Goal: Obtain resource: Download file/media

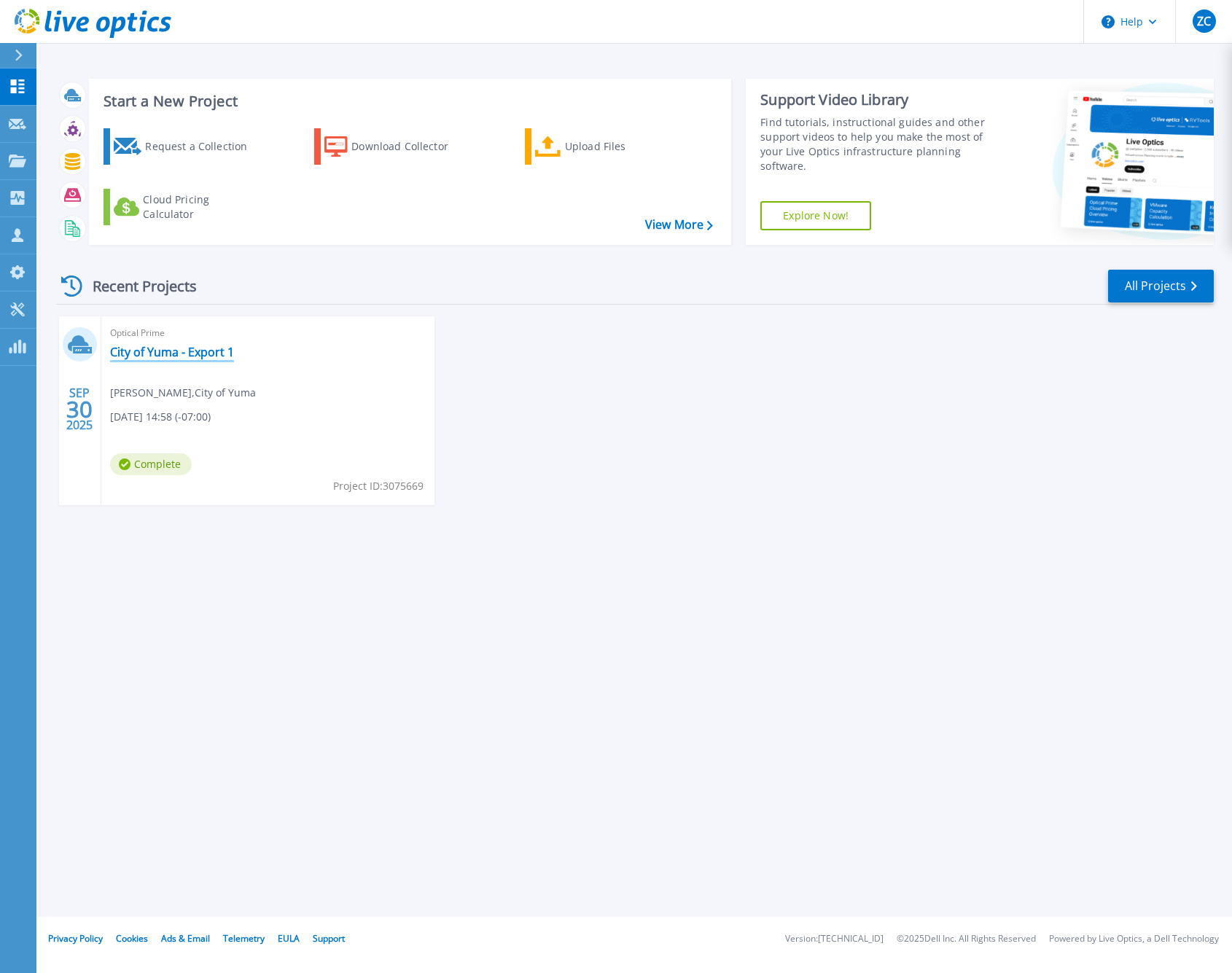
click at [156, 355] on link "City of Yuma - Export 1" at bounding box center [171, 352] width 124 height 15
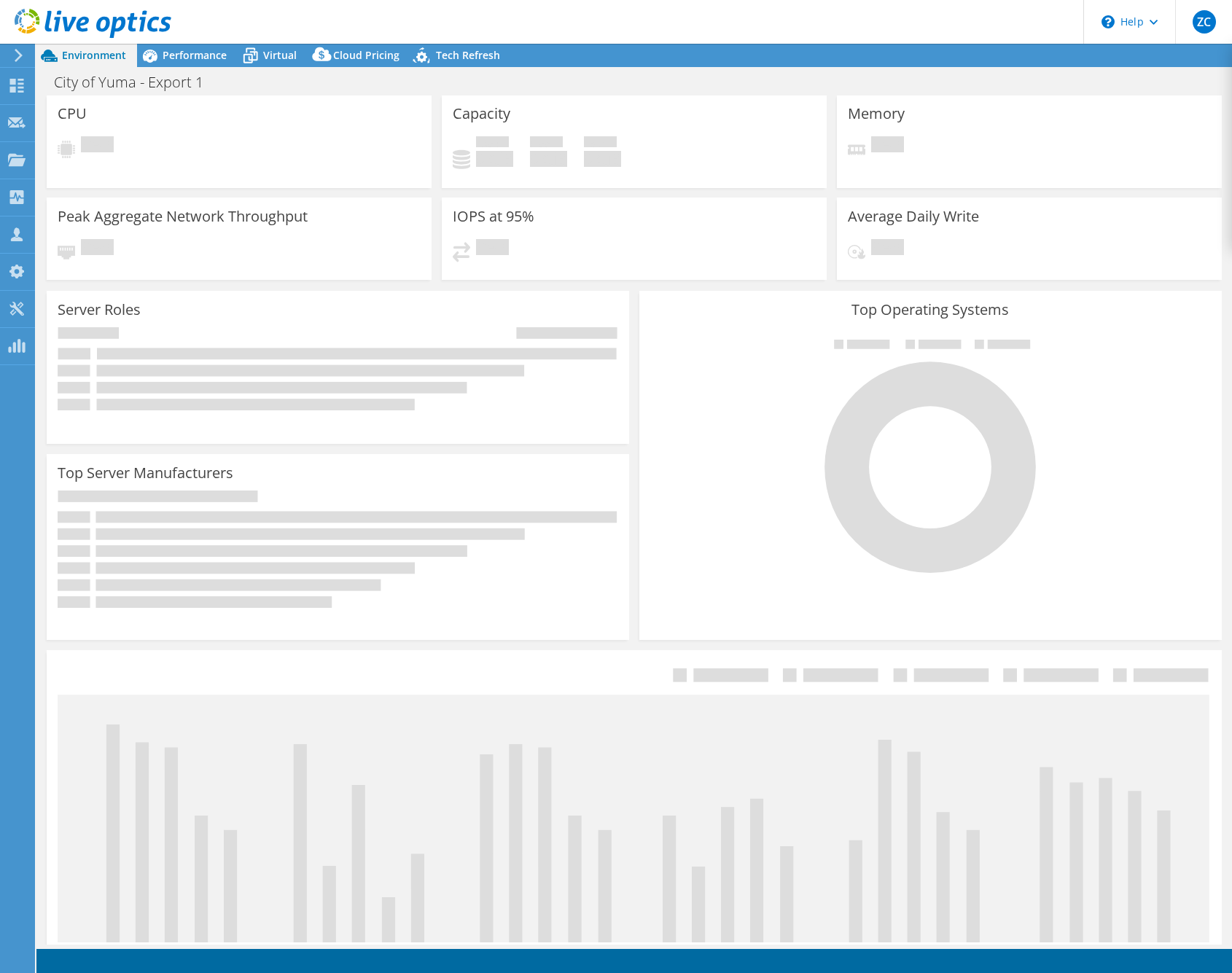
select select "USD"
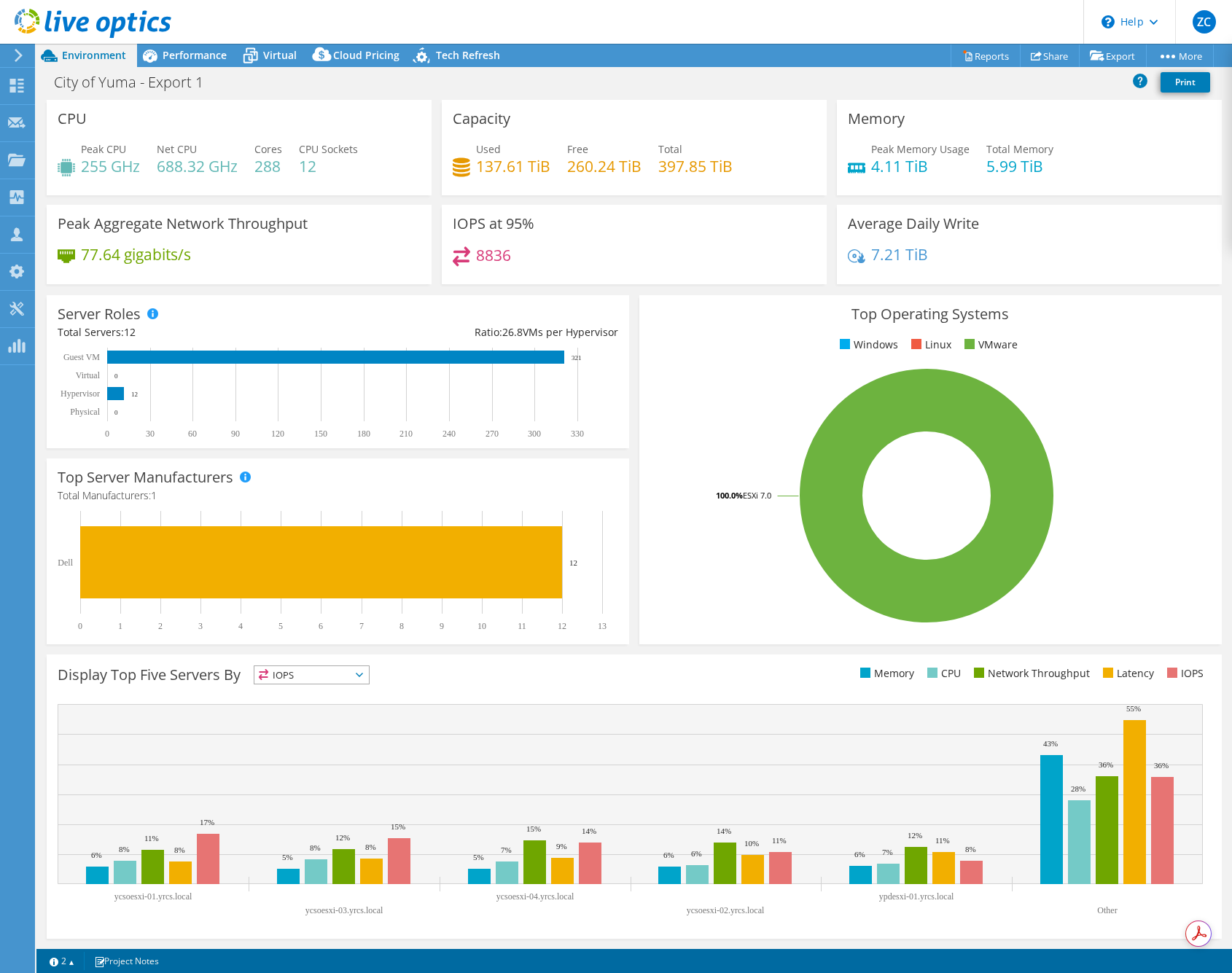
click at [116, 415] on text "0" at bounding box center [116, 413] width 4 height 7
click at [195, 60] on span "Performance" at bounding box center [194, 55] width 64 height 14
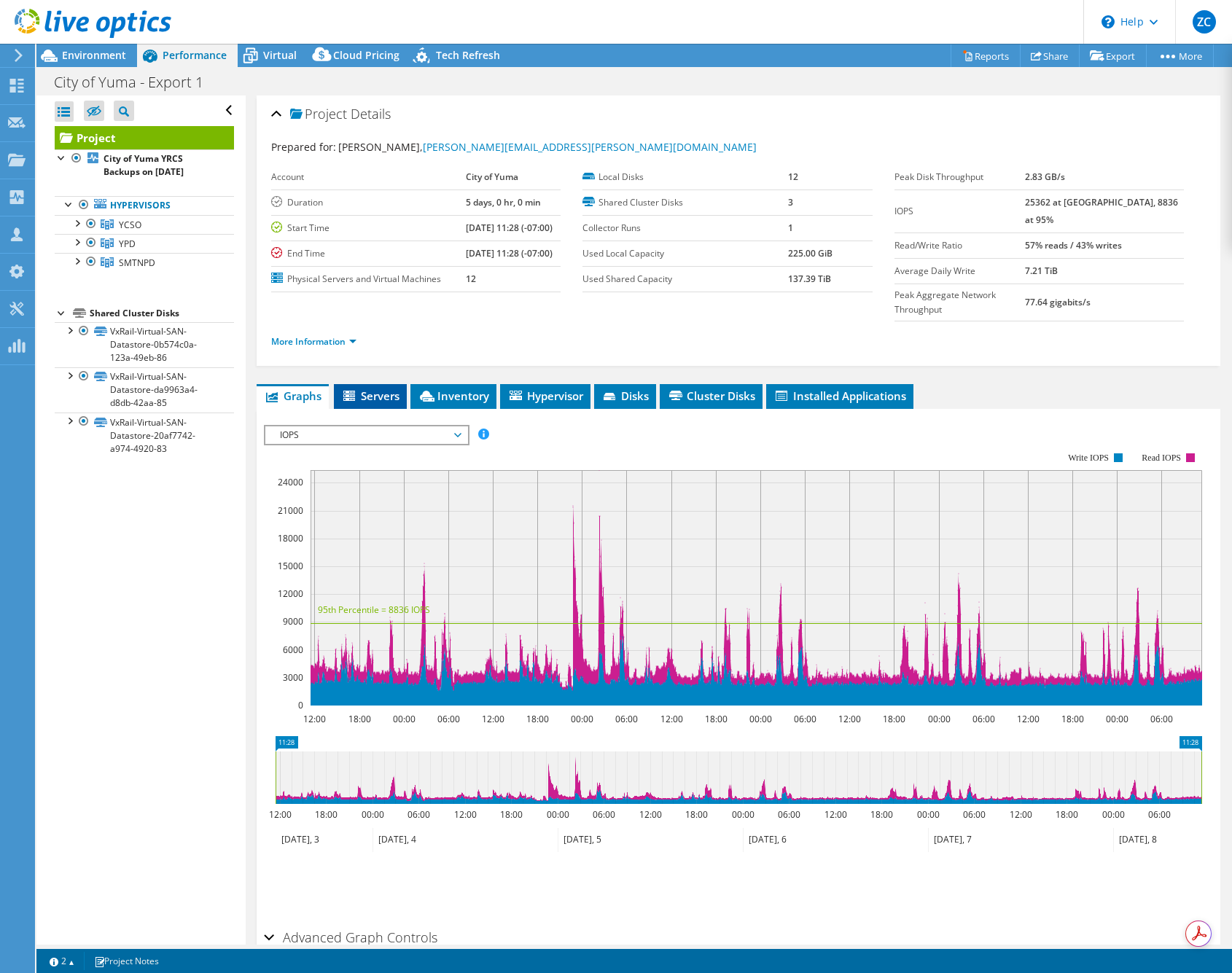
click at [373, 389] on span "Servers" at bounding box center [370, 396] width 59 height 15
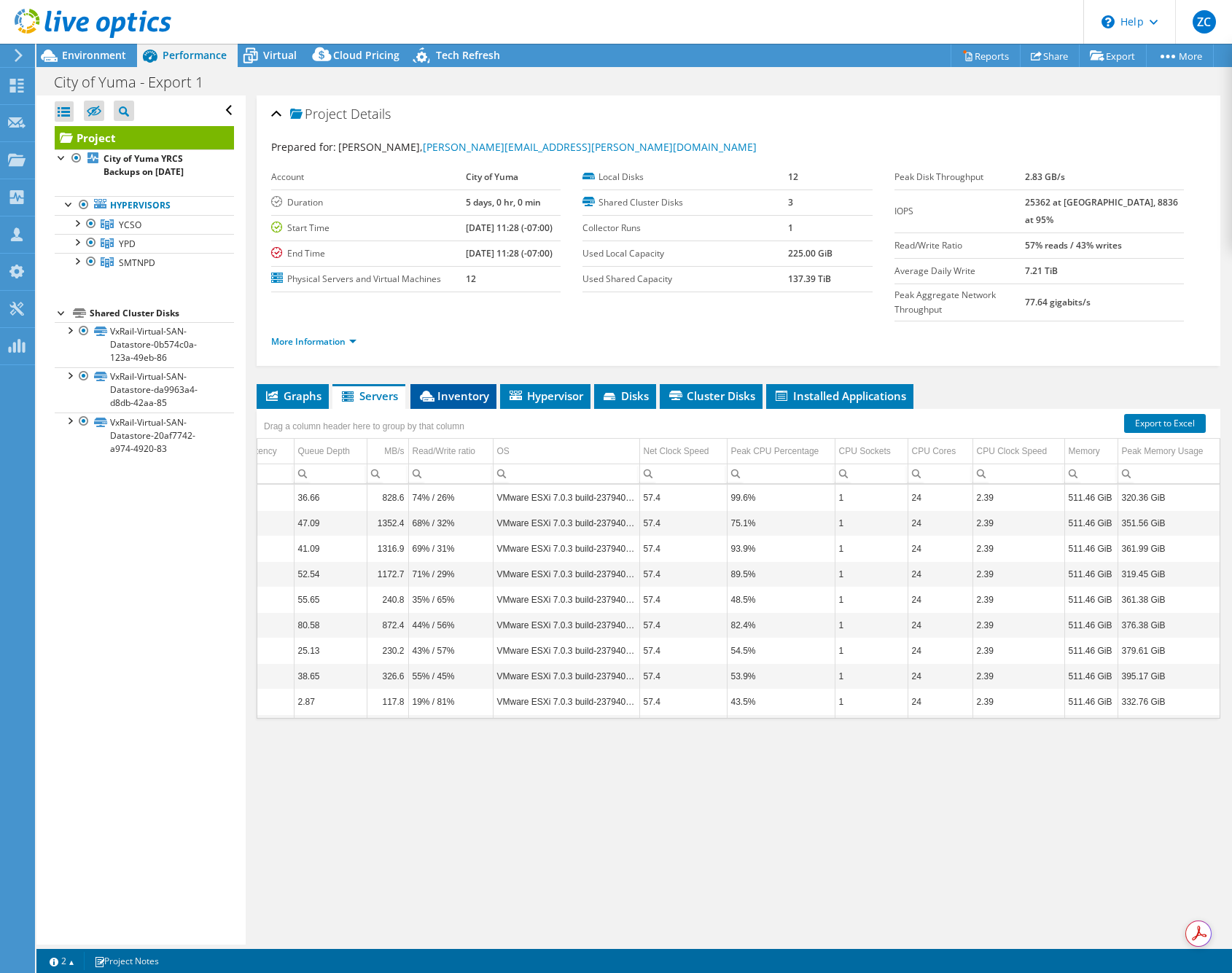
click at [444, 389] on span "Inventory" at bounding box center [453, 396] width 72 height 15
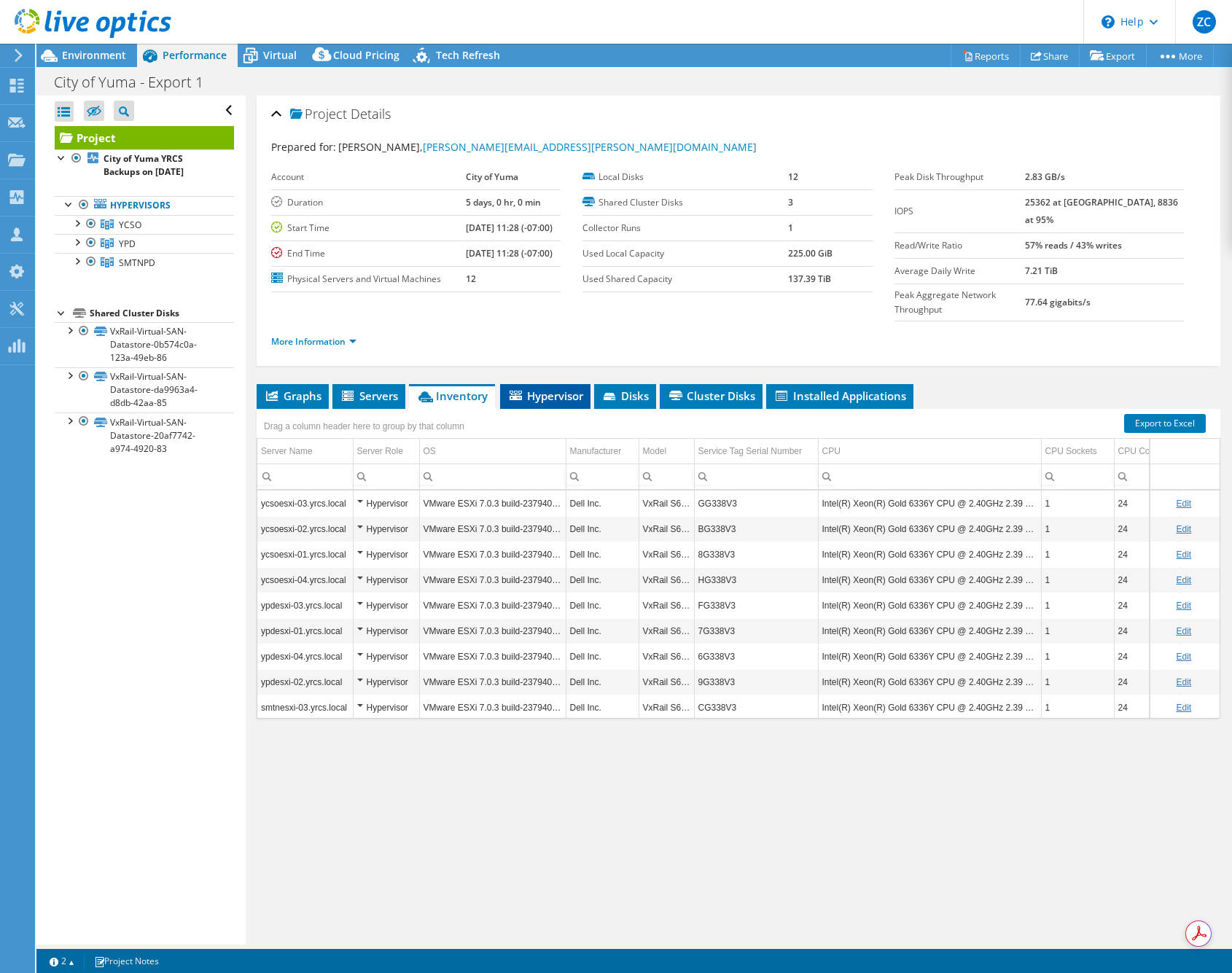
click at [539, 384] on li "Hypervisor" at bounding box center [544, 396] width 90 height 25
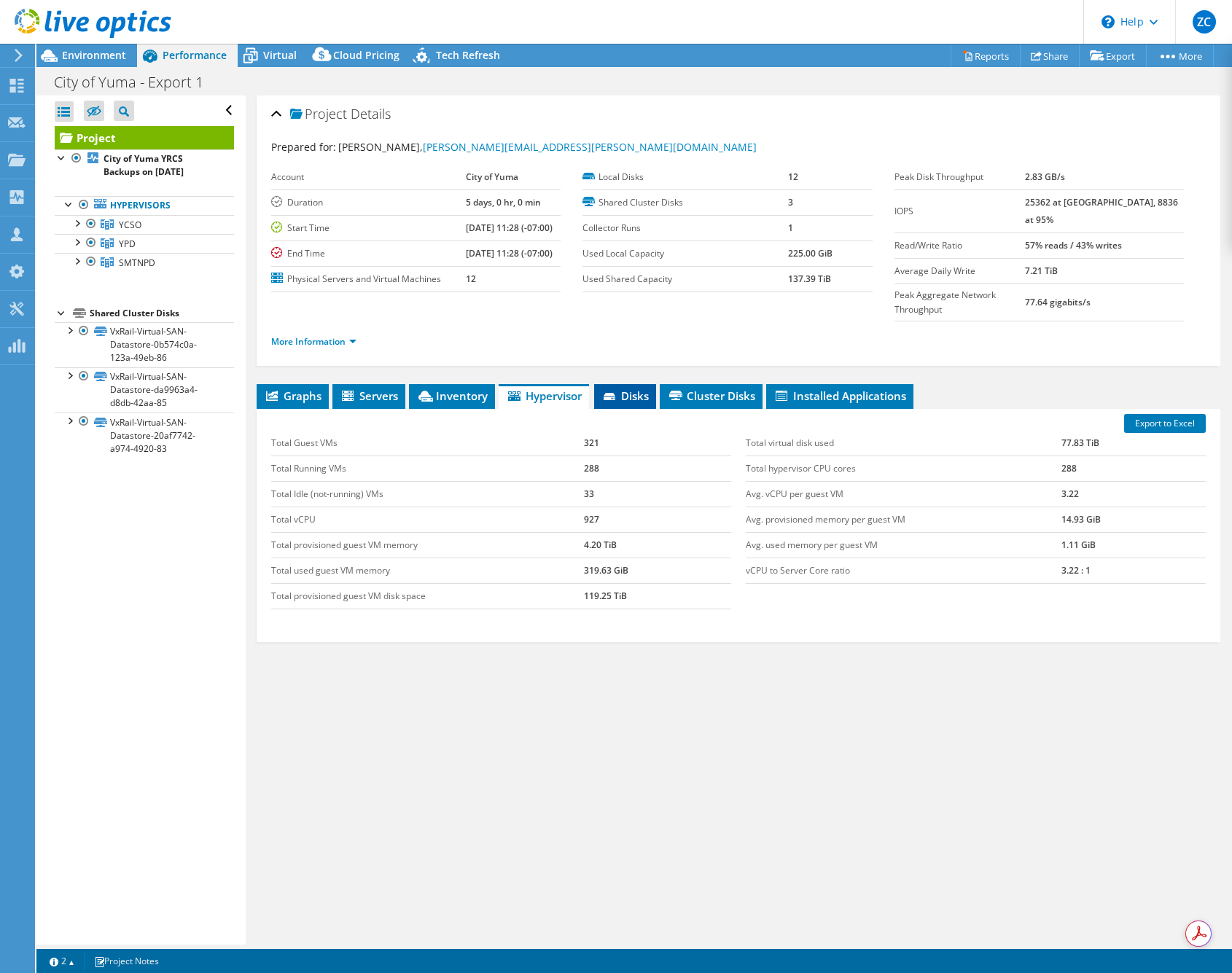
click at [636, 389] on span "Disks" at bounding box center [624, 396] width 48 height 15
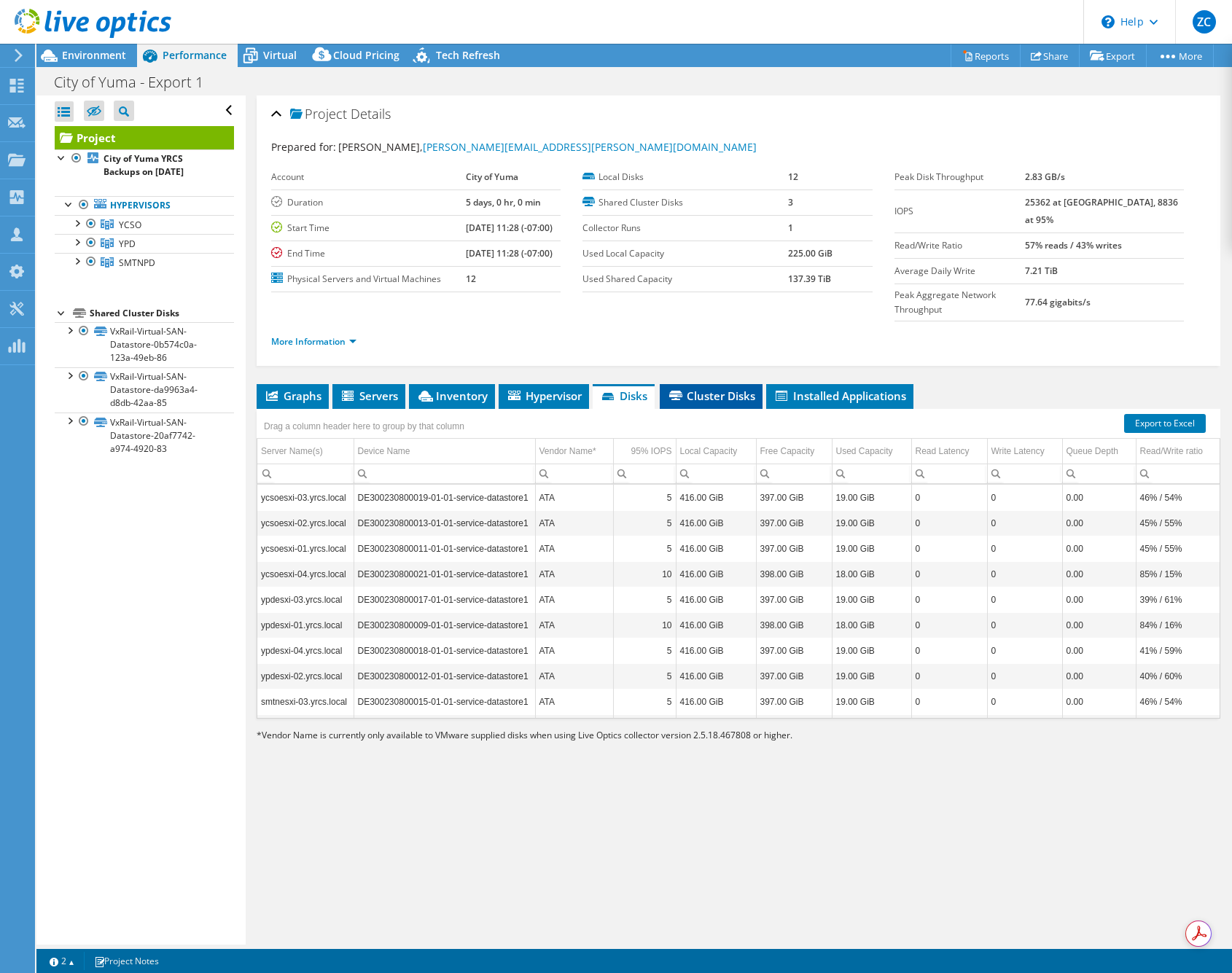
click at [677, 391] on icon at bounding box center [676, 395] width 13 height 9
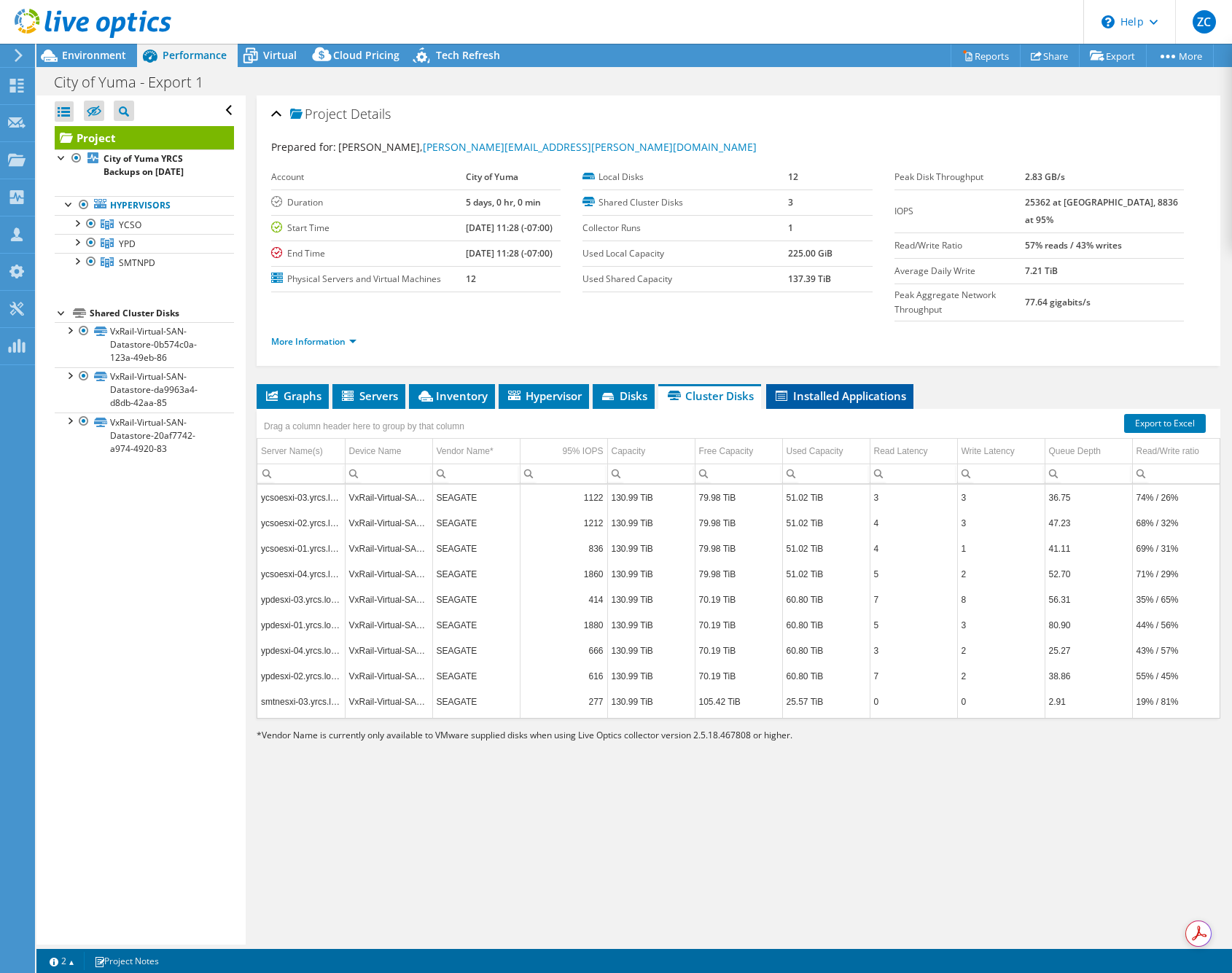
click at [785, 391] on icon at bounding box center [781, 395] width 12 height 10
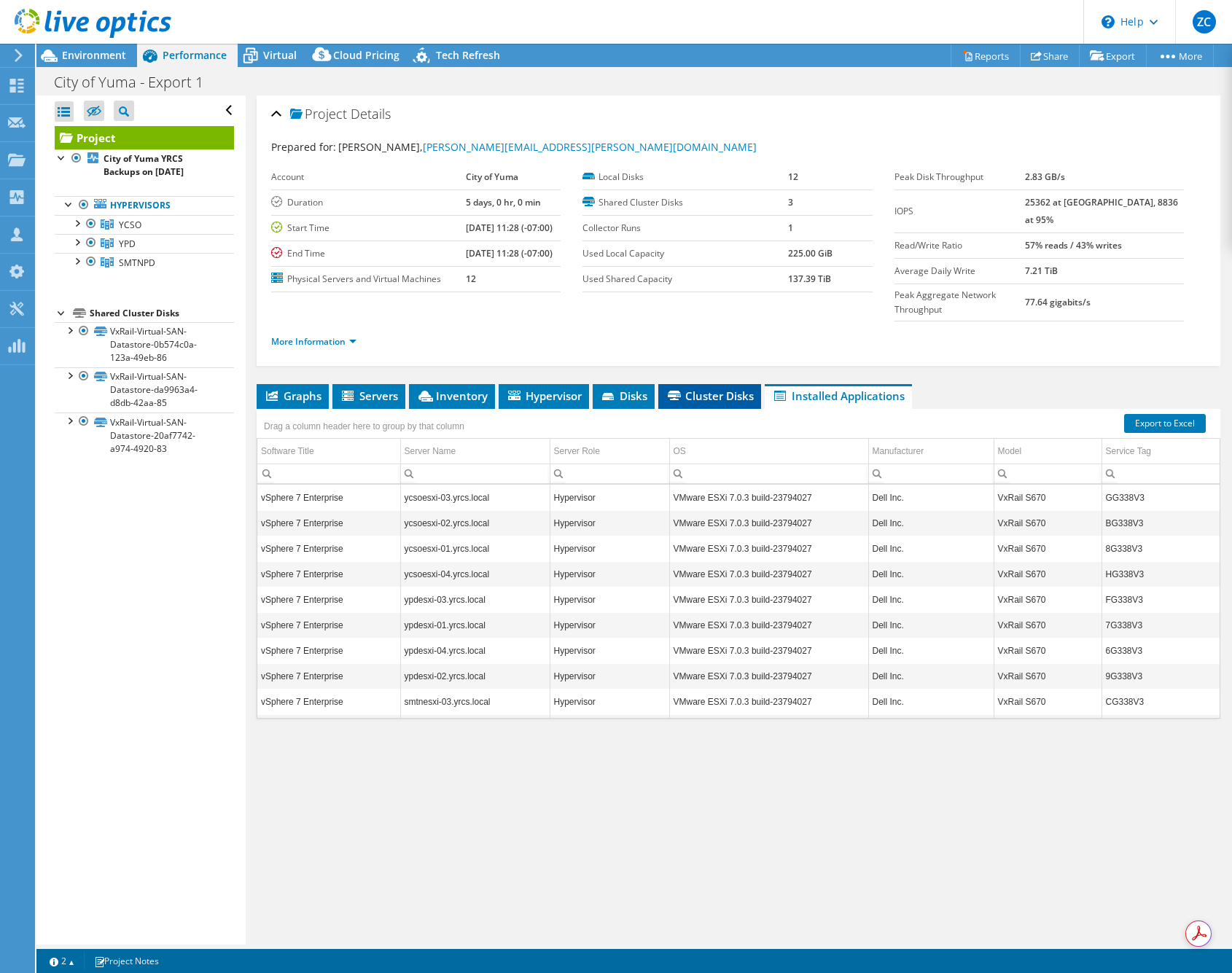
click at [697, 389] on span "Cluster Disks" at bounding box center [709, 396] width 89 height 15
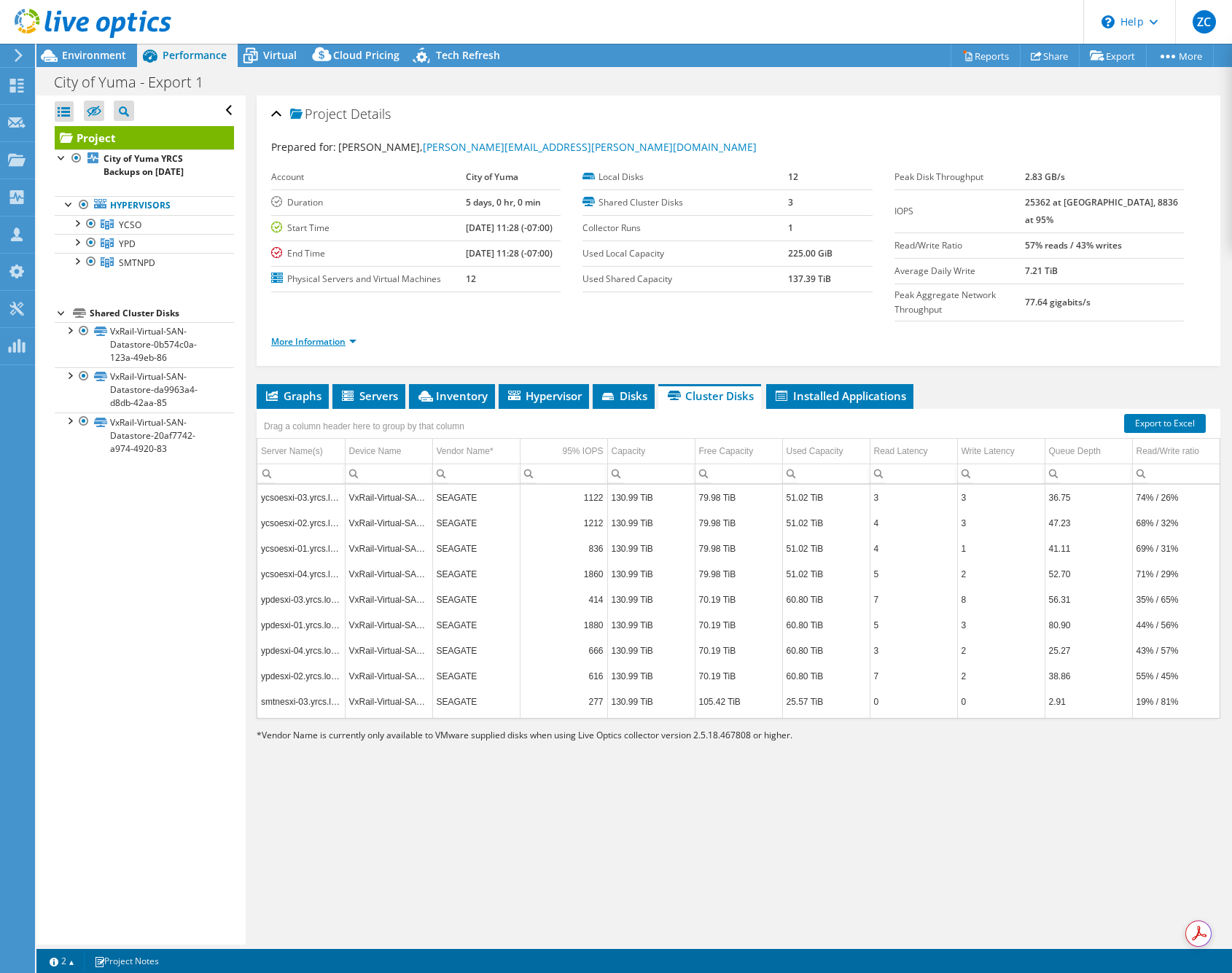
click at [337, 336] on link "More Information" at bounding box center [313, 341] width 85 height 12
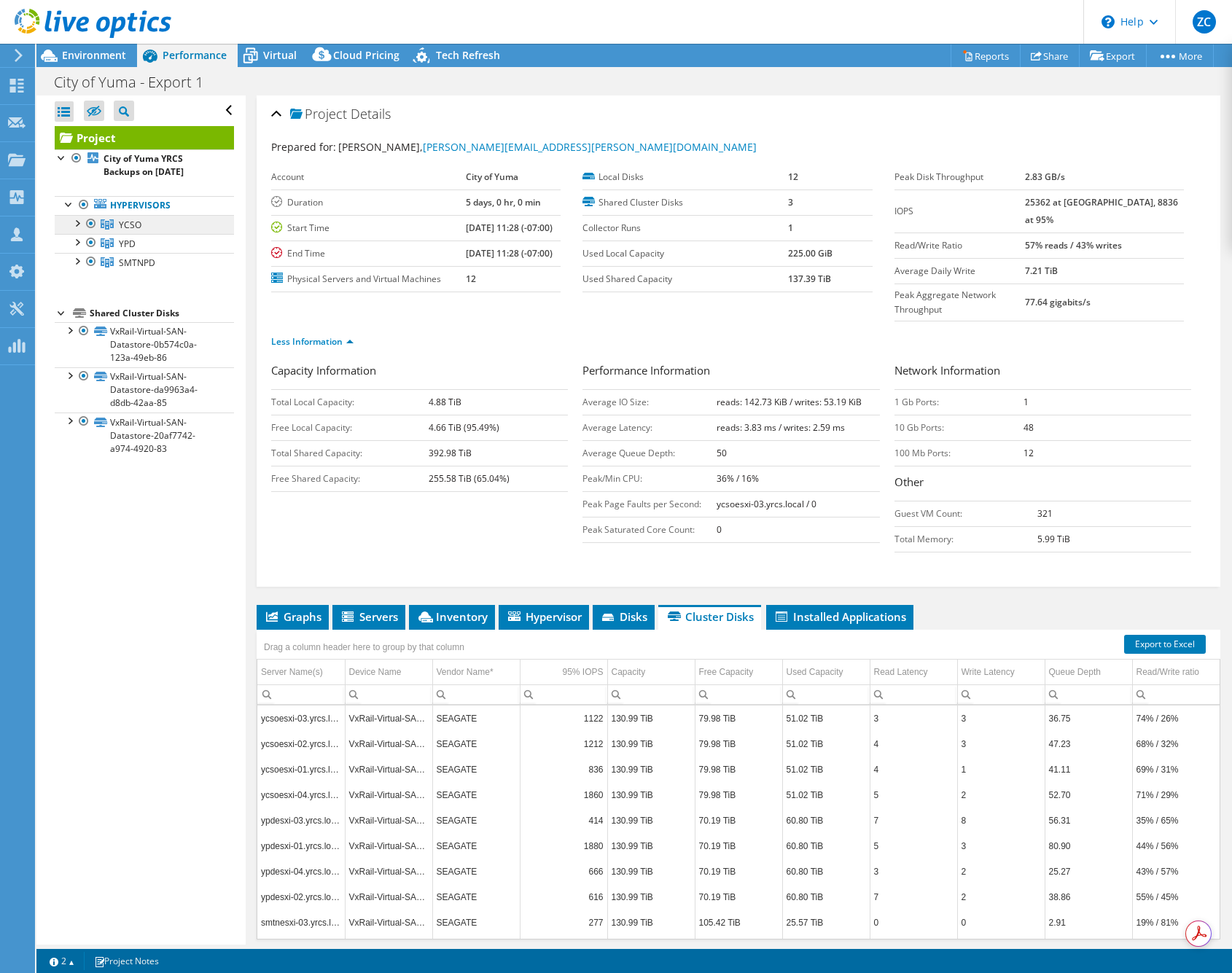
click at [129, 223] on span "YCSO" at bounding box center [130, 225] width 22 height 12
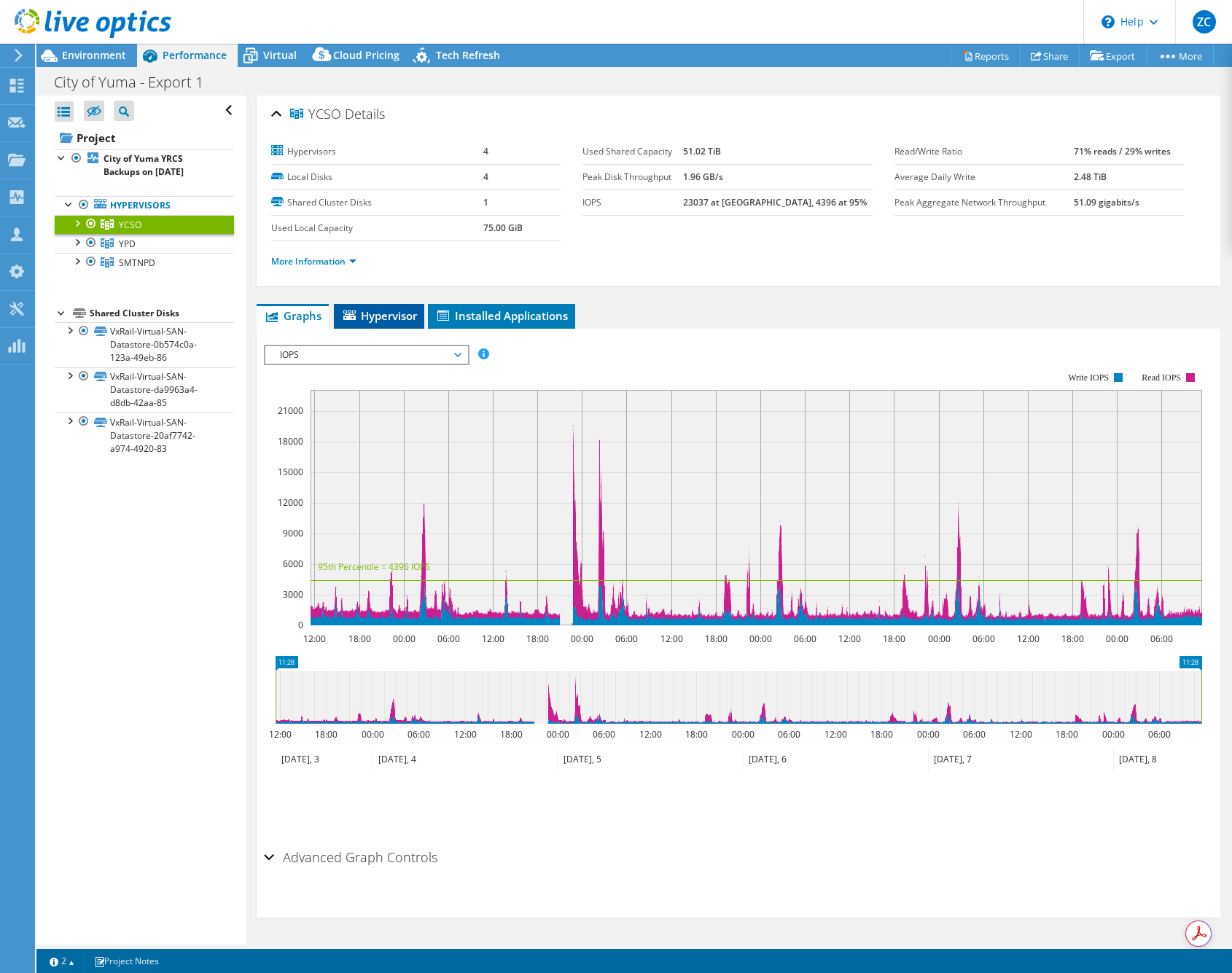
click at [389, 313] on span "Hypervisor" at bounding box center [378, 316] width 75 height 15
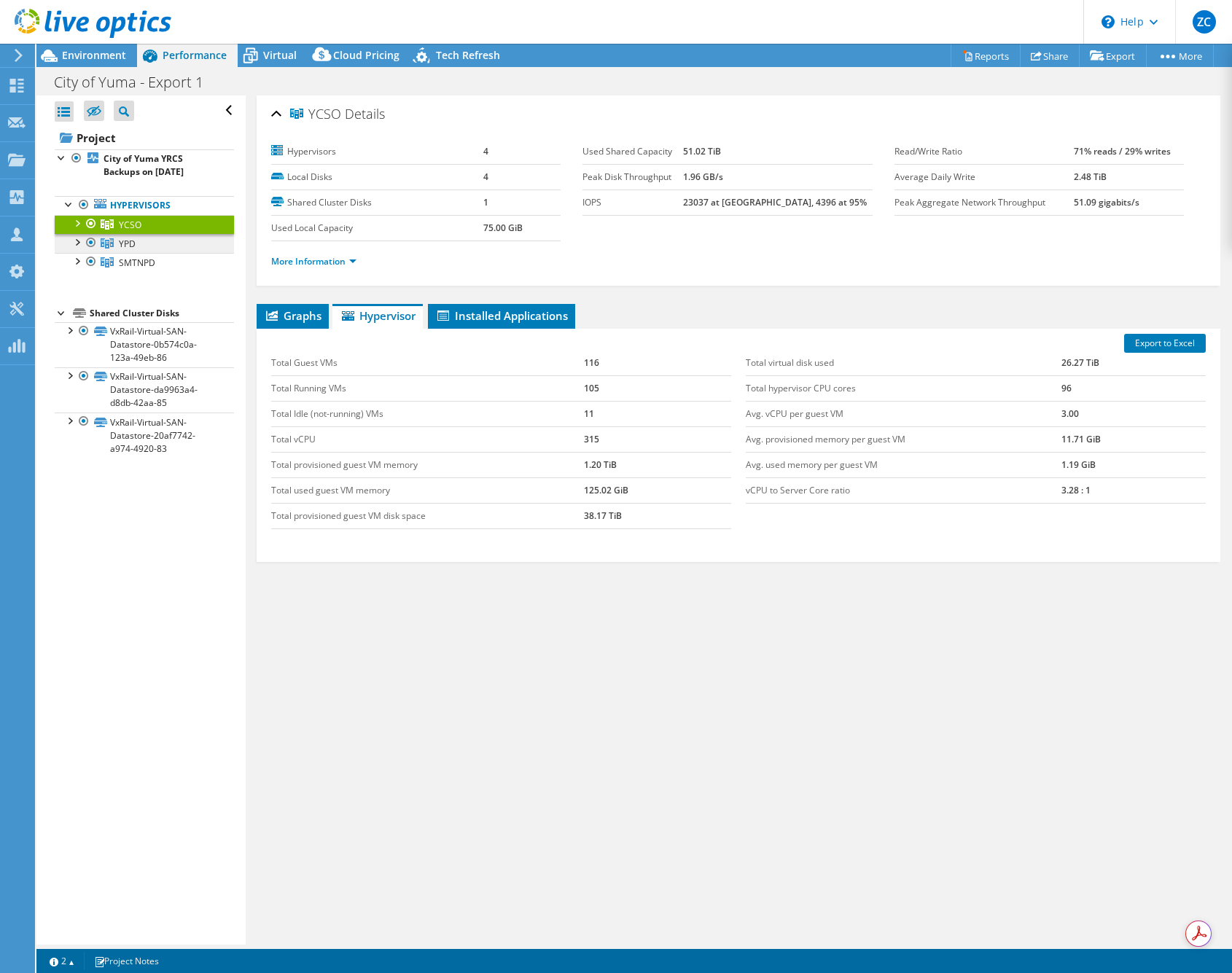
click at [123, 242] on span "YPD" at bounding box center [127, 243] width 17 height 12
click at [122, 259] on span "SMTNPD" at bounding box center [136, 262] width 36 height 12
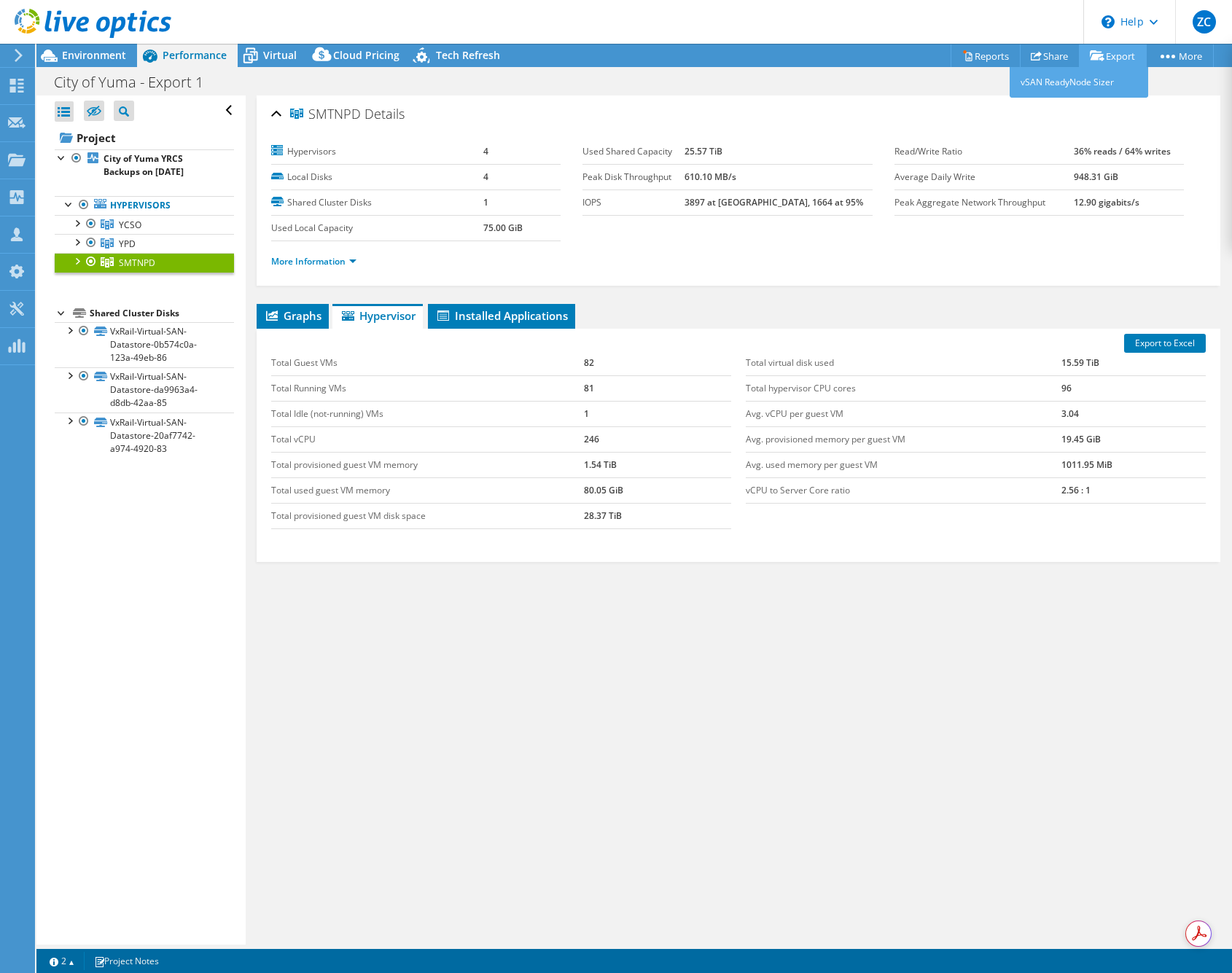
click at [1102, 56] on link "Export" at bounding box center [1112, 56] width 68 height 22
drag, startPoint x: 824, startPoint y: 98, endPoint x: 914, endPoint y: 75, distance: 92.9
click at [828, 95] on div "SMTNPD Details Hypervisors 4 Local Disks 4 Shared Cluster Disks 1 Used Local Ca…" at bounding box center [738, 190] width 964 height 190
click at [985, 56] on link "Reports" at bounding box center [985, 56] width 70 height 22
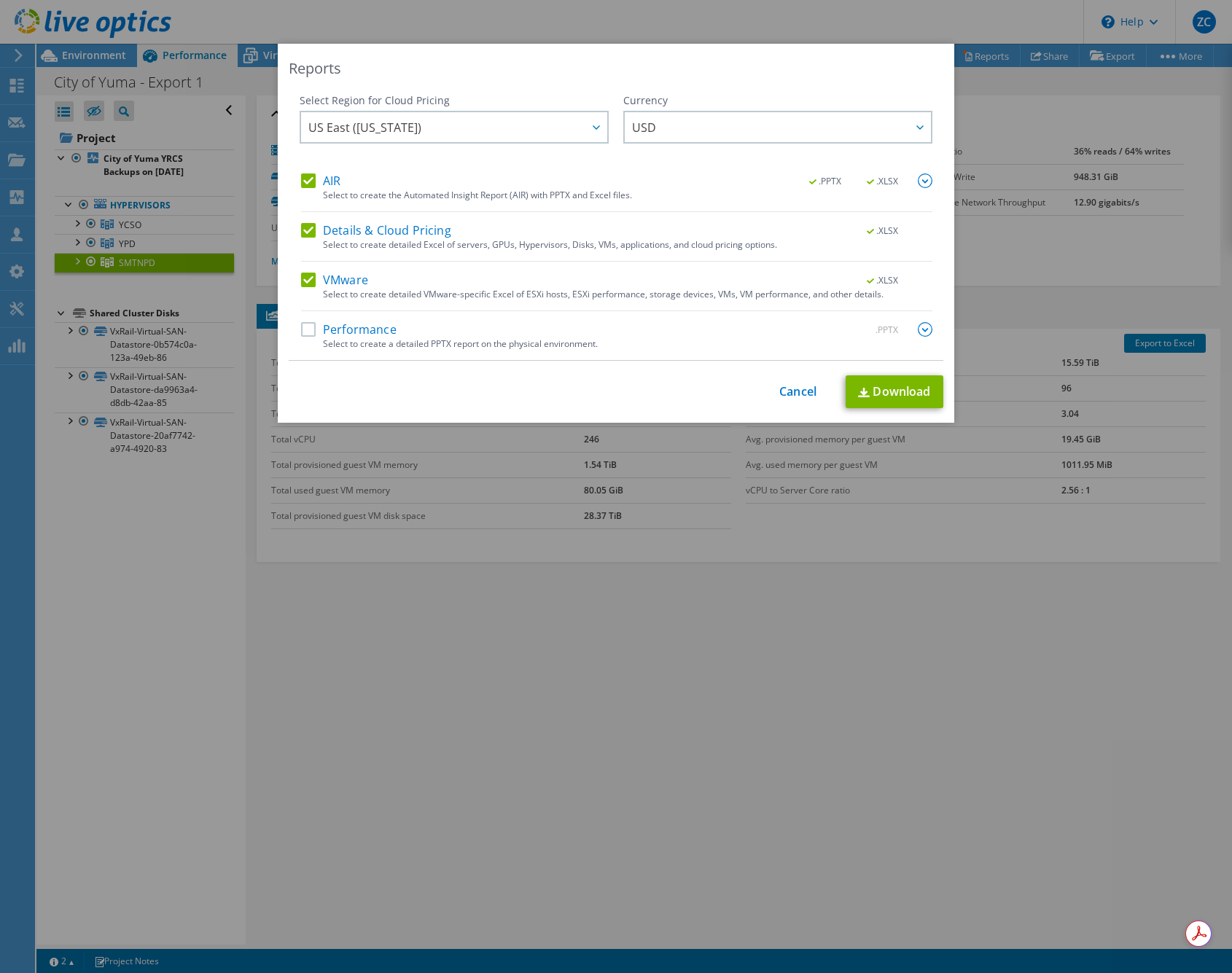
click at [308, 180] on label "AIR" at bounding box center [321, 181] width 39 height 15
click at [0, 0] on input "AIR" at bounding box center [0, 0] width 0 height 0
click at [309, 234] on label "Details & Cloud Pricing" at bounding box center [376, 230] width 150 height 15
click at [0, 0] on input "Details & Cloud Pricing" at bounding box center [0, 0] width 0 height 0
click at [902, 390] on link "Download" at bounding box center [894, 391] width 98 height 33
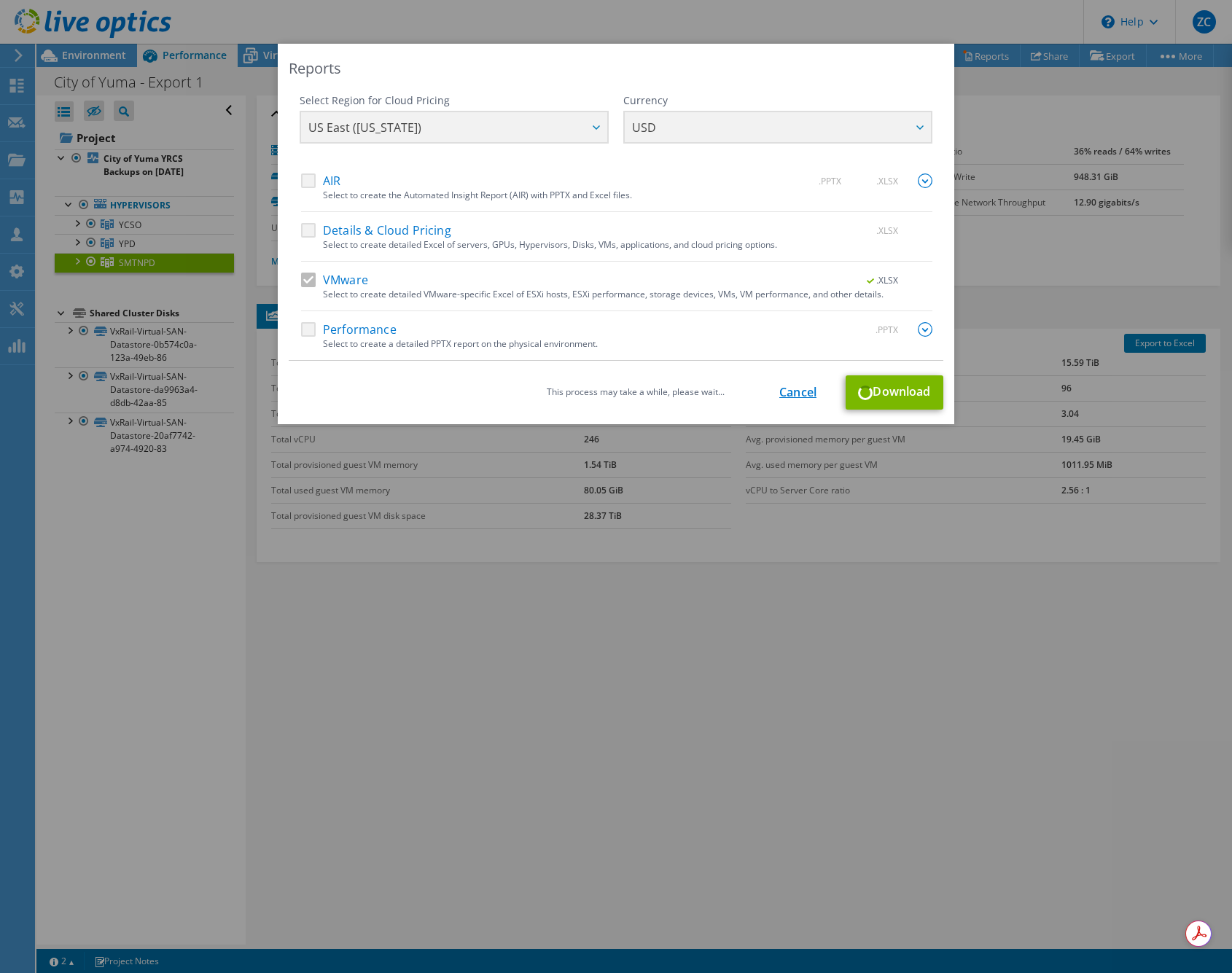
drag, startPoint x: 817, startPoint y: 400, endPoint x: 808, endPoint y: 399, distance: 9.1
click at [811, 400] on div "This process may take a while, please wait... Cancel Download" at bounding box center [616, 392] width 654 height 34
click at [804, 395] on link "Cancel" at bounding box center [798, 392] width 37 height 14
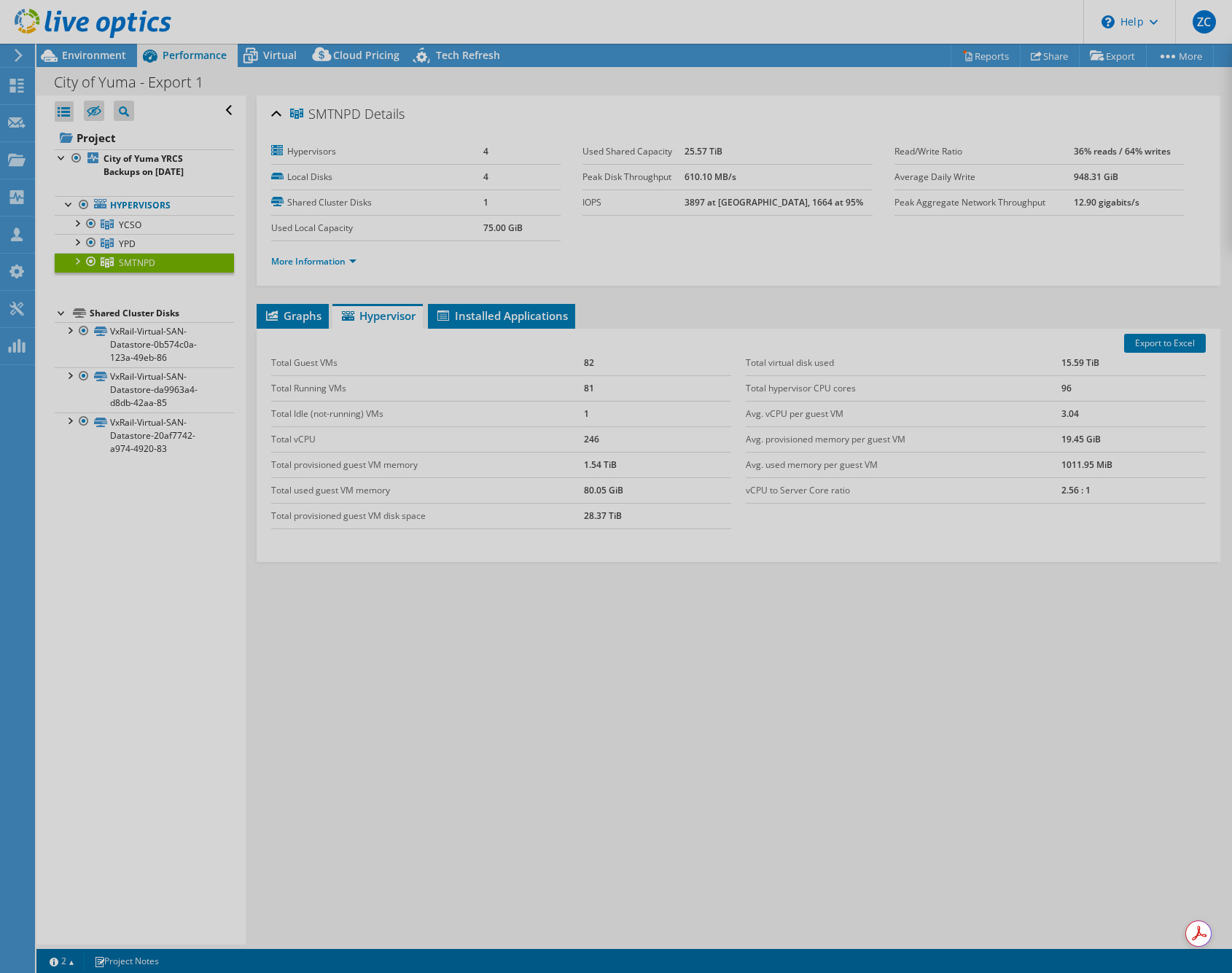
drag, startPoint x: 632, startPoint y: 680, endPoint x: 662, endPoint y: 670, distance: 31.6
click at [633, 680] on div at bounding box center [616, 486] width 1232 height 973
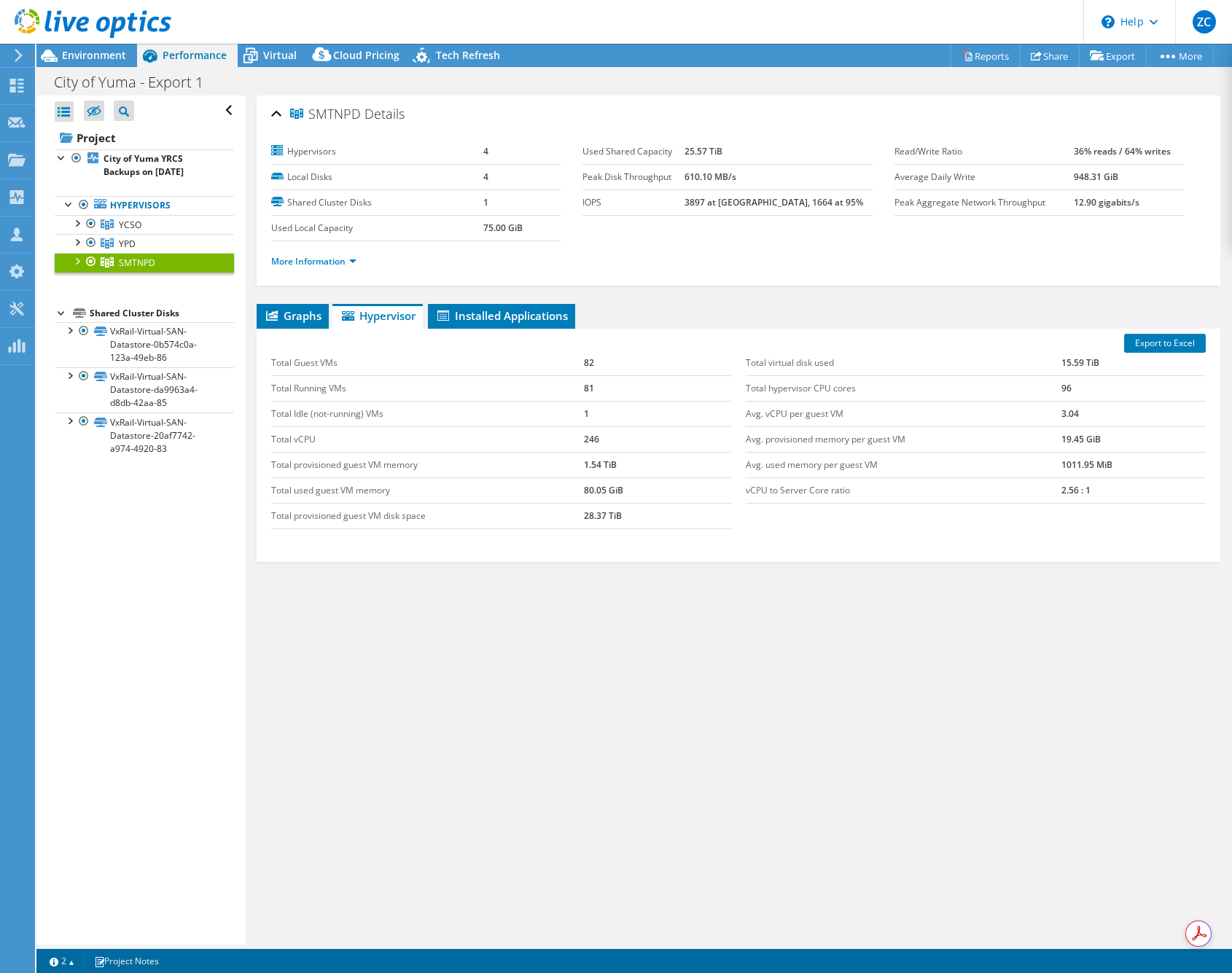
click at [180, 61] on span "Performance" at bounding box center [194, 55] width 64 height 14
click at [76, 48] on div at bounding box center [86, 24] width 171 height 48
click at [80, 54] on span "Environment" at bounding box center [93, 55] width 64 height 14
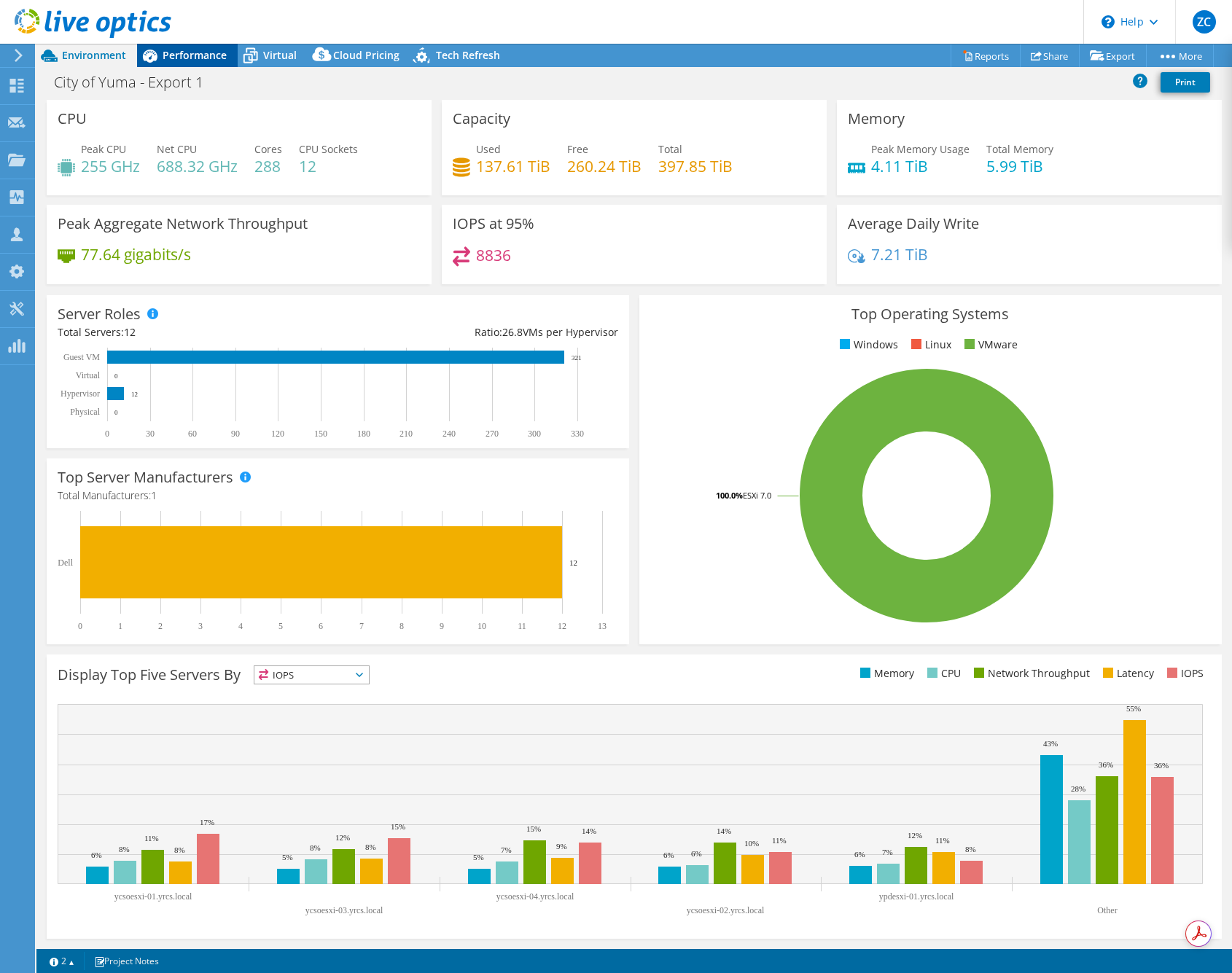
click at [169, 55] on span "Performance" at bounding box center [194, 55] width 64 height 14
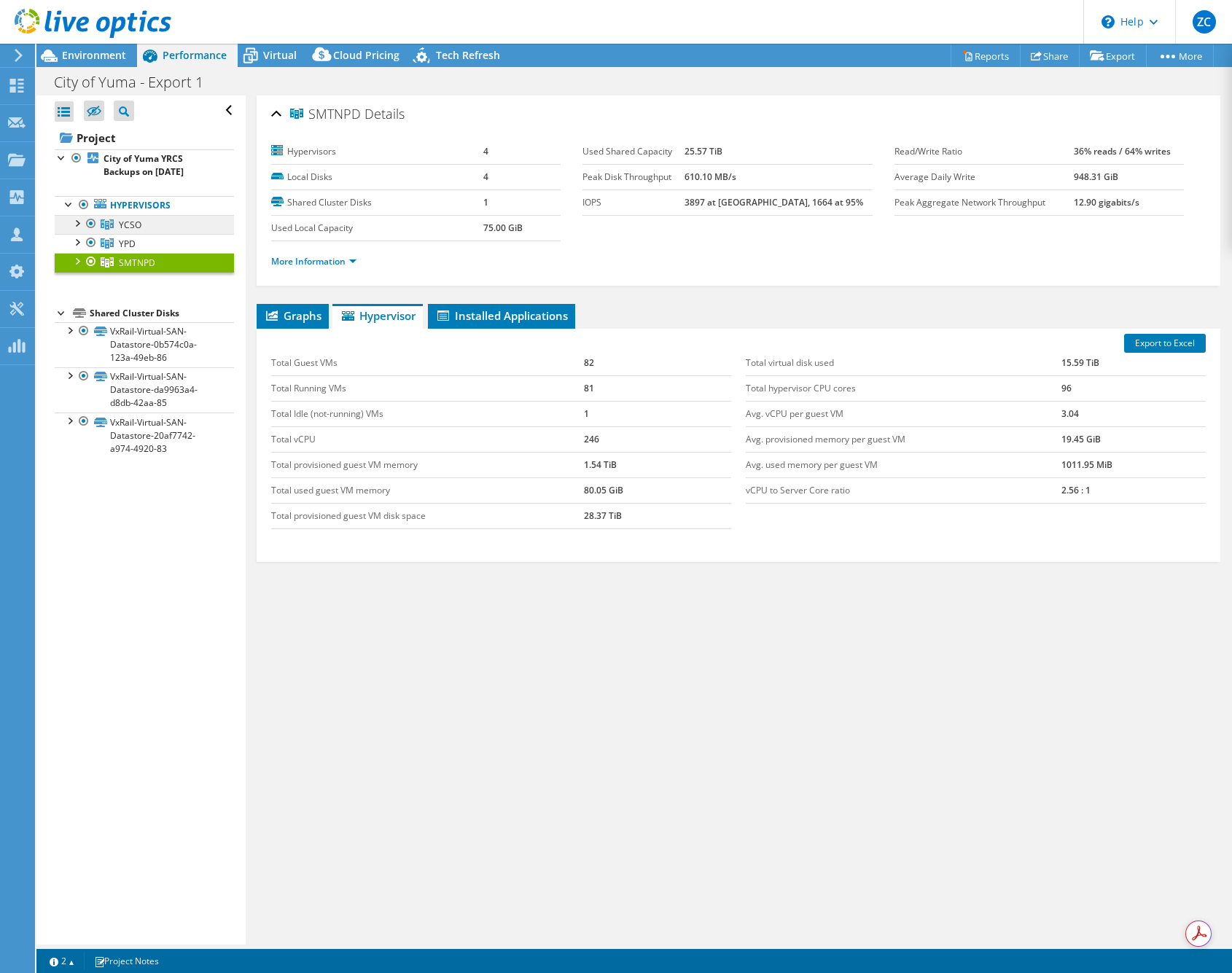
click at [130, 212] on link "Hypervisors" at bounding box center [144, 205] width 179 height 19
click at [118, 227] on span "YCSO" at bounding box center [130, 225] width 22 height 12
click at [131, 243] on span "YPD" at bounding box center [127, 243] width 17 height 12
click at [127, 261] on span "SMTNPD" at bounding box center [136, 262] width 36 height 12
click at [133, 240] on span "YPD" at bounding box center [127, 243] width 17 height 12
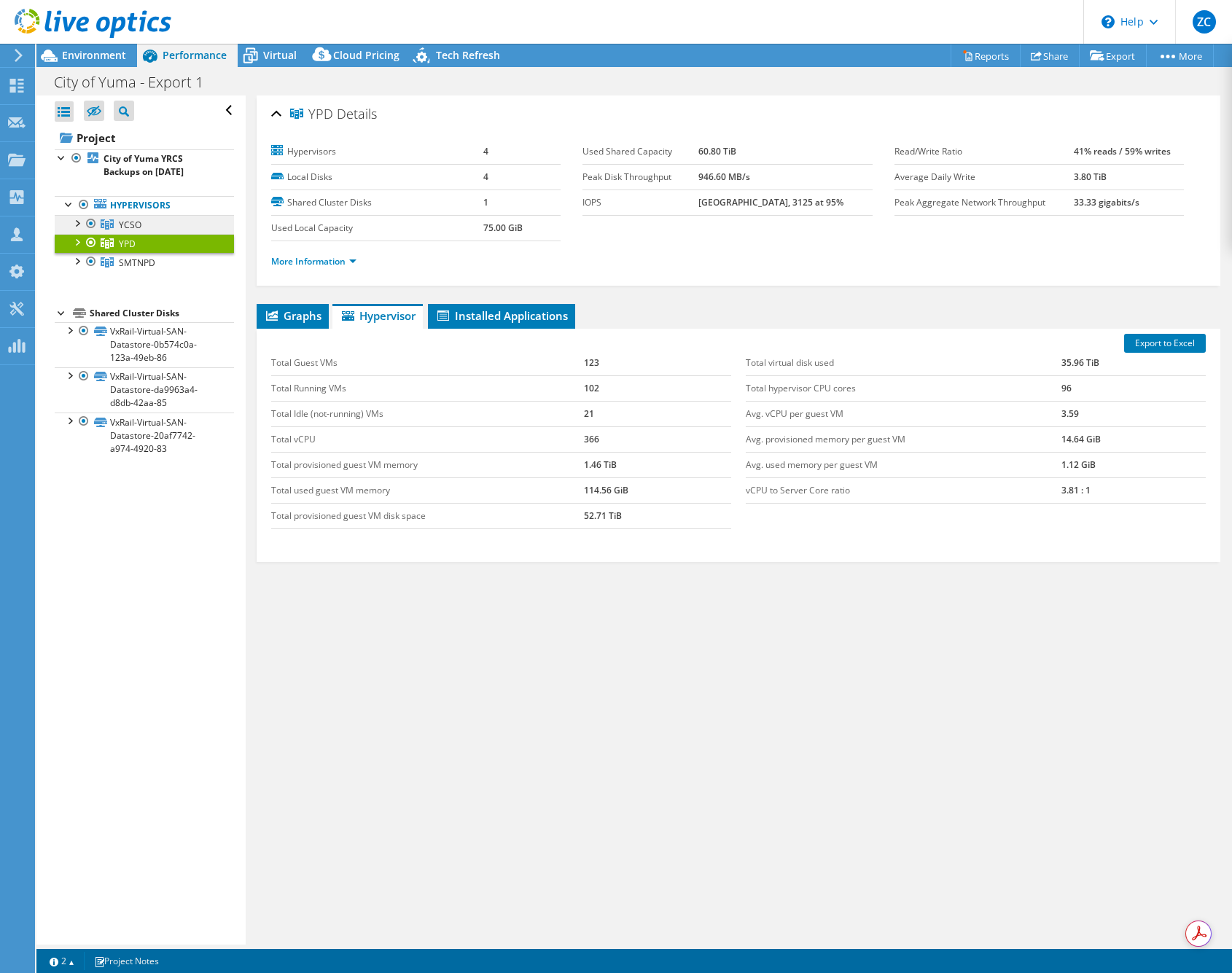
click at [120, 224] on span "YCSO" at bounding box center [130, 225] width 22 height 12
click at [126, 259] on span "SMTNPD" at bounding box center [136, 262] width 36 height 12
click at [132, 224] on span "YCSO" at bounding box center [130, 225] width 22 height 12
click at [811, 597] on div "Graphs Servers Inventory Hypervisor Disks Cluster Disks Installed Applications …" at bounding box center [738, 486] width 964 height 364
click at [121, 240] on span "YPD" at bounding box center [127, 243] width 17 height 12
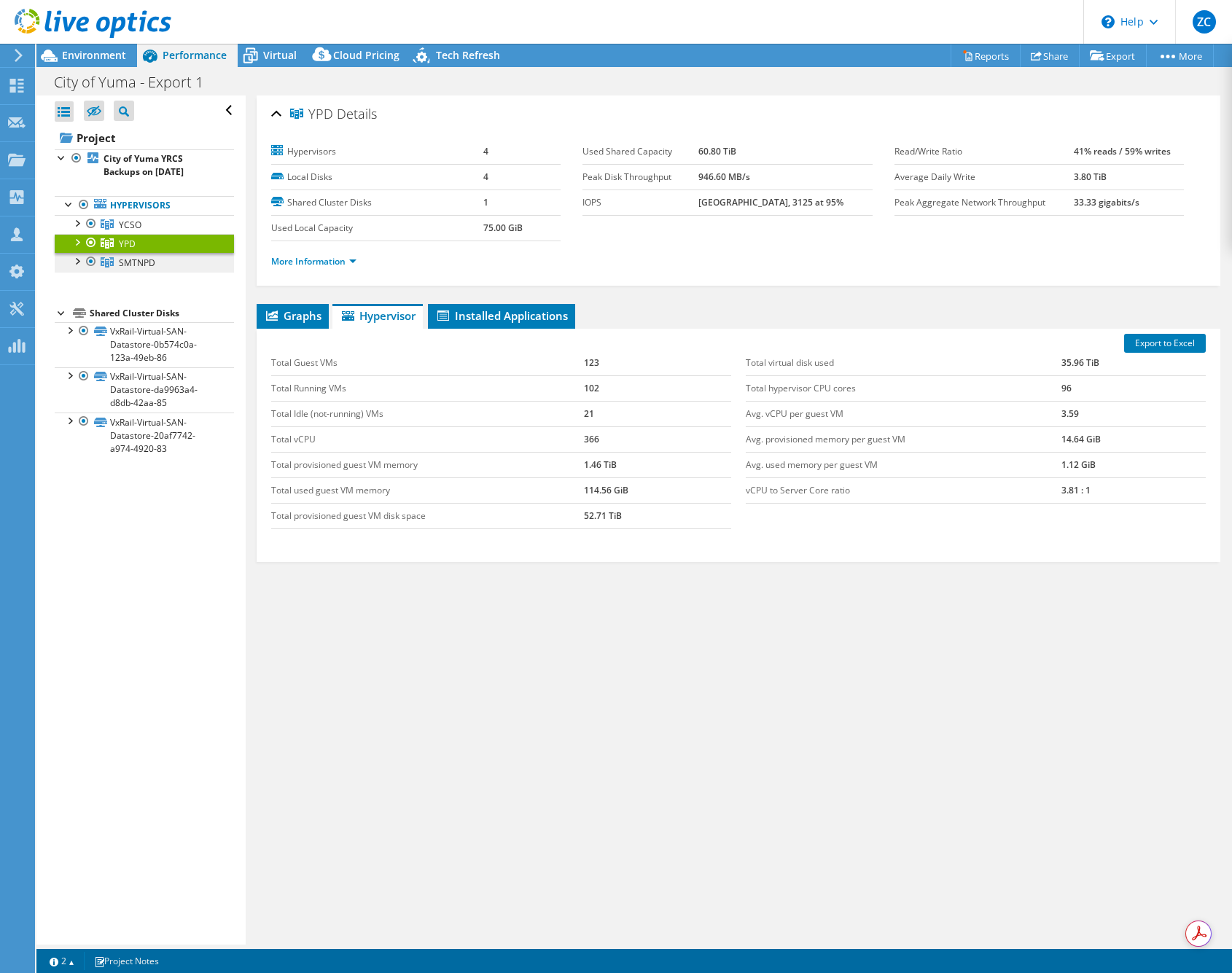
click at [130, 259] on span "SMTNPD" at bounding box center [136, 262] width 36 height 12
click at [135, 240] on link "YPD" at bounding box center [144, 243] width 179 height 19
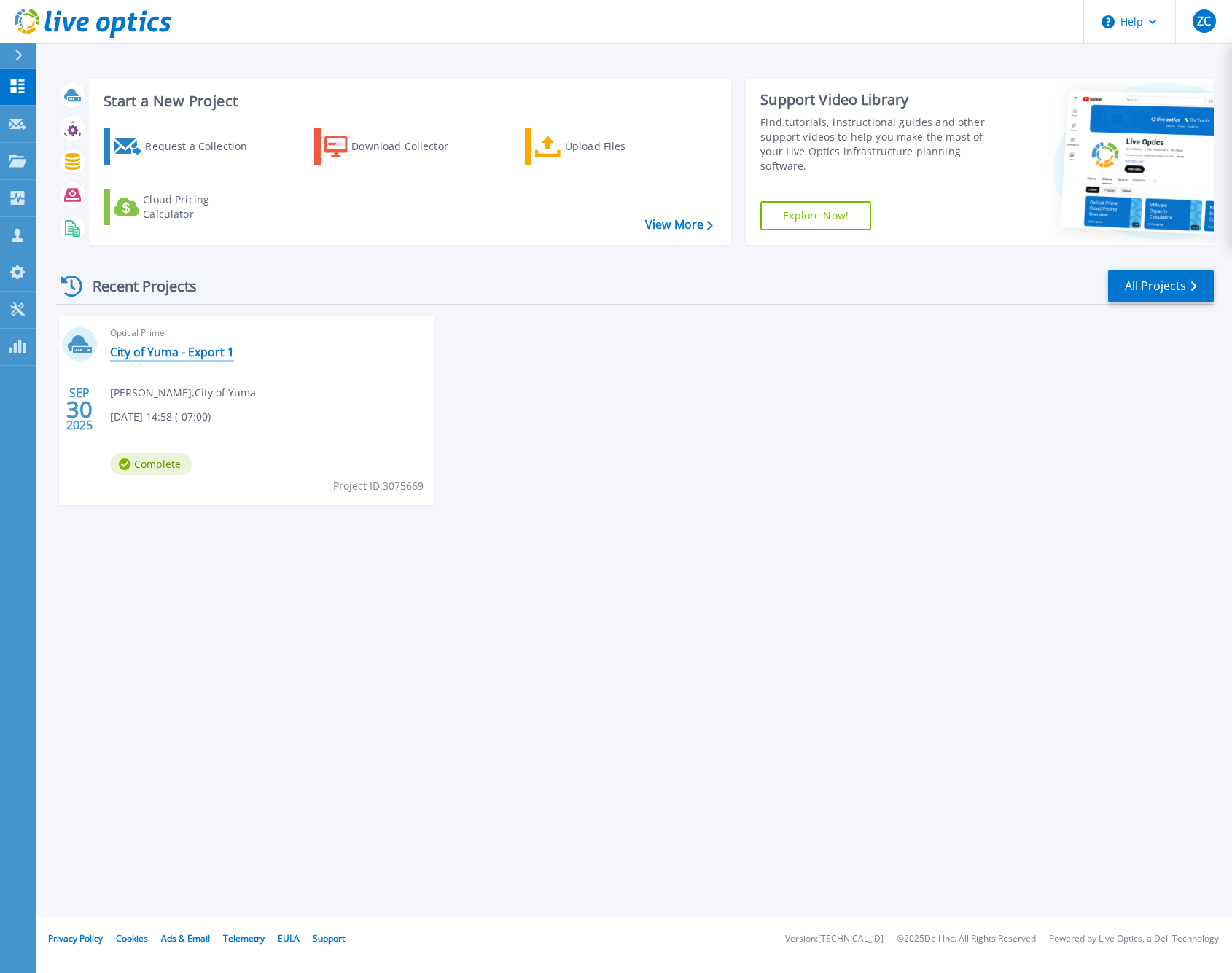
click at [160, 352] on link "City of Yuma - Export 1" at bounding box center [171, 352] width 124 height 15
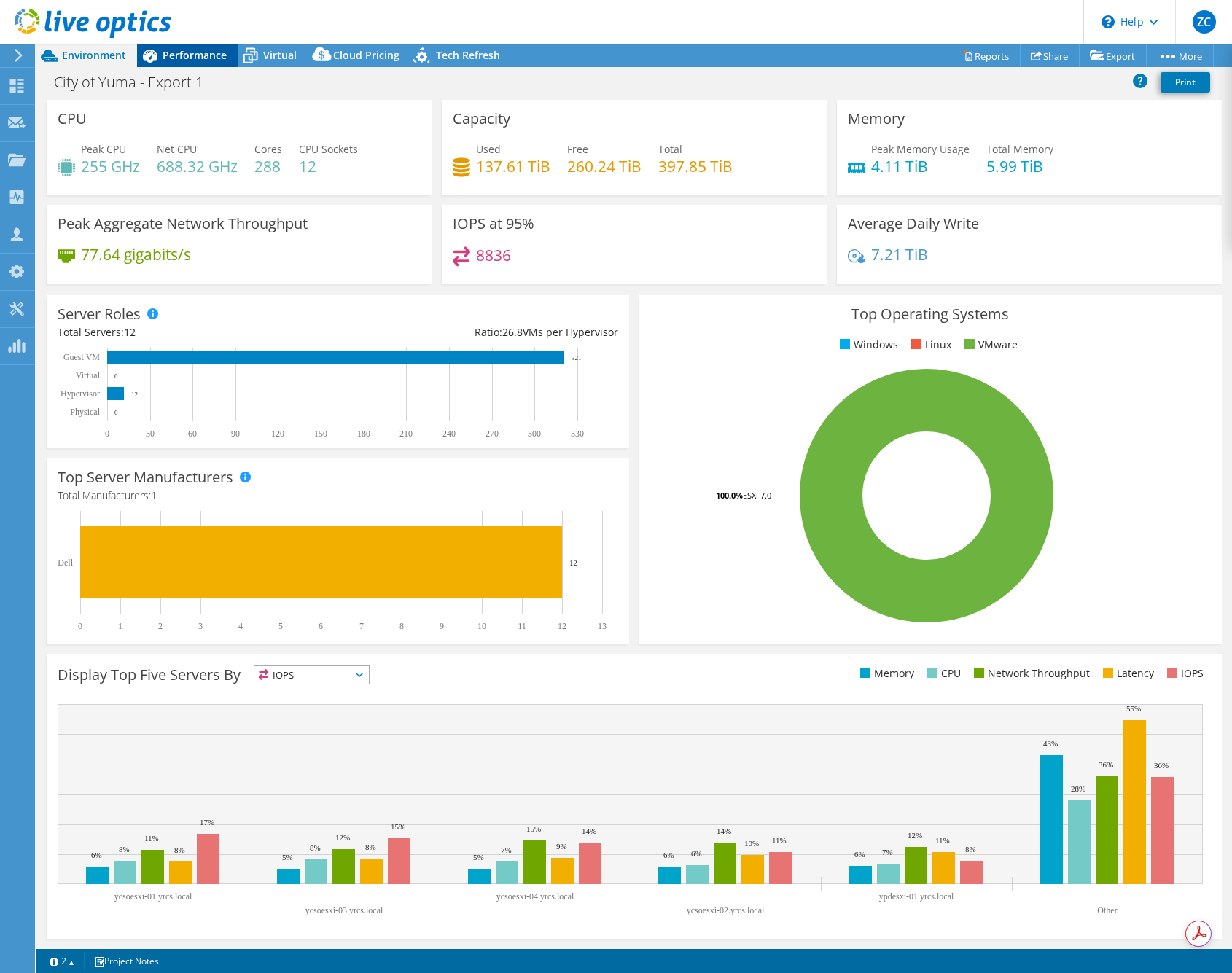
click at [188, 59] on span "Performance" at bounding box center [194, 55] width 64 height 14
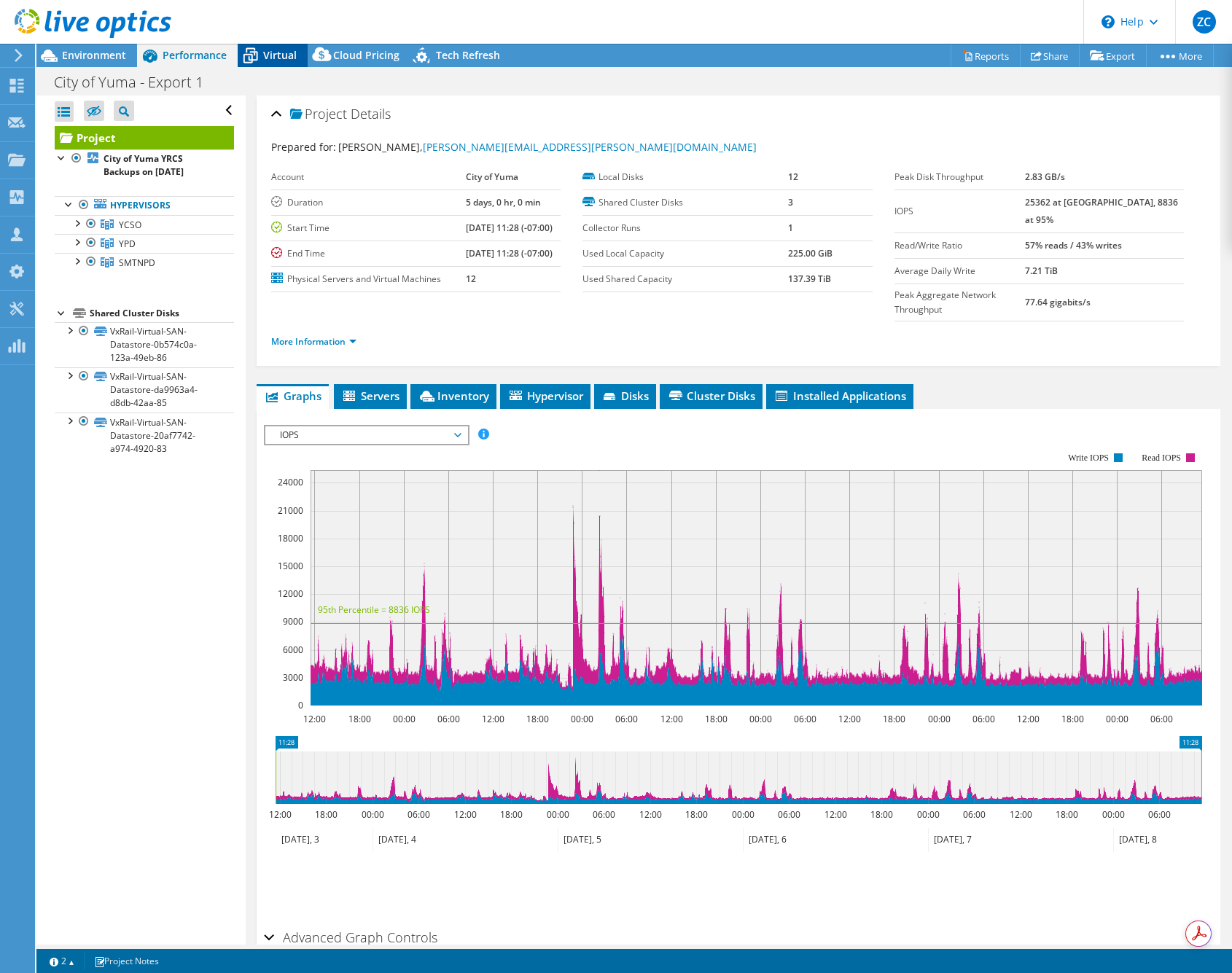
click at [263, 52] on icon at bounding box center [250, 55] width 25 height 25
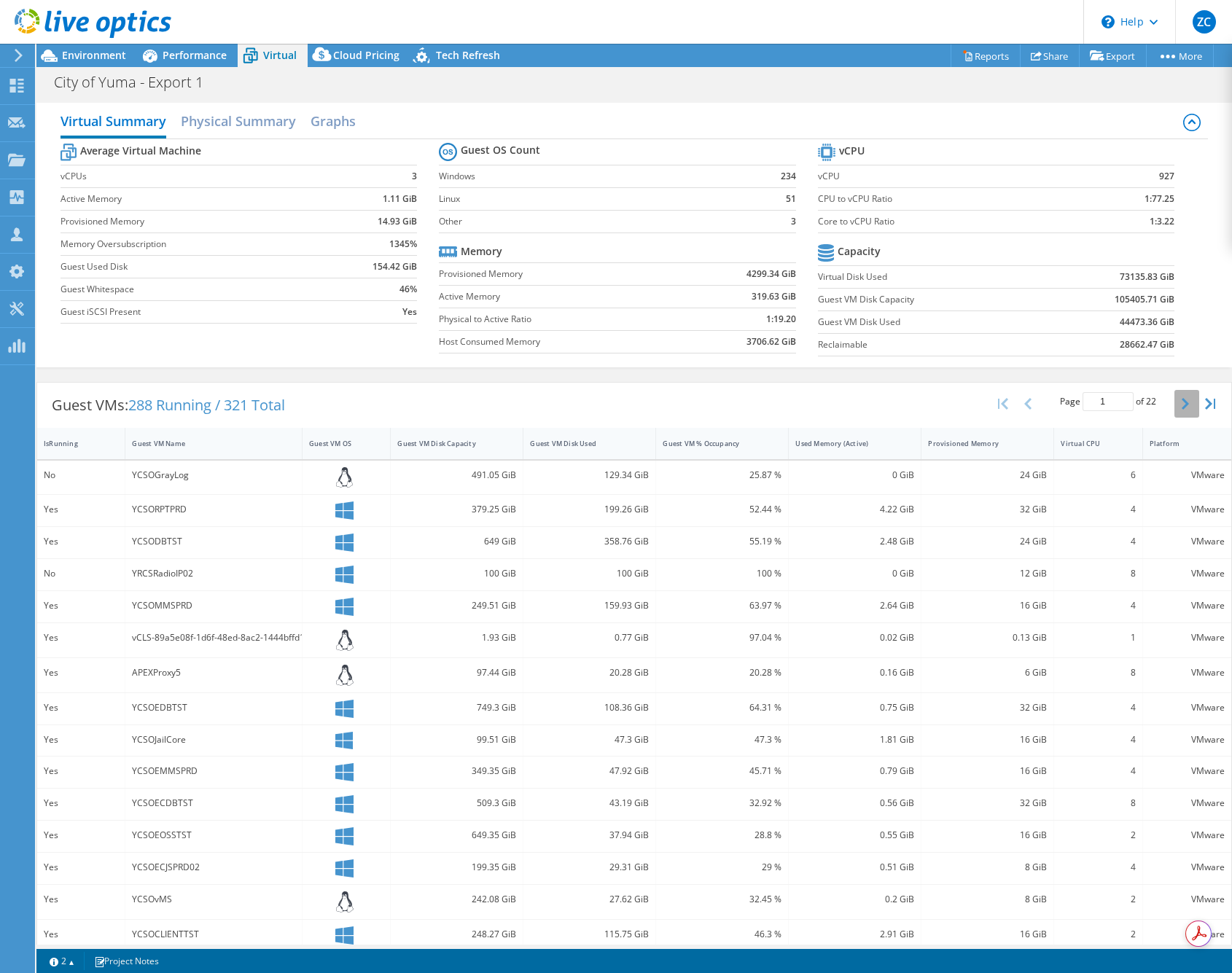
click at [1184, 403] on icon "button" at bounding box center [1185, 404] width 7 height 12
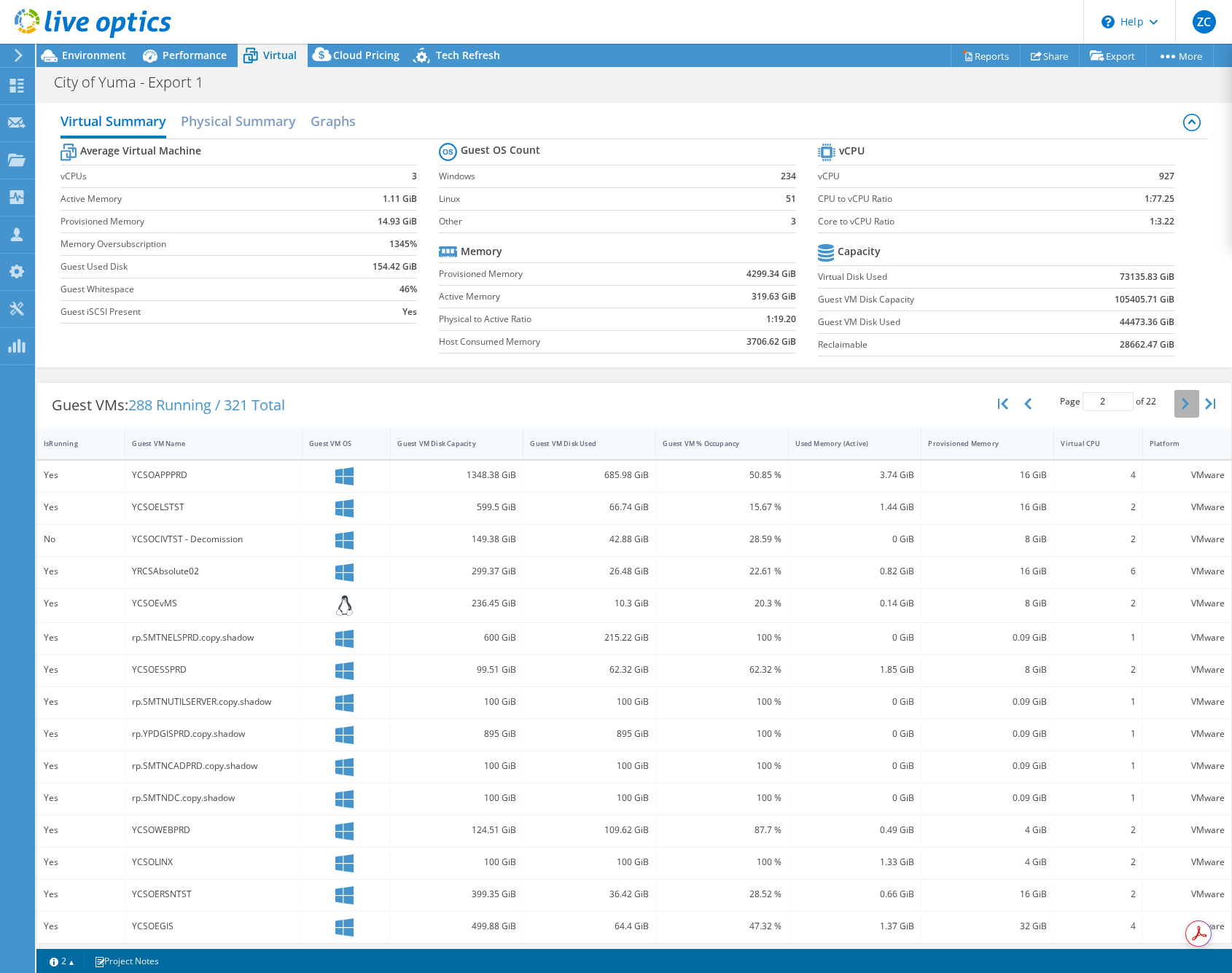
click at [1184, 403] on icon "button" at bounding box center [1185, 404] width 7 height 12
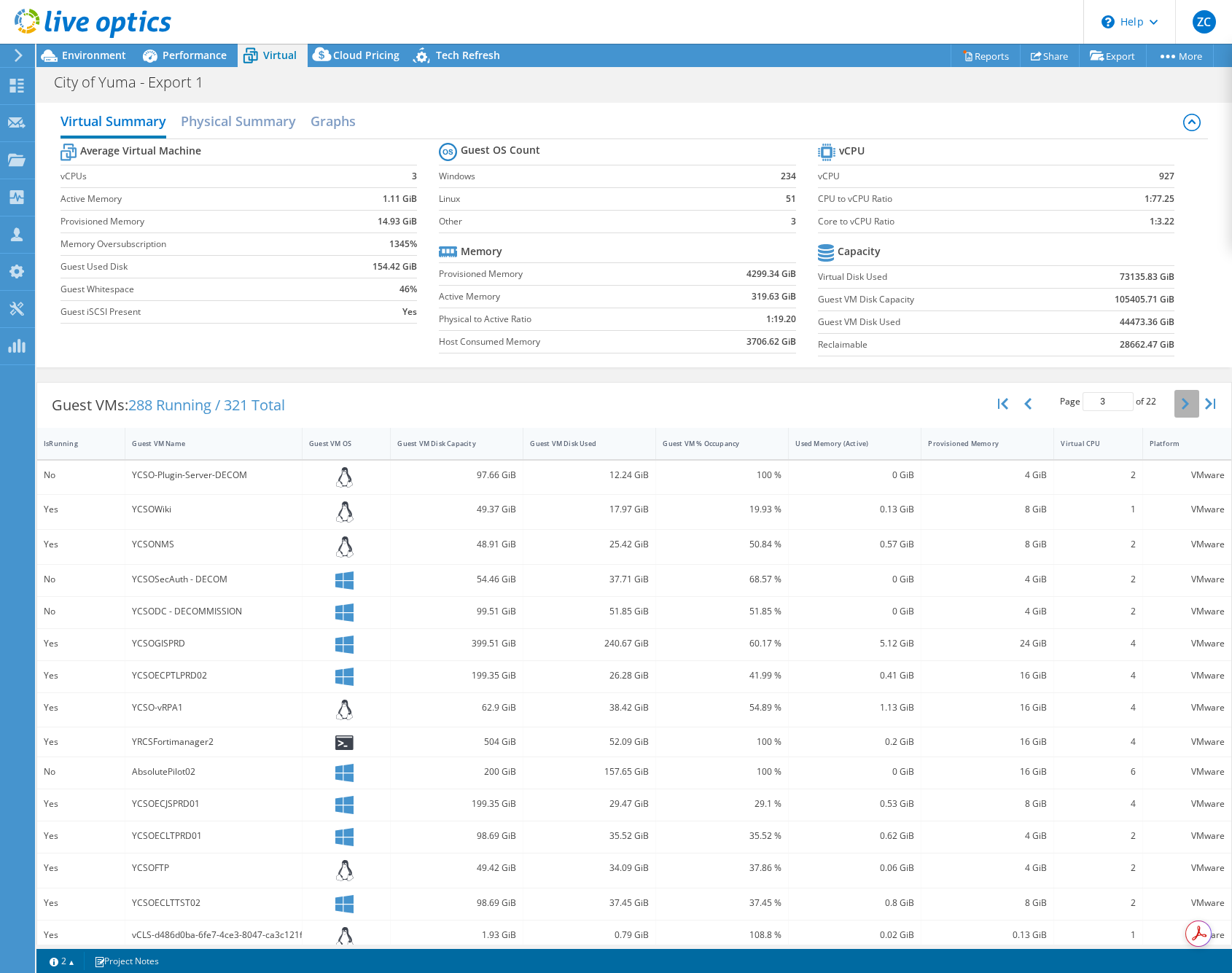
click at [1184, 403] on icon "button" at bounding box center [1185, 404] width 7 height 12
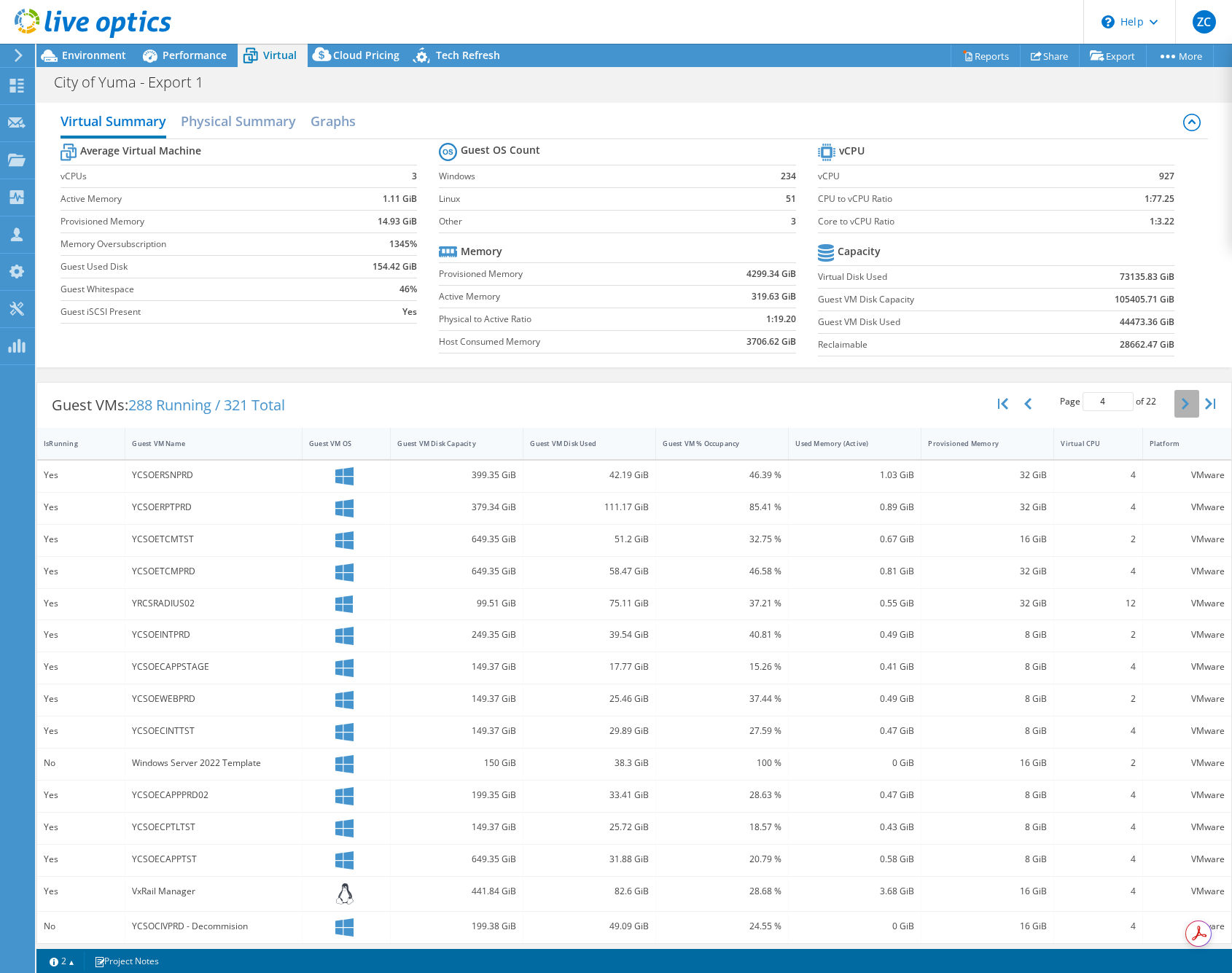
click at [1184, 403] on icon "button" at bounding box center [1185, 404] width 7 height 12
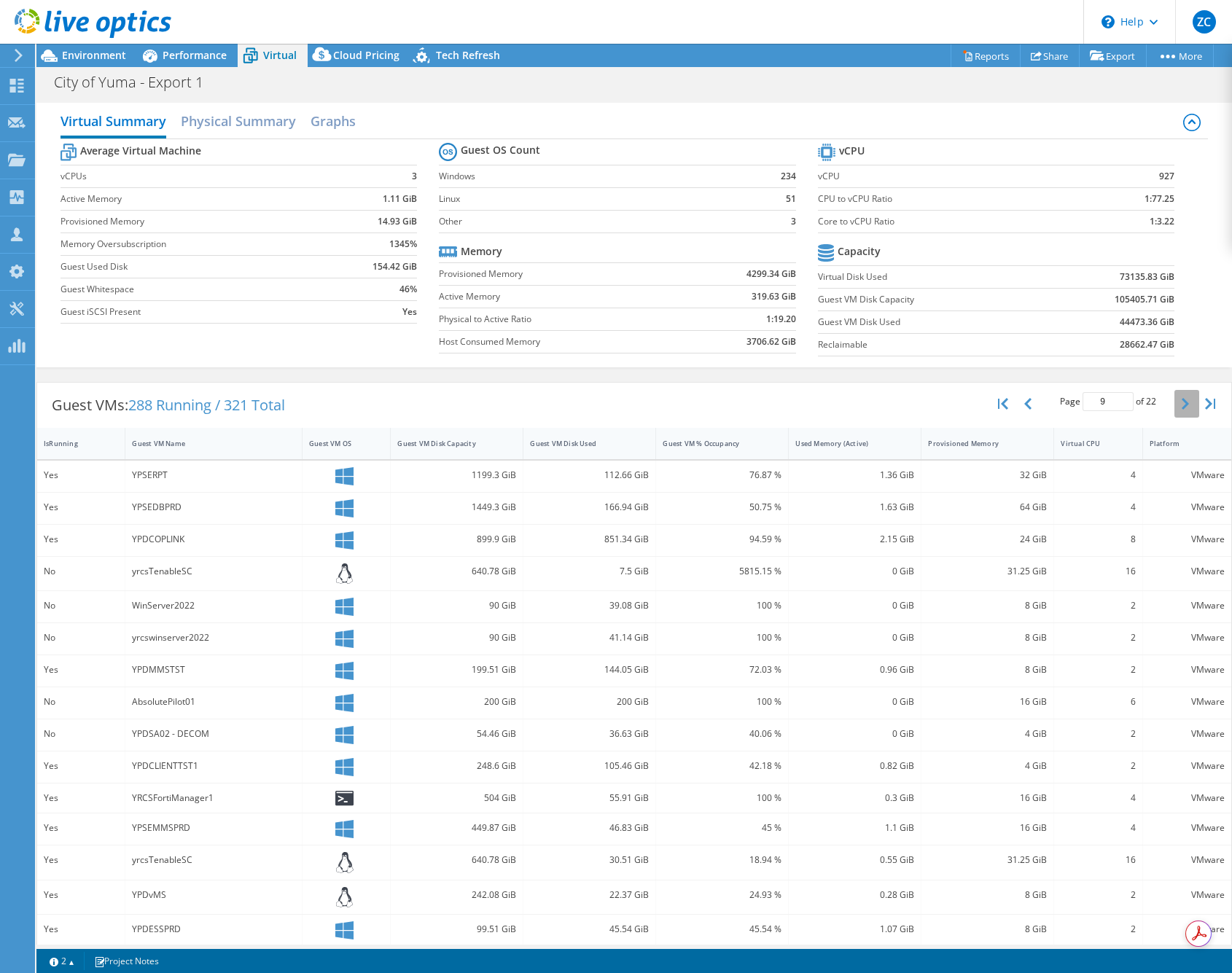
click at [1184, 403] on icon "button" at bounding box center [1185, 404] width 7 height 12
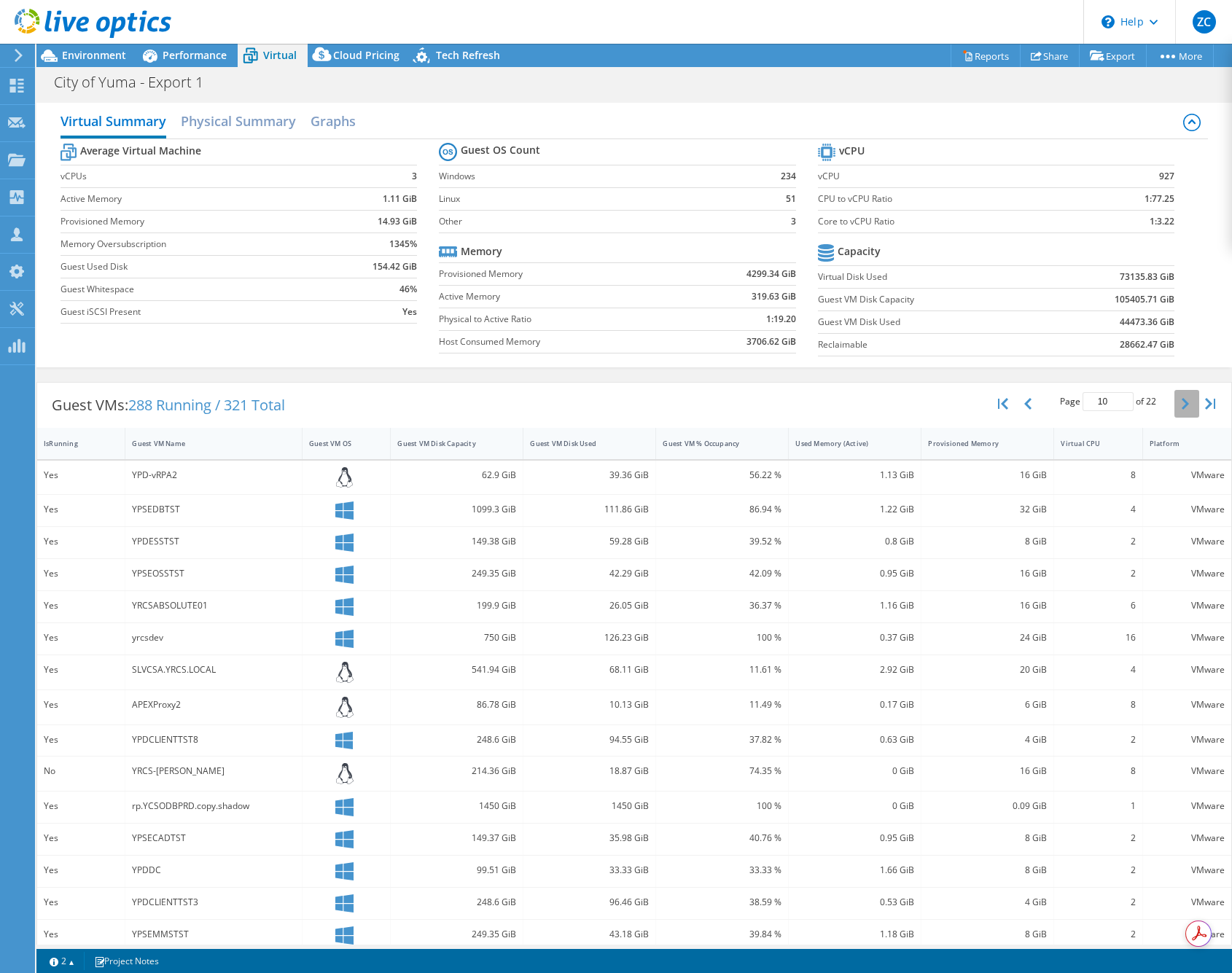
click at [1184, 403] on icon "button" at bounding box center [1185, 404] width 7 height 12
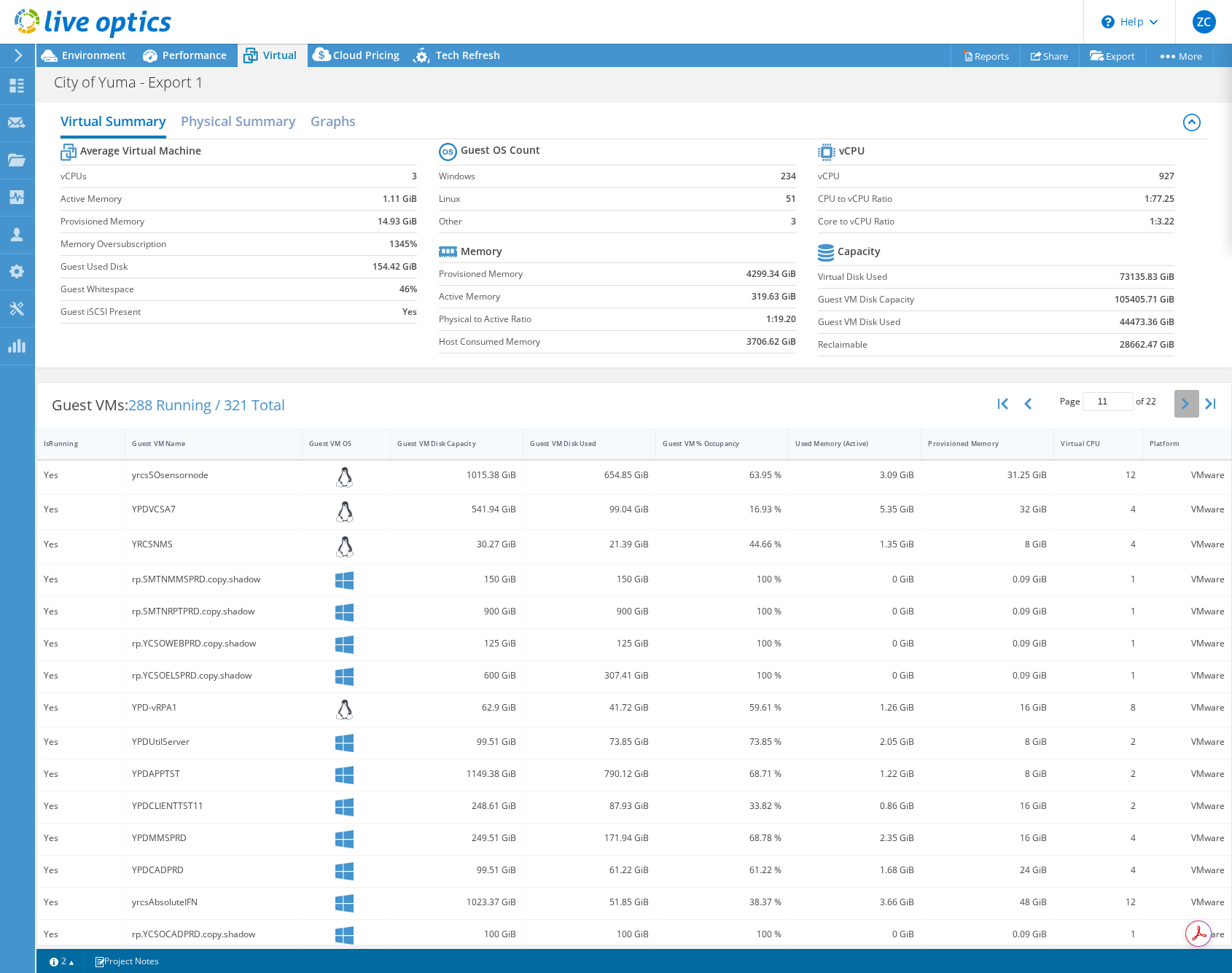
click at [1184, 403] on icon "button" at bounding box center [1185, 404] width 7 height 12
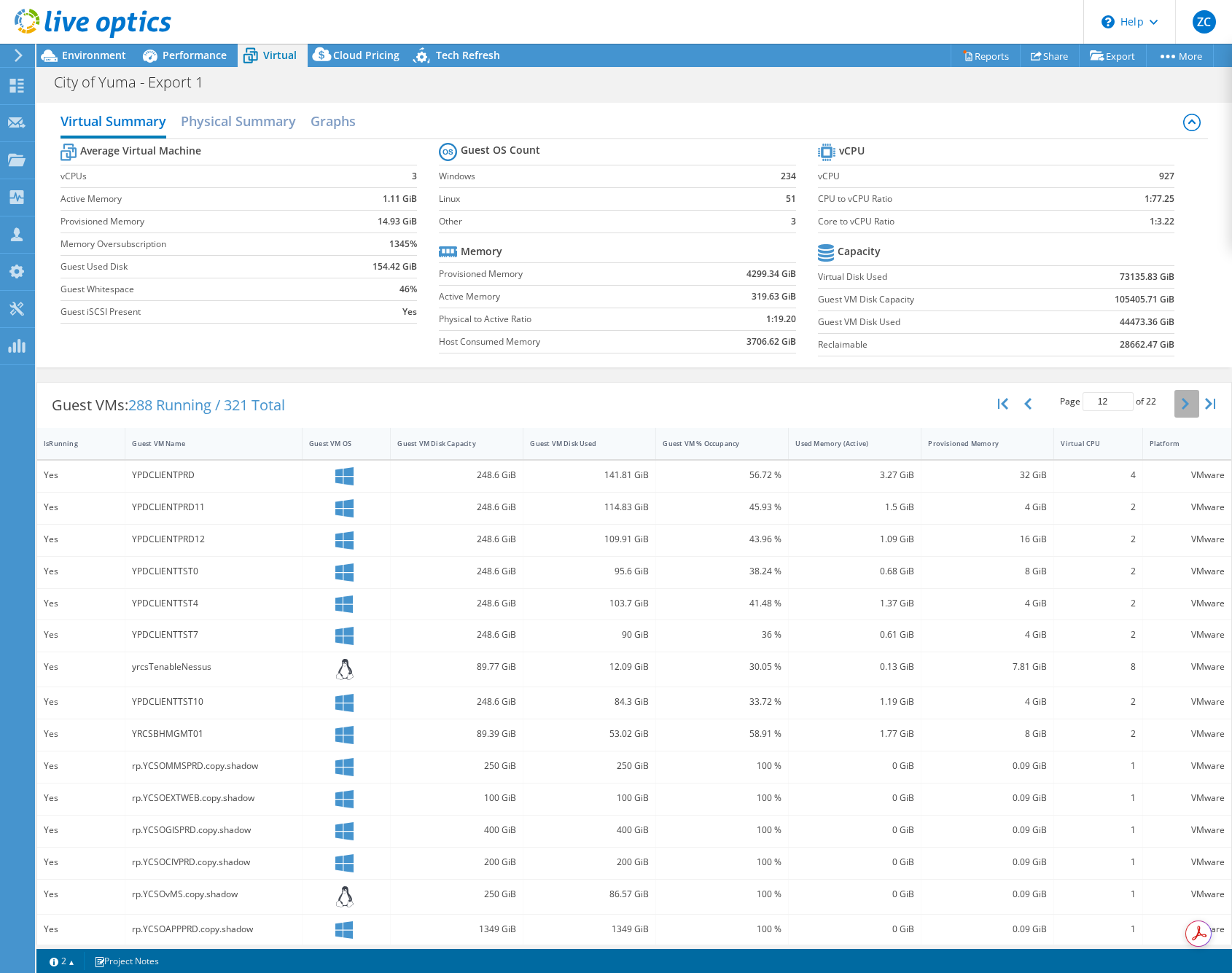
click at [1184, 403] on icon "button" at bounding box center [1185, 404] width 7 height 12
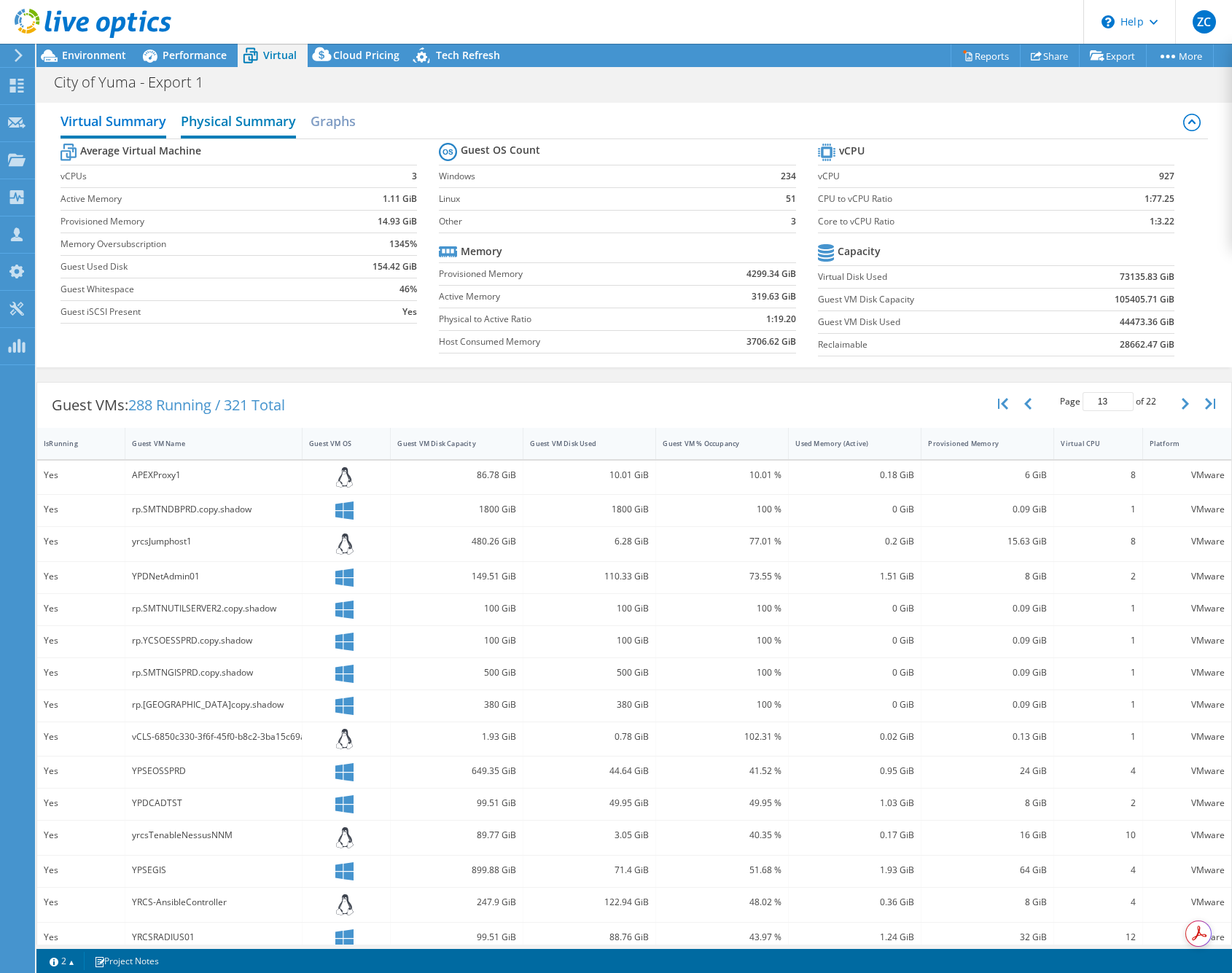
click at [227, 133] on h2 "Physical Summary" at bounding box center [239, 122] width 116 height 32
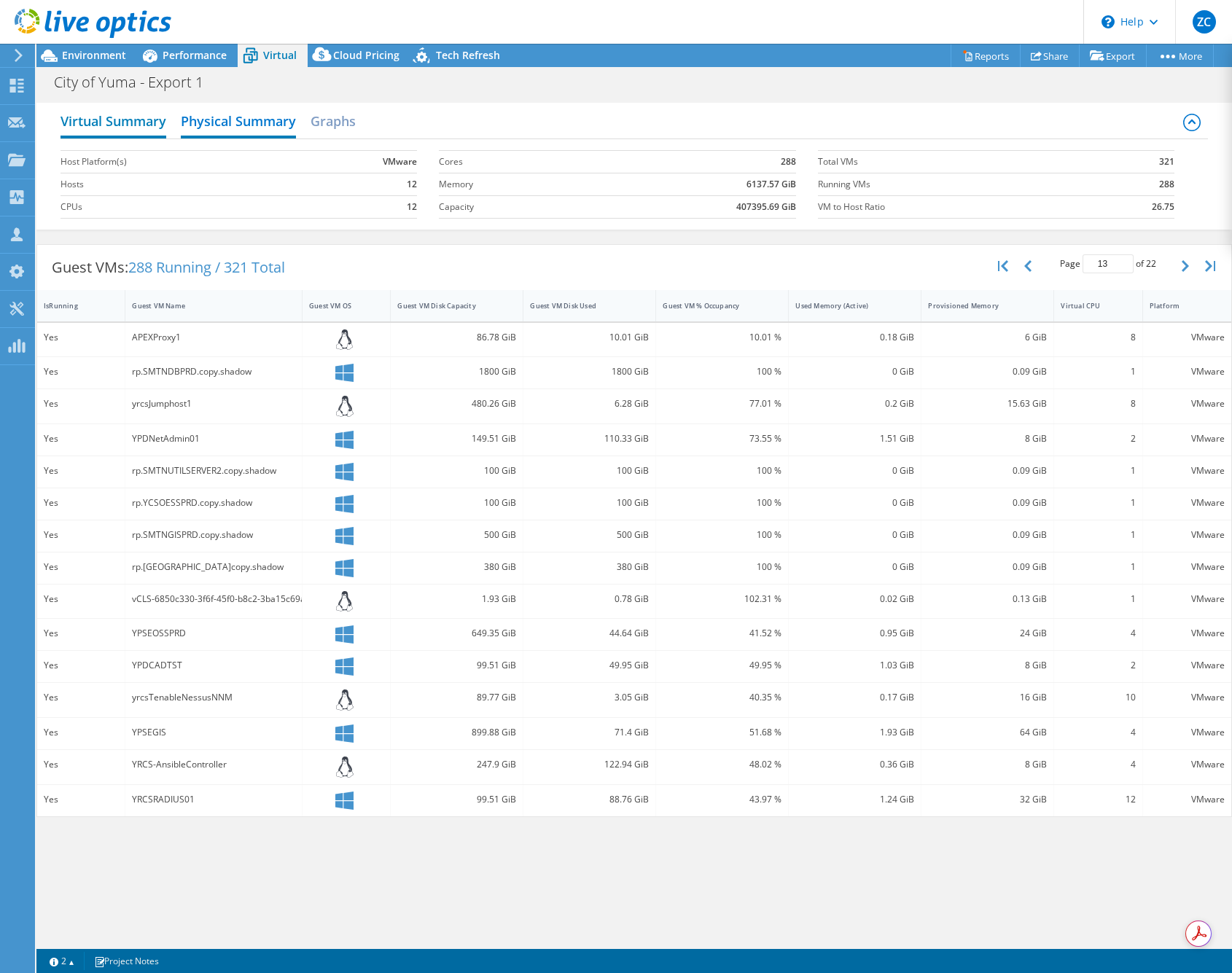
click at [138, 125] on h2 "Virtual Summary" at bounding box center [113, 122] width 105 height 32
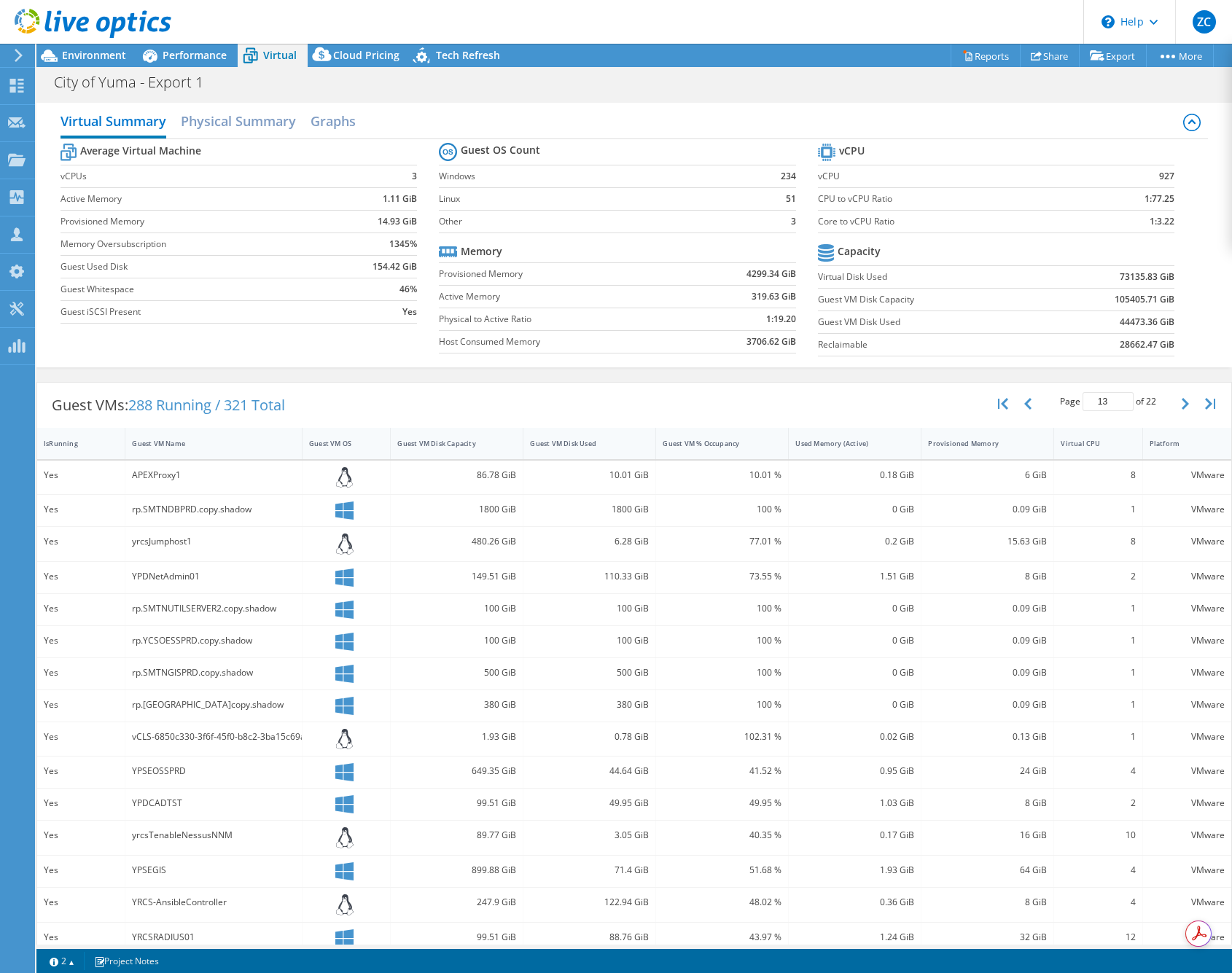
scroll to position [18, 0]
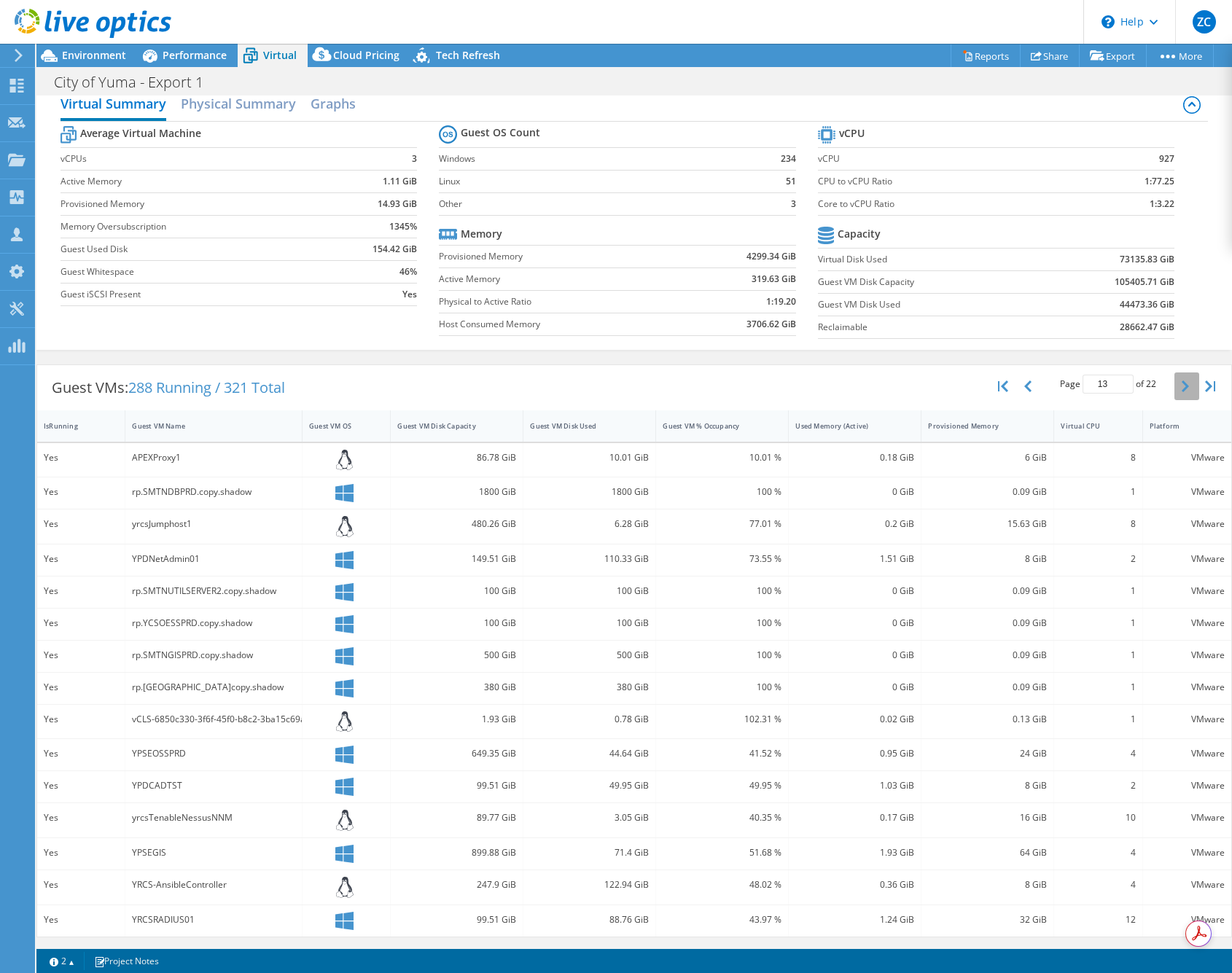
click at [1184, 387] on icon "button" at bounding box center [1185, 386] width 7 height 12
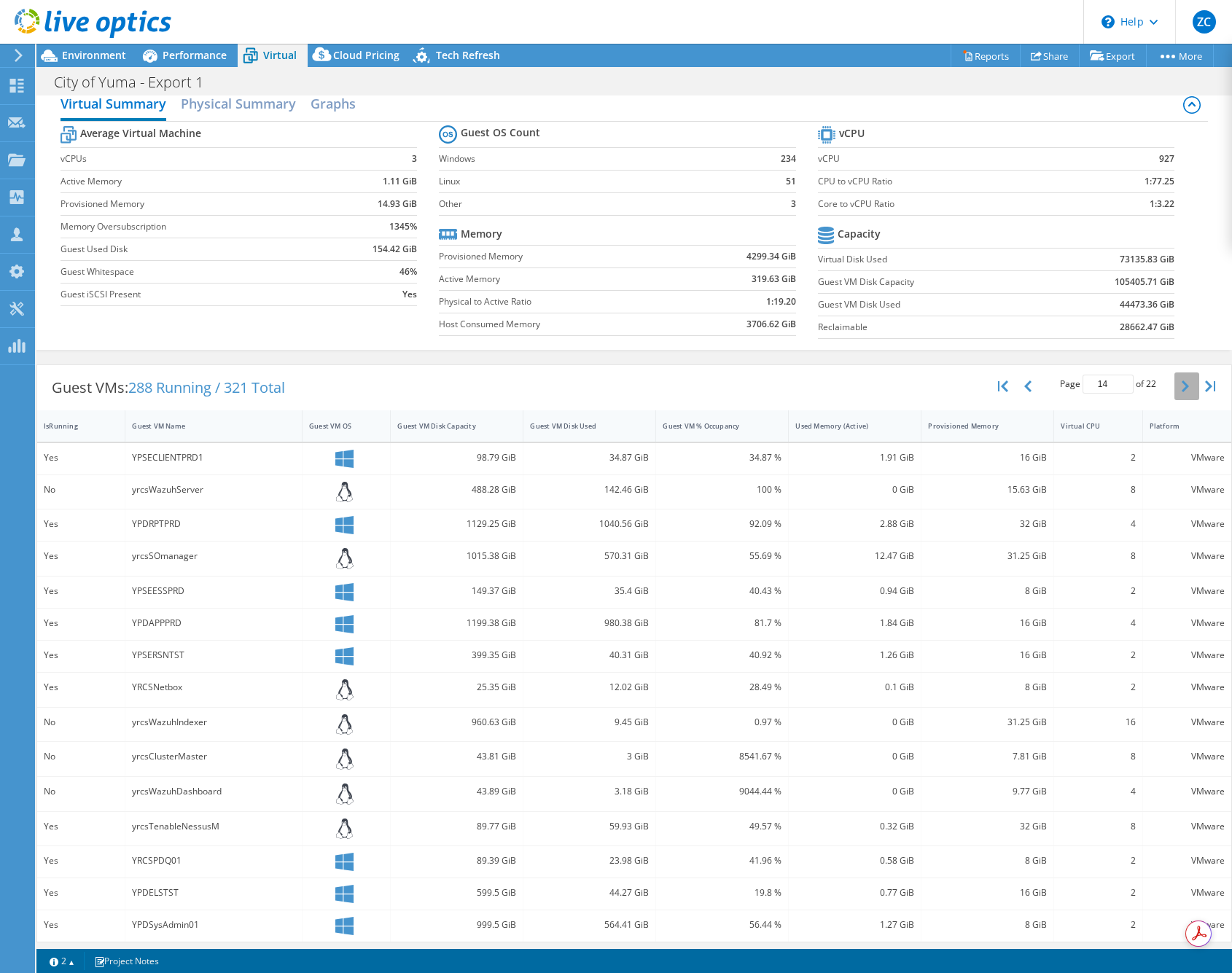
click at [1184, 387] on icon "button" at bounding box center [1185, 386] width 7 height 12
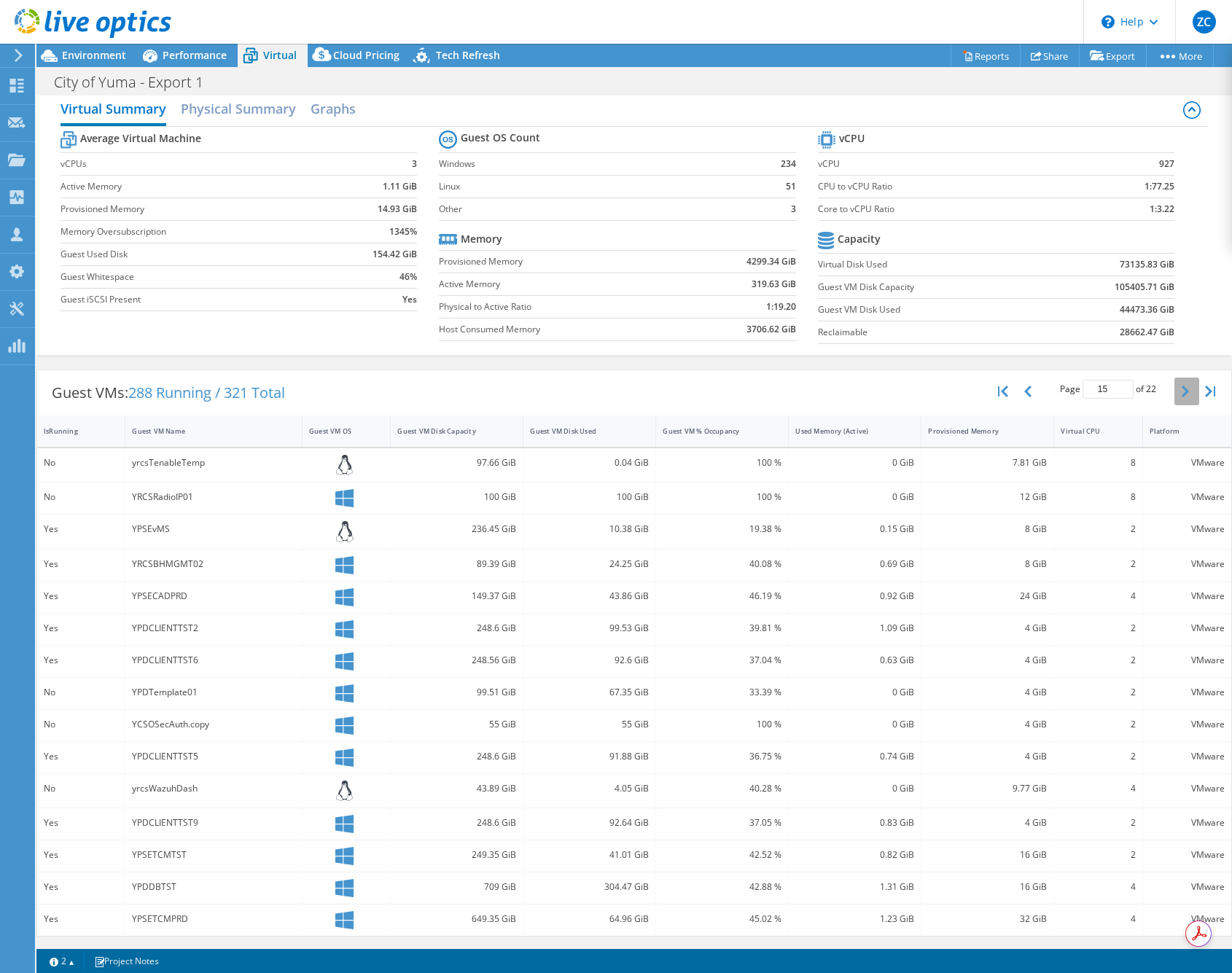
click at [1184, 387] on icon "button" at bounding box center [1185, 391] width 7 height 12
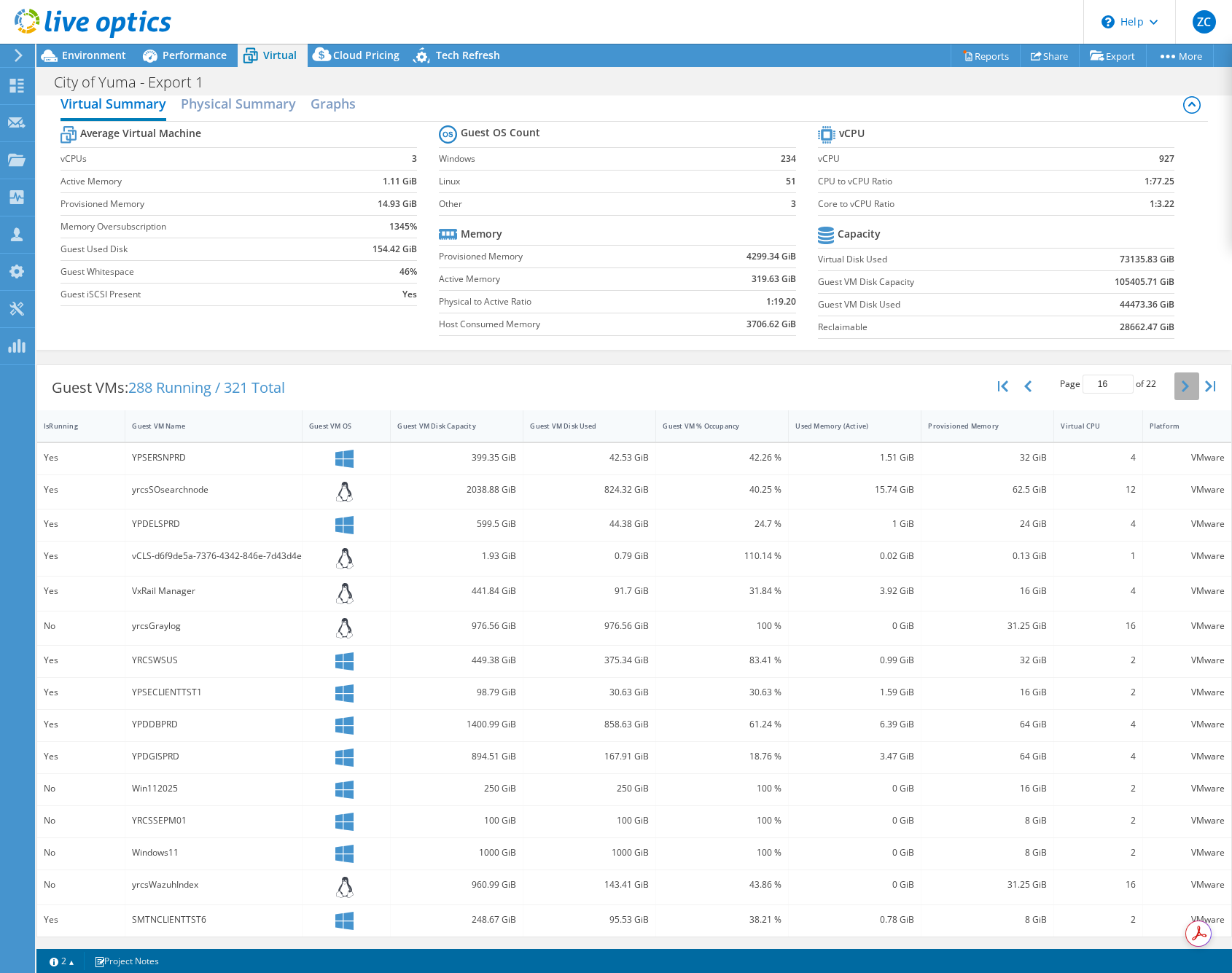
click at [1184, 387] on icon "button" at bounding box center [1185, 386] width 7 height 12
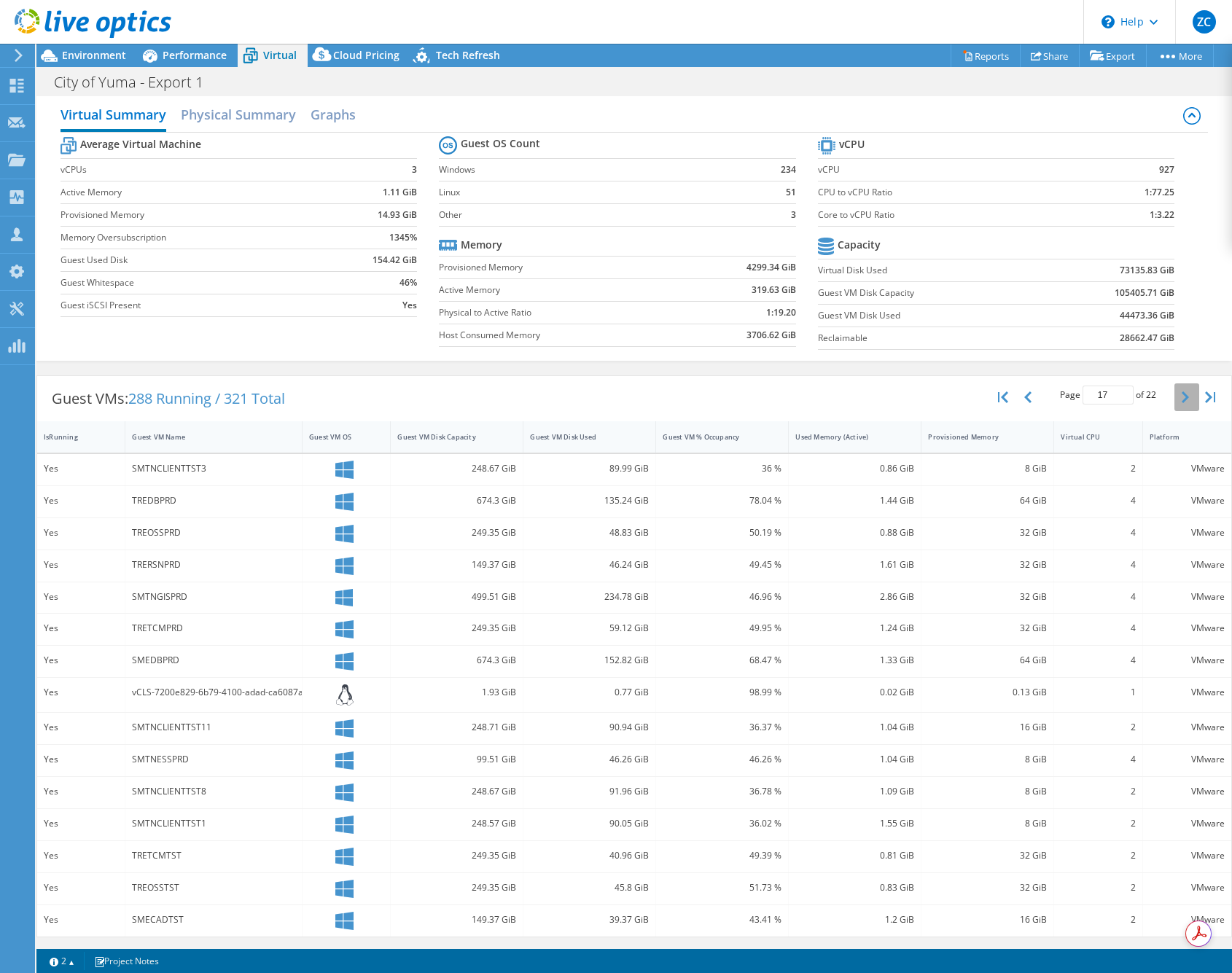
click at [1184, 387] on button "button" at bounding box center [1186, 397] width 25 height 28
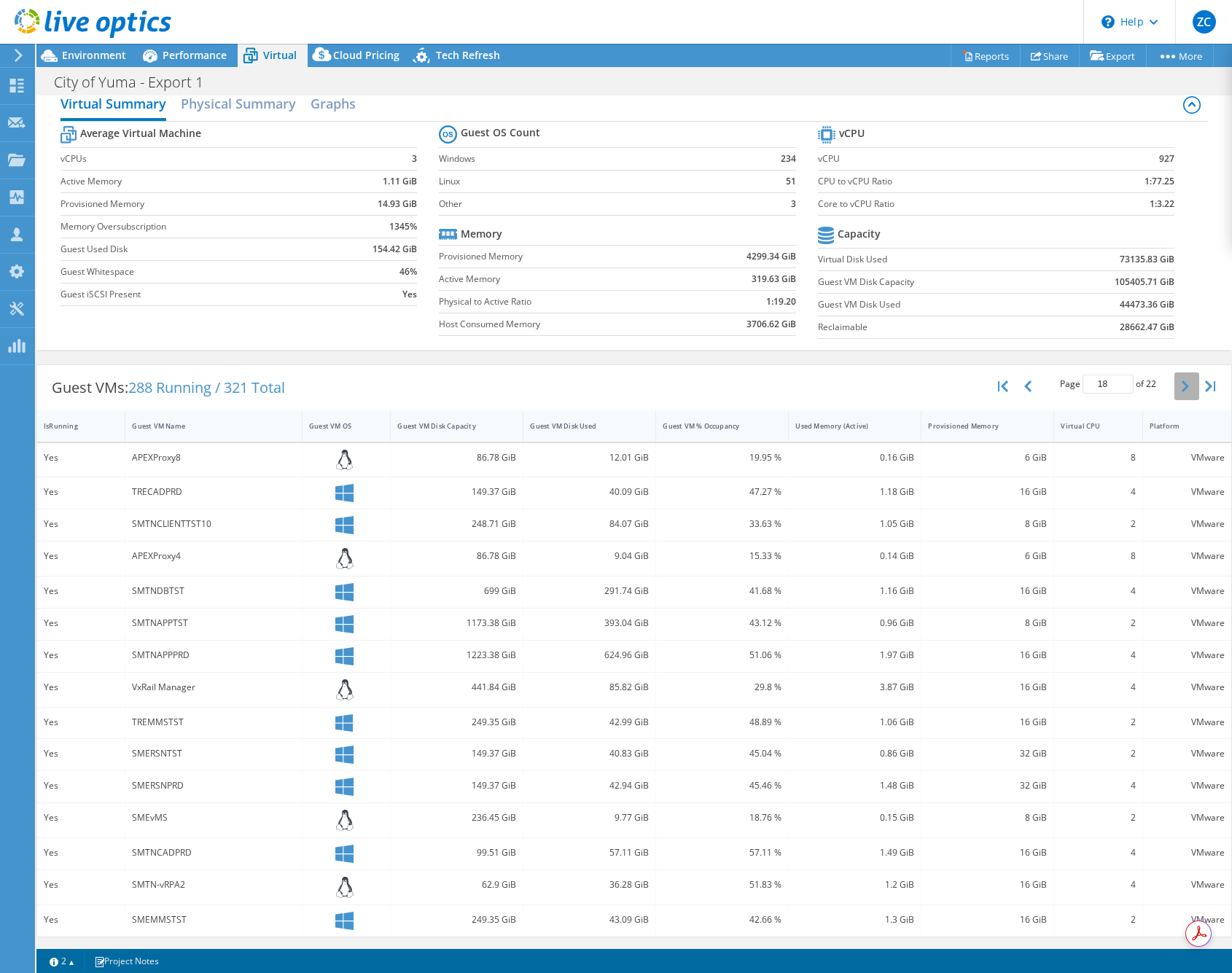
click at [1184, 387] on icon "button" at bounding box center [1185, 386] width 7 height 12
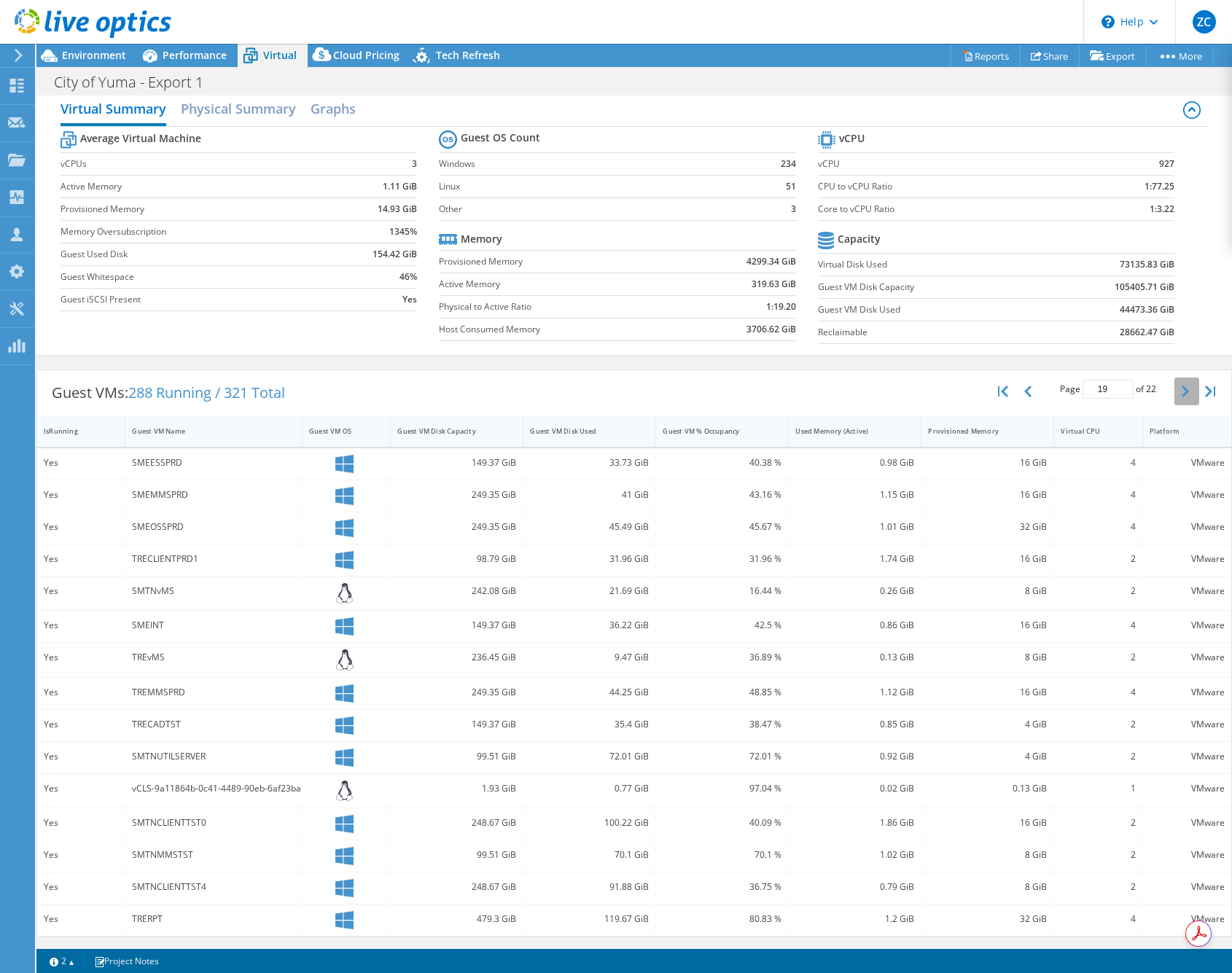
click at [1184, 387] on icon "button" at bounding box center [1185, 391] width 7 height 12
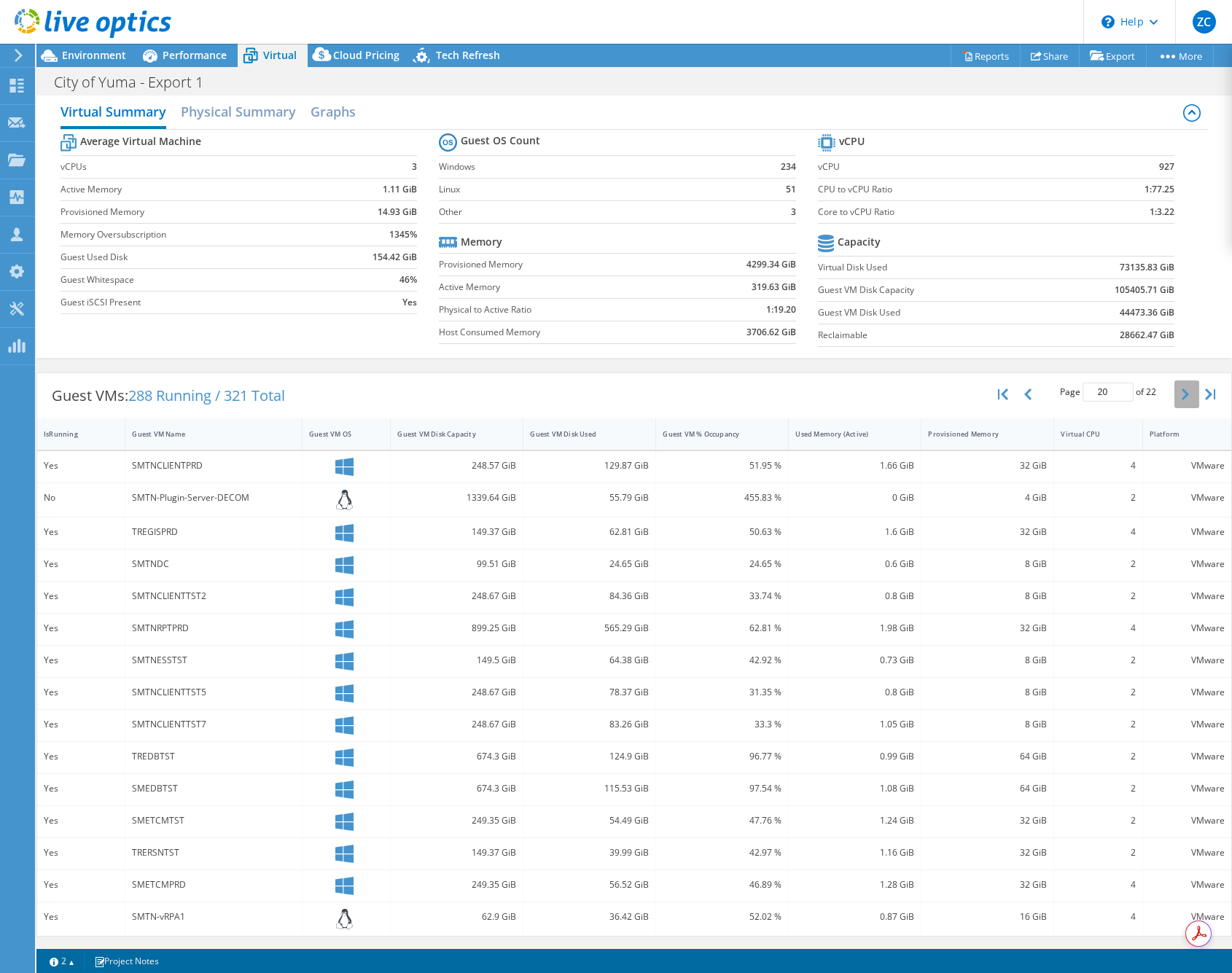
scroll to position [8, 0]
click at [1184, 387] on button "button" at bounding box center [1186, 395] width 25 height 28
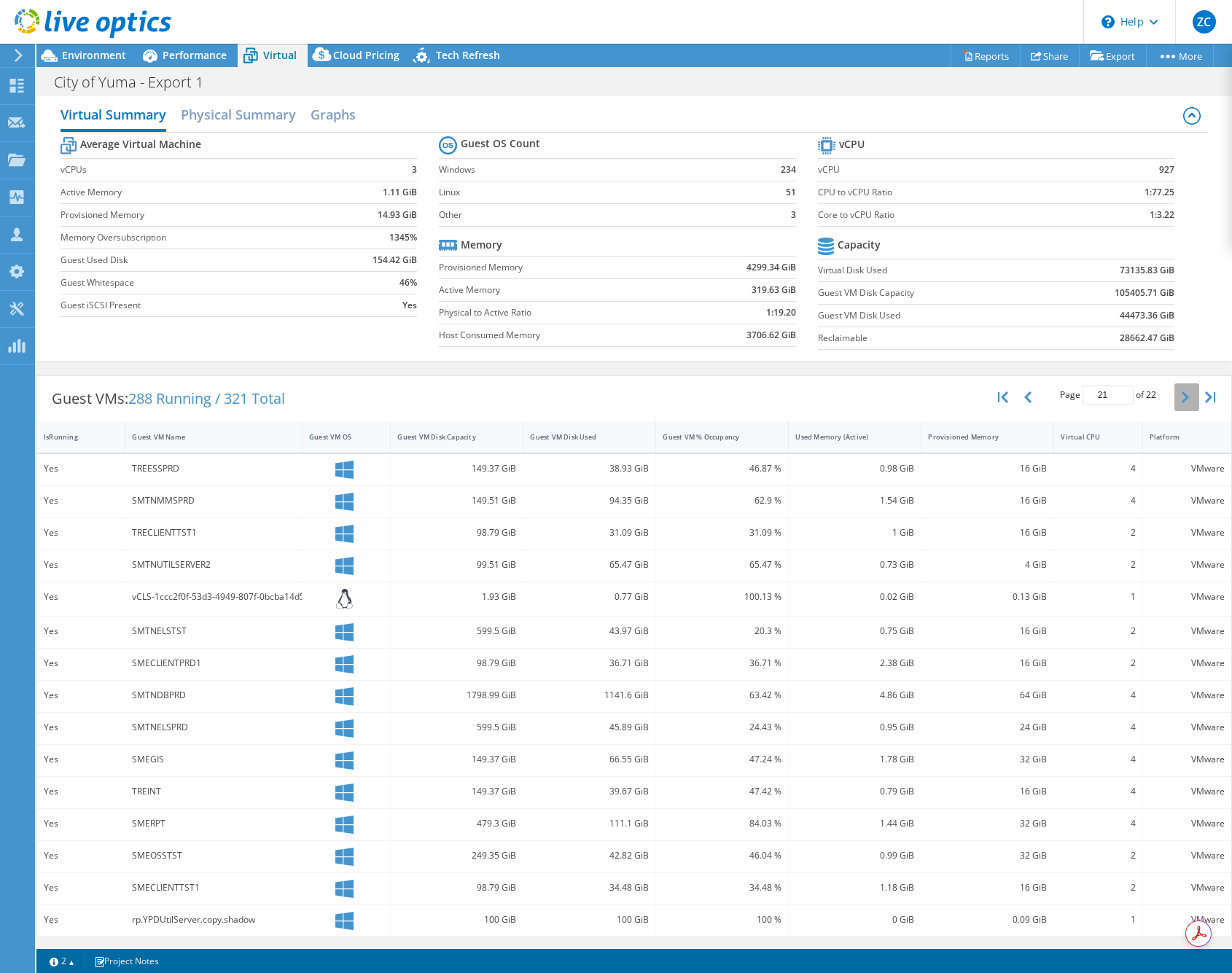
click at [1184, 387] on button "button" at bounding box center [1186, 397] width 25 height 28
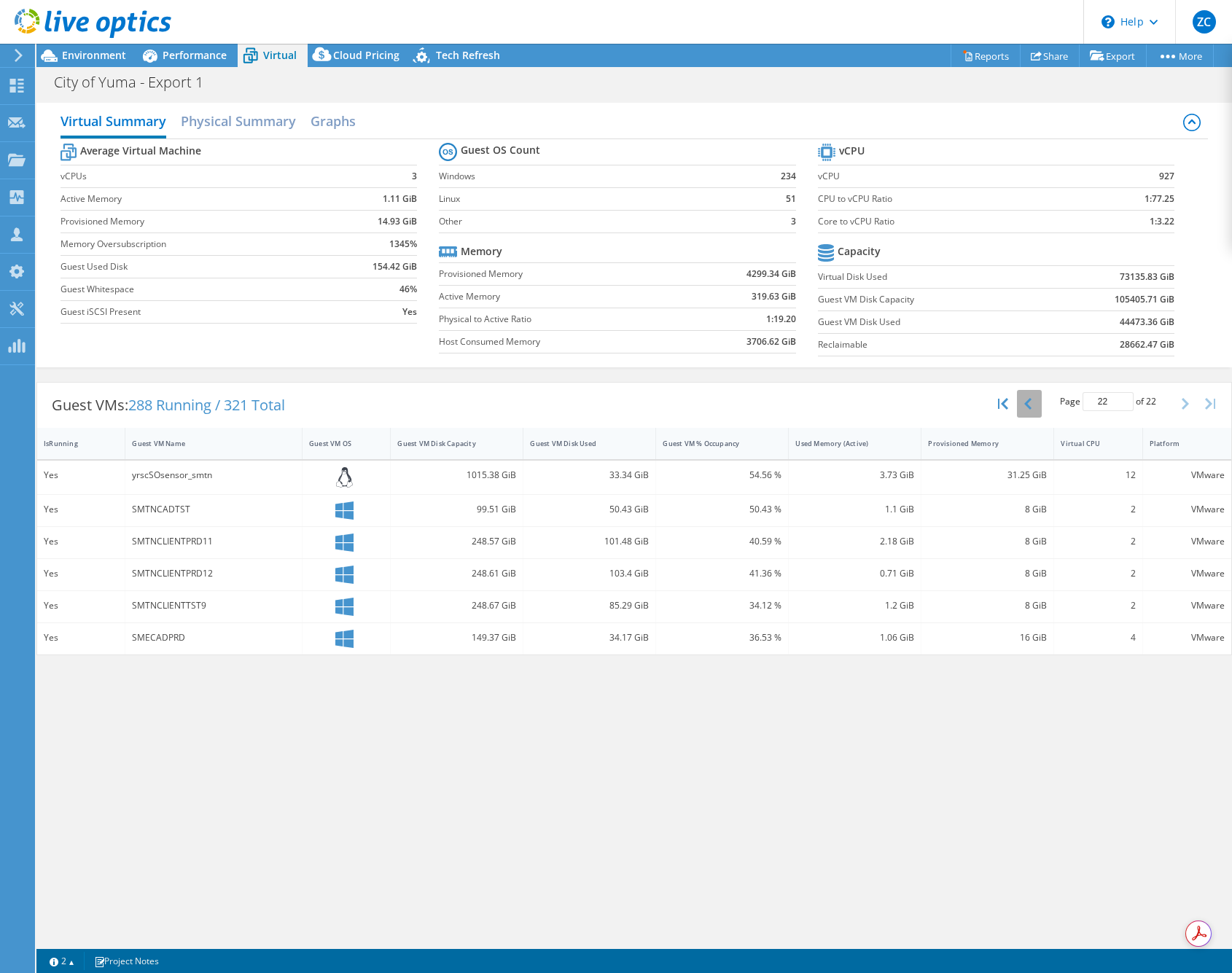
click at [1021, 400] on button "button" at bounding box center [1029, 404] width 25 height 28
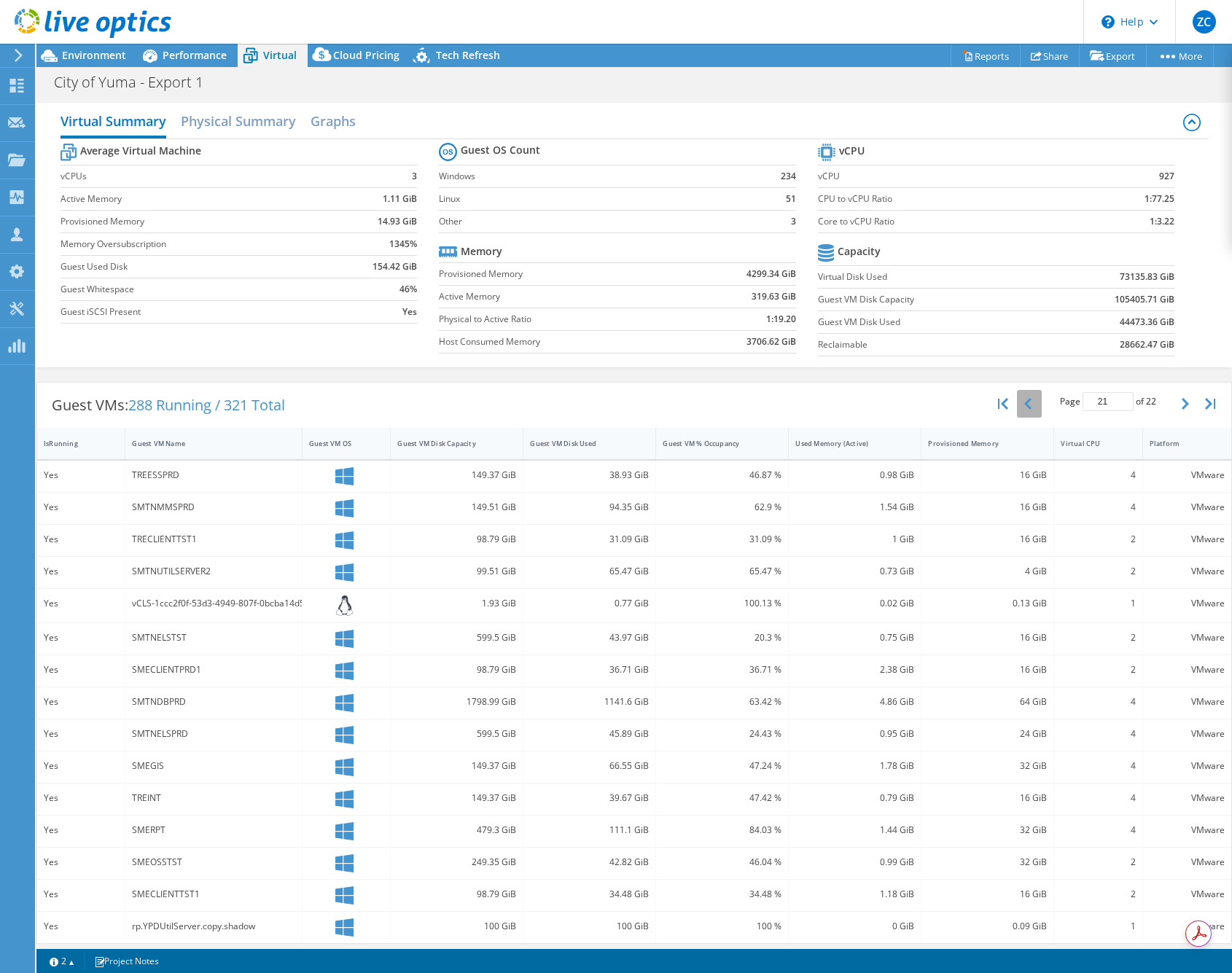
click at [1021, 400] on button "button" at bounding box center [1029, 404] width 25 height 28
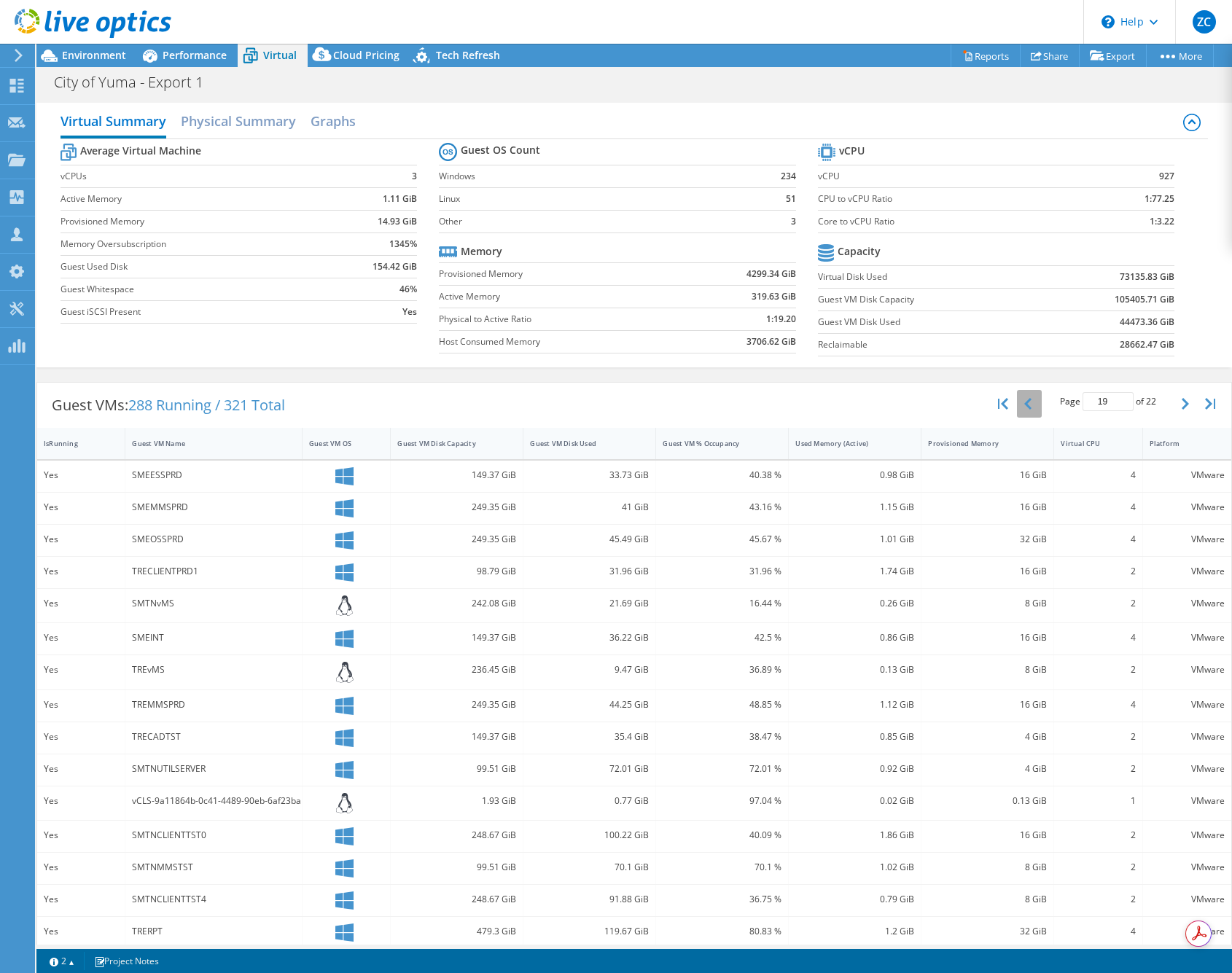
click at [1021, 400] on button "button" at bounding box center [1029, 404] width 25 height 28
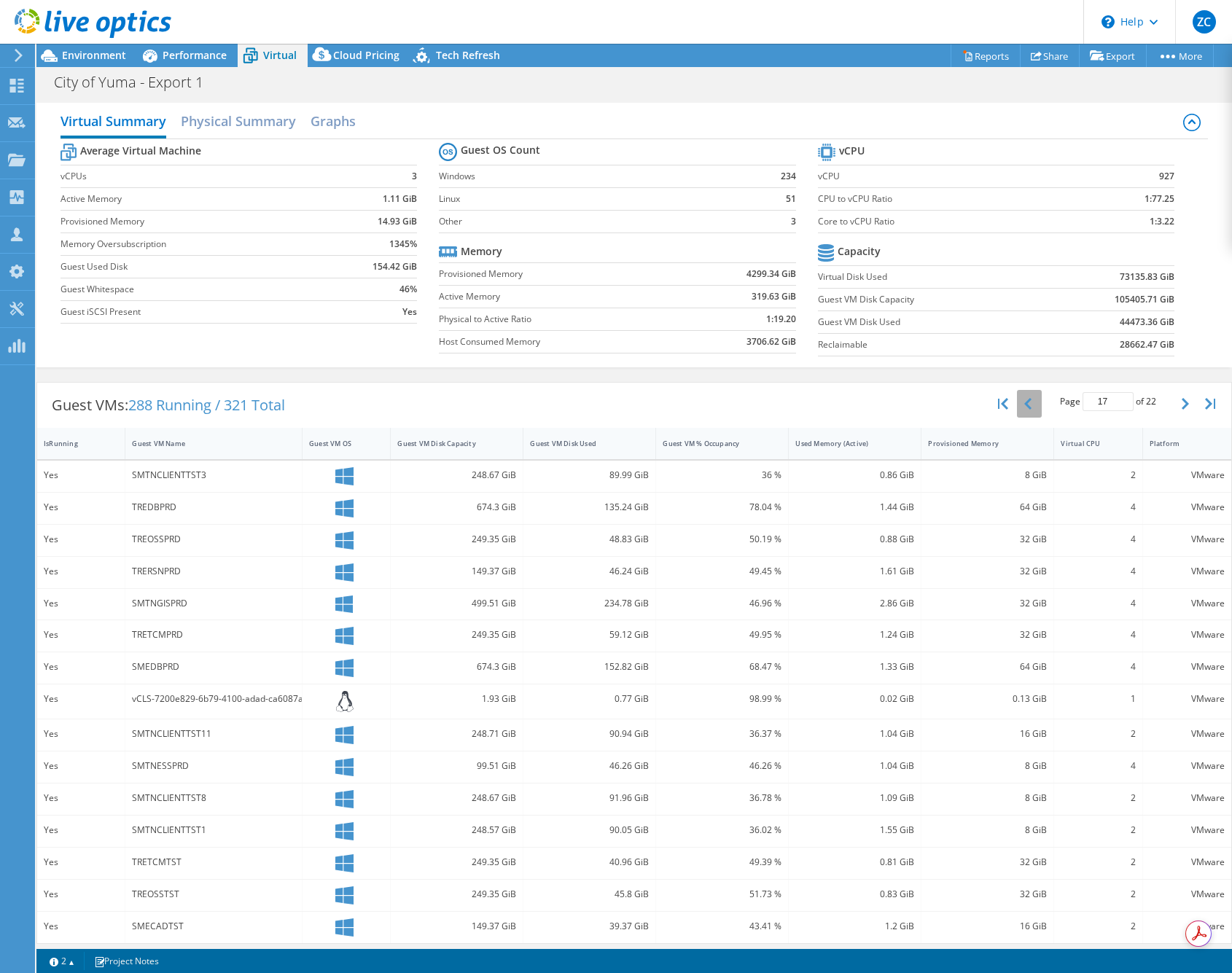
click at [1021, 400] on button "button" at bounding box center [1029, 404] width 25 height 28
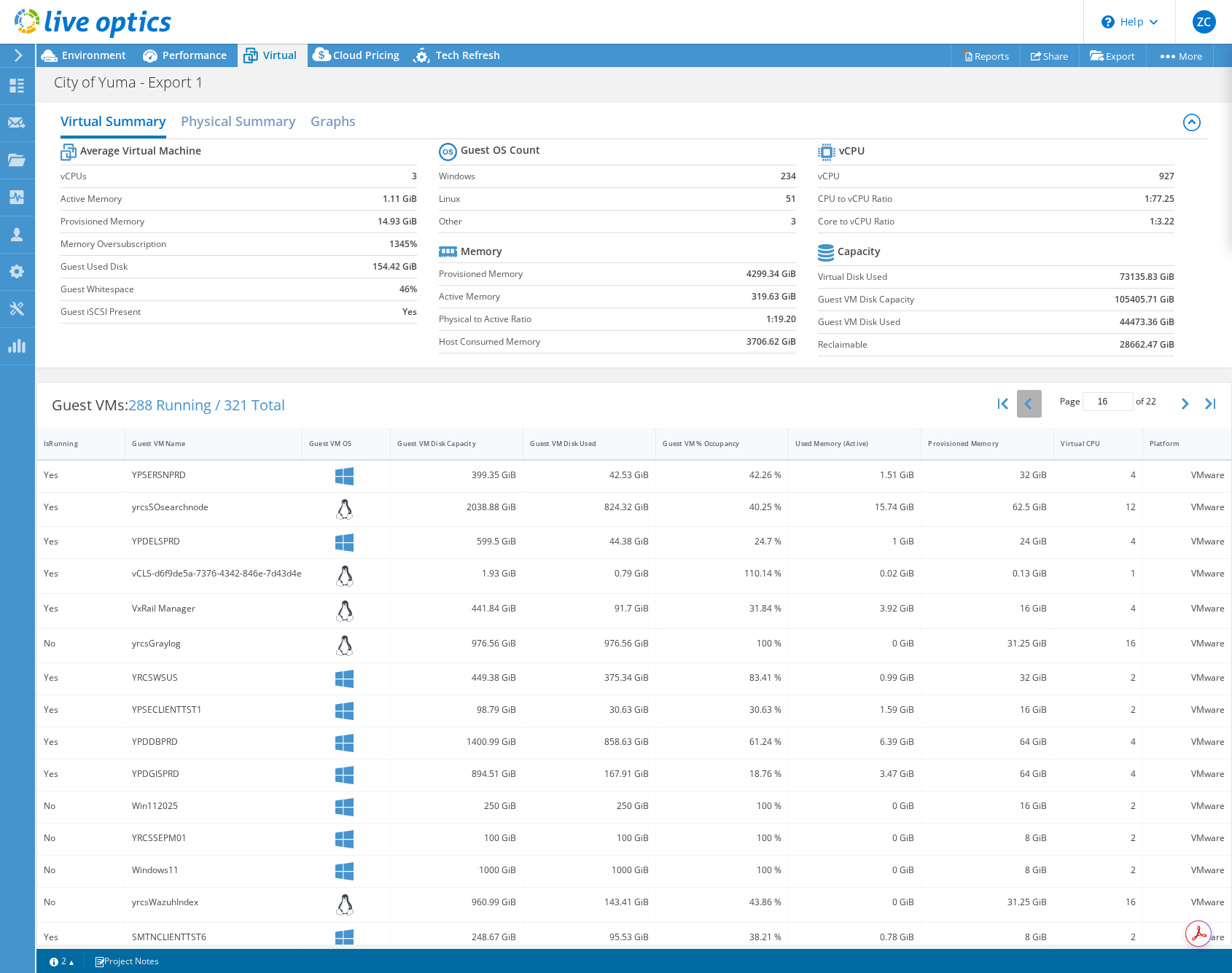
click at [1021, 400] on button "button" at bounding box center [1029, 404] width 25 height 28
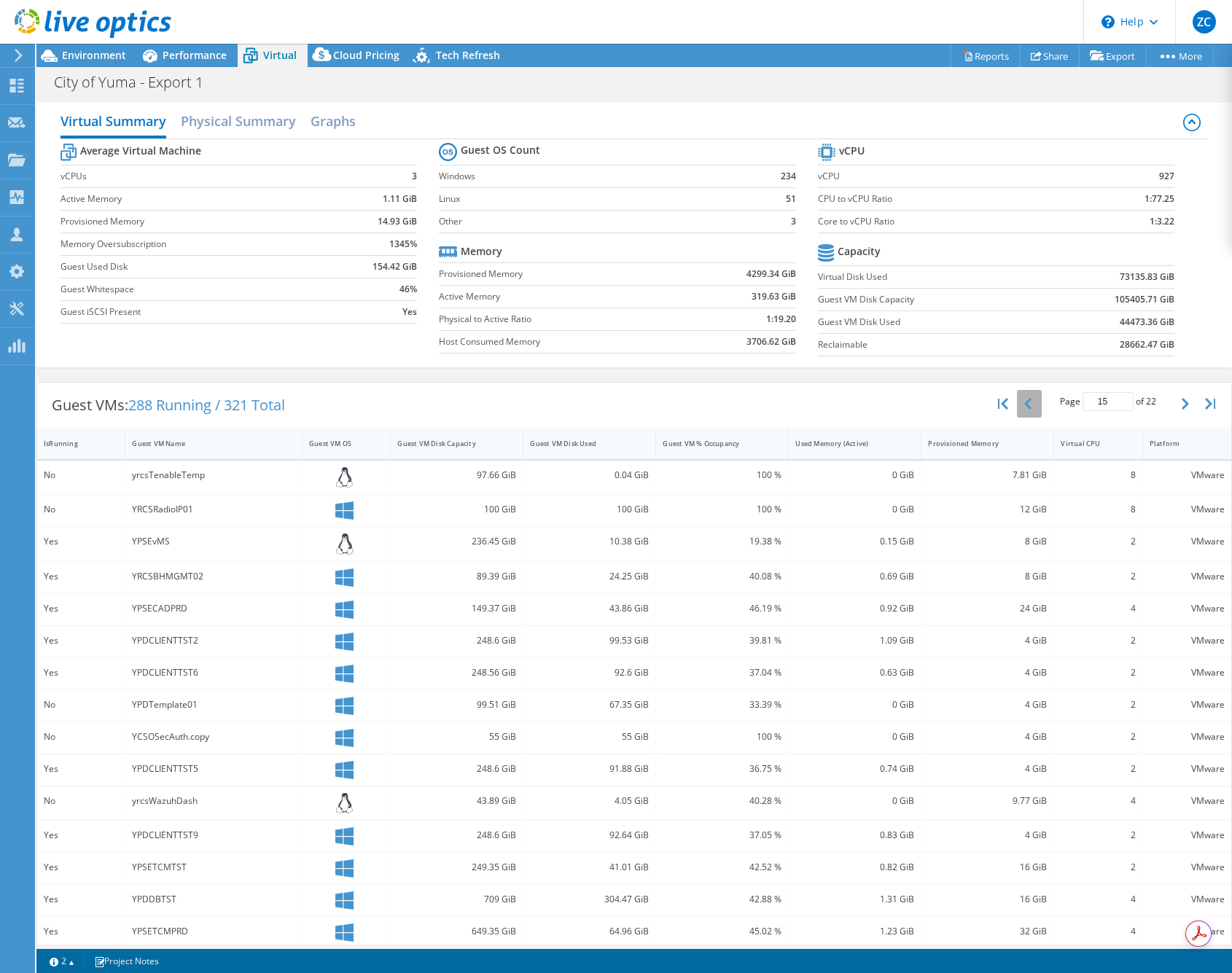
click at [1021, 400] on button "button" at bounding box center [1029, 404] width 25 height 28
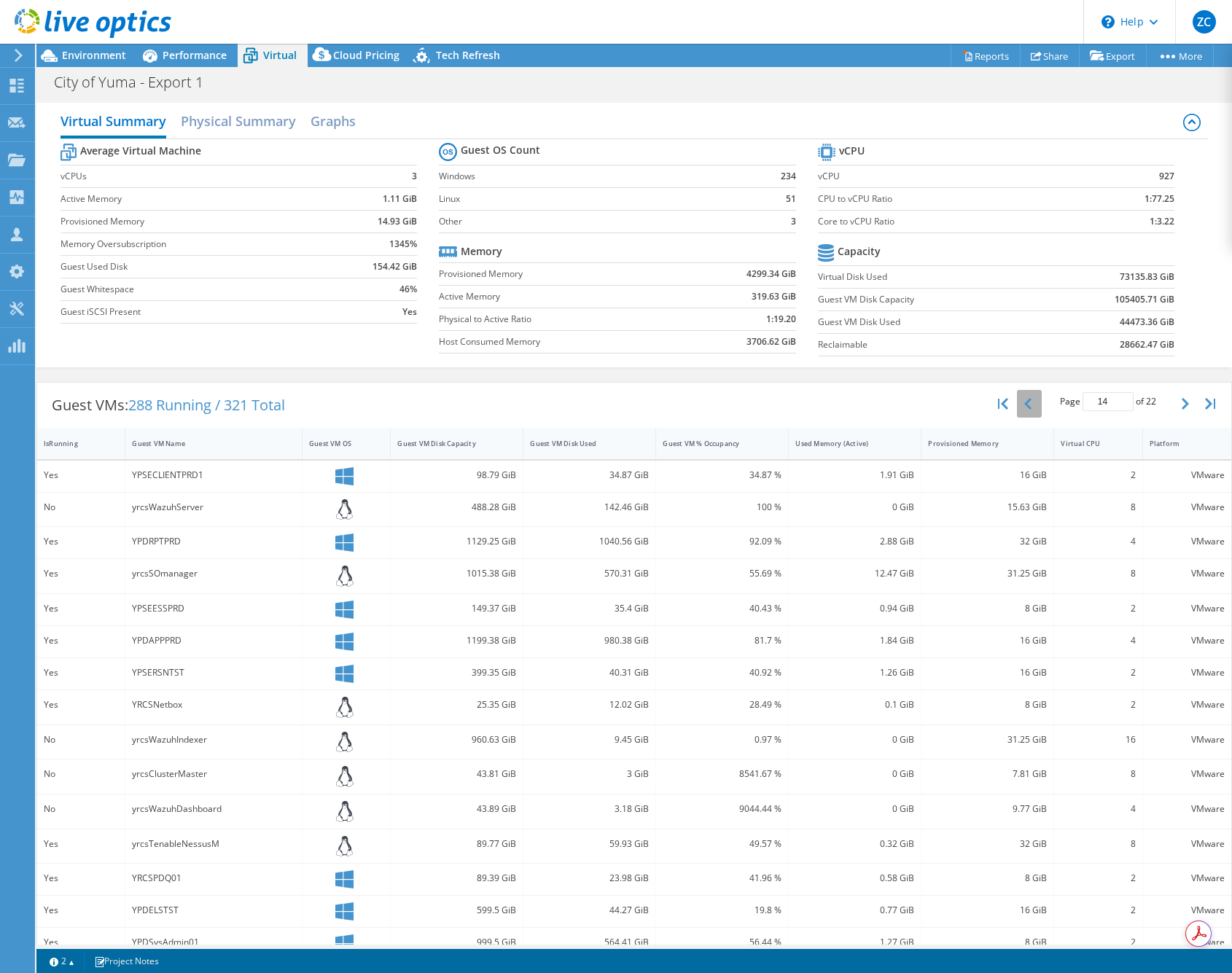
click at [1021, 400] on button "button" at bounding box center [1029, 404] width 25 height 28
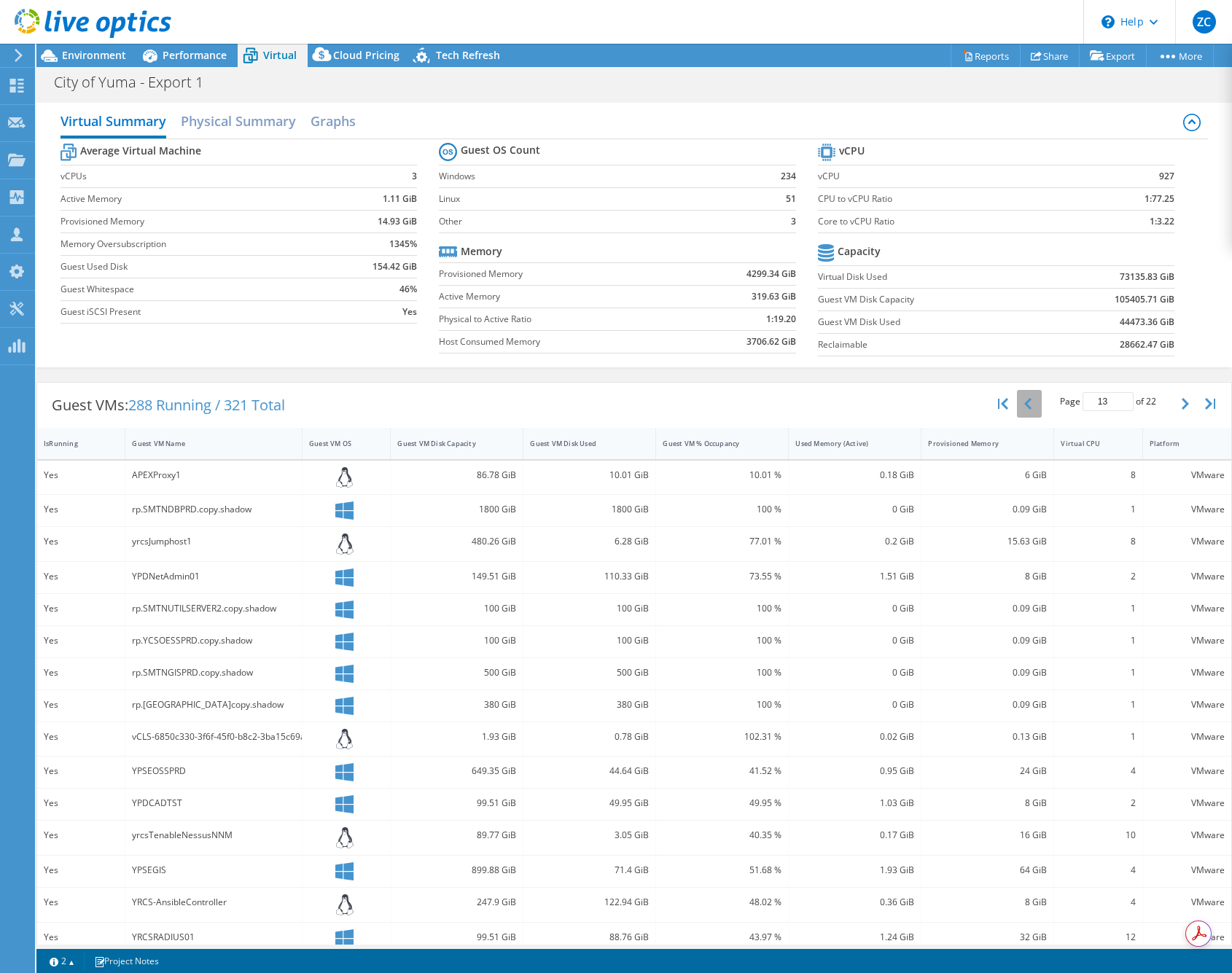
click at [1021, 400] on button "button" at bounding box center [1029, 404] width 25 height 28
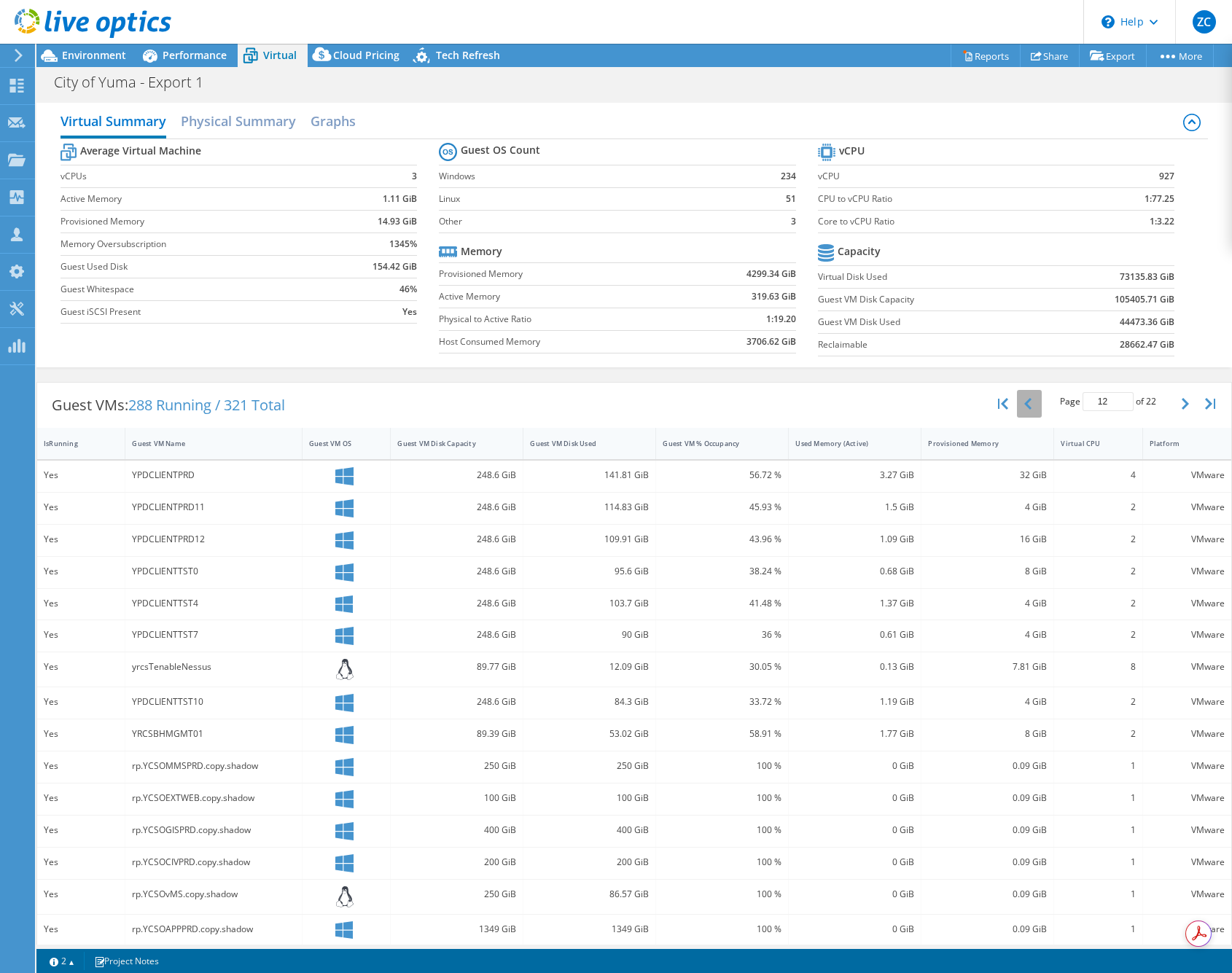
click at [1021, 400] on button "button" at bounding box center [1029, 404] width 25 height 28
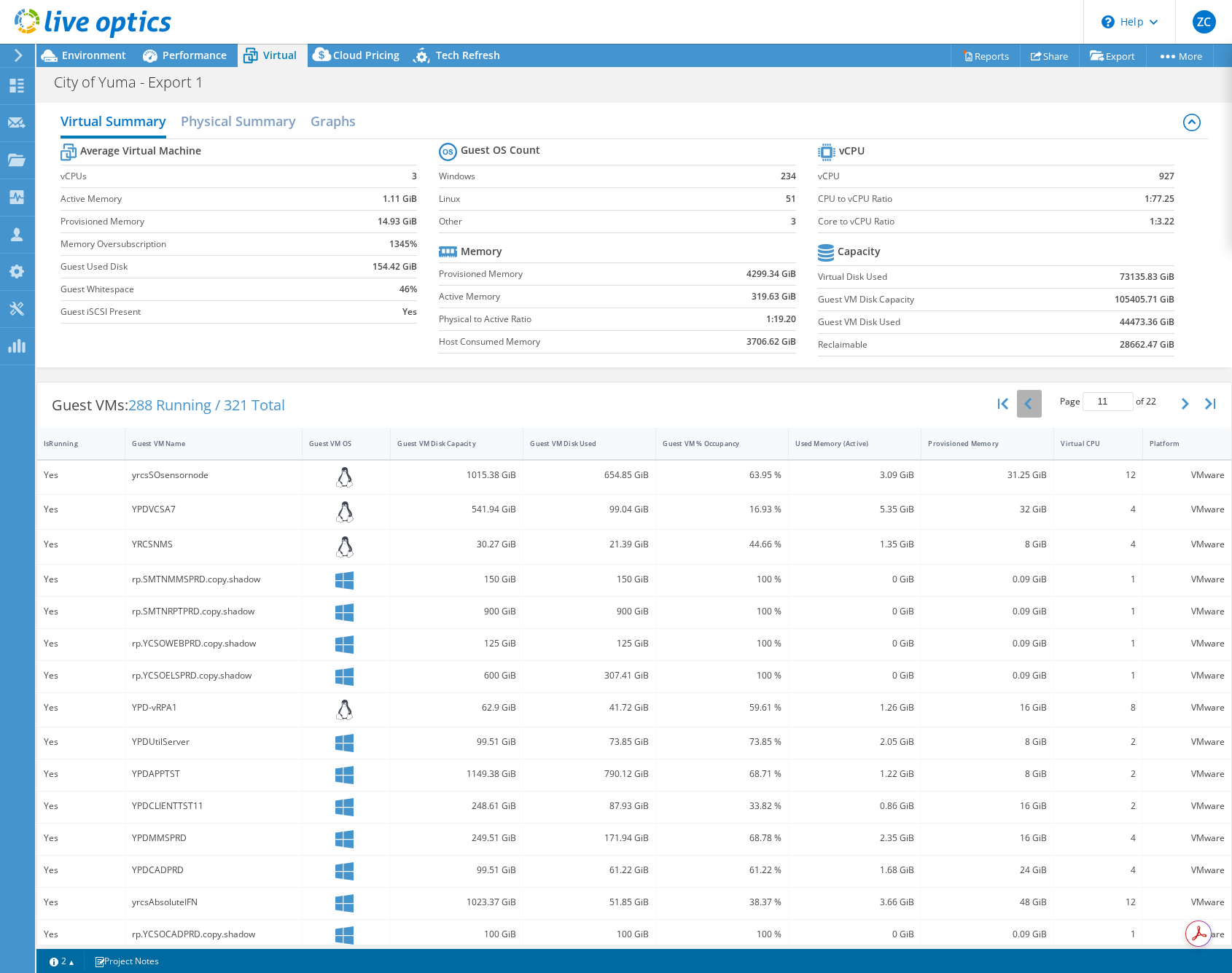
click at [1021, 400] on button "button" at bounding box center [1029, 404] width 25 height 28
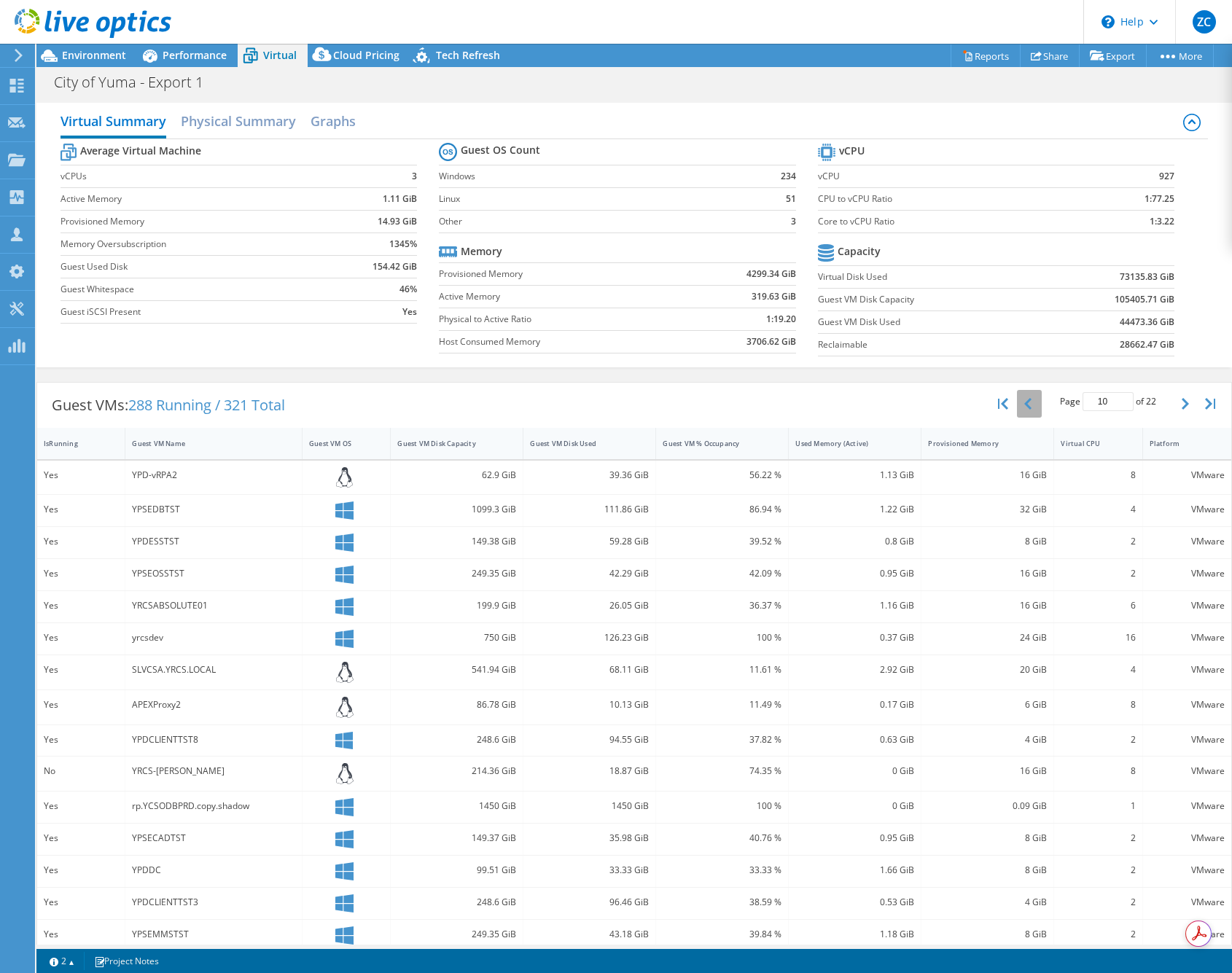
click at [1021, 400] on button "button" at bounding box center [1029, 404] width 25 height 28
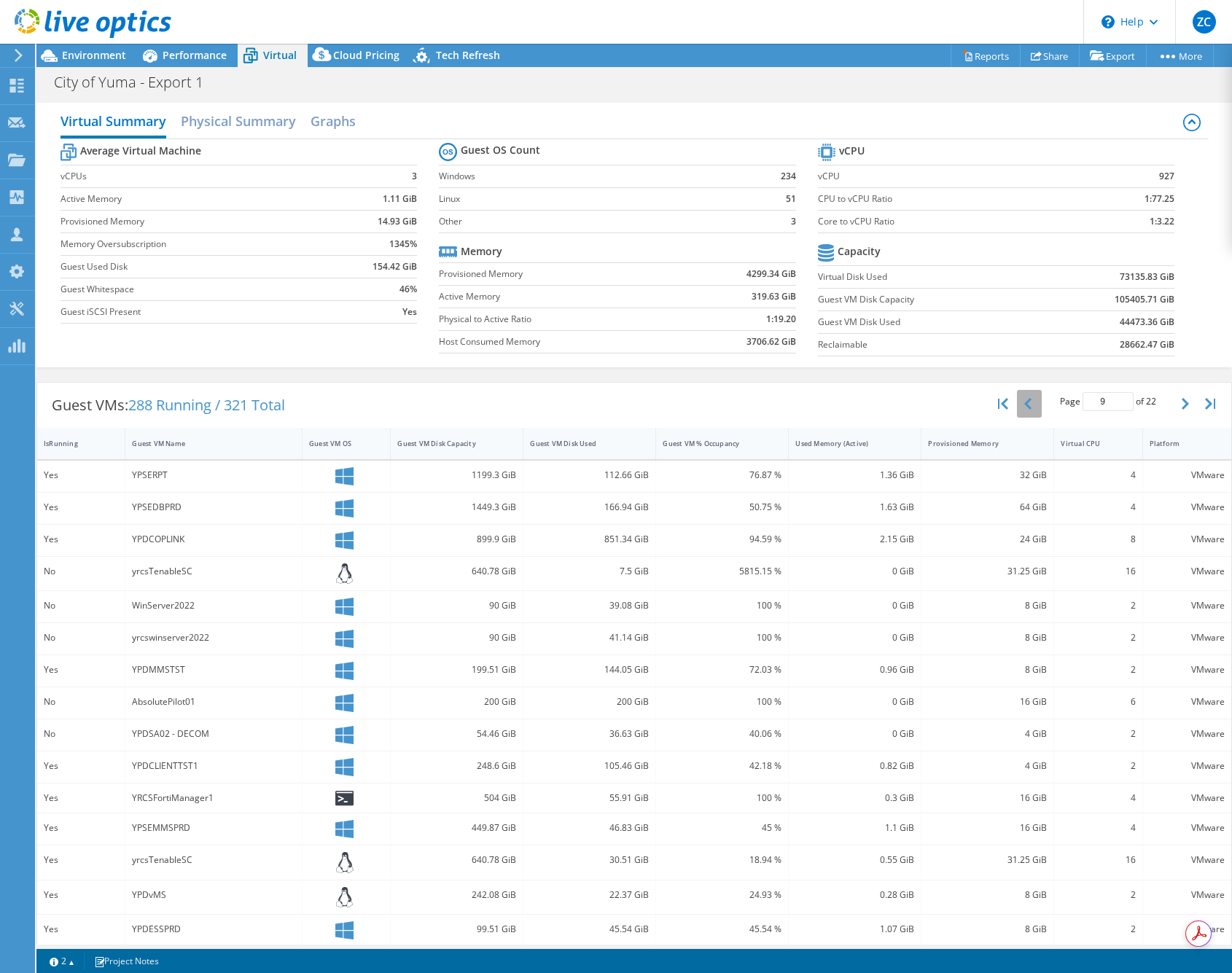
click at [1021, 400] on button "button" at bounding box center [1029, 404] width 25 height 28
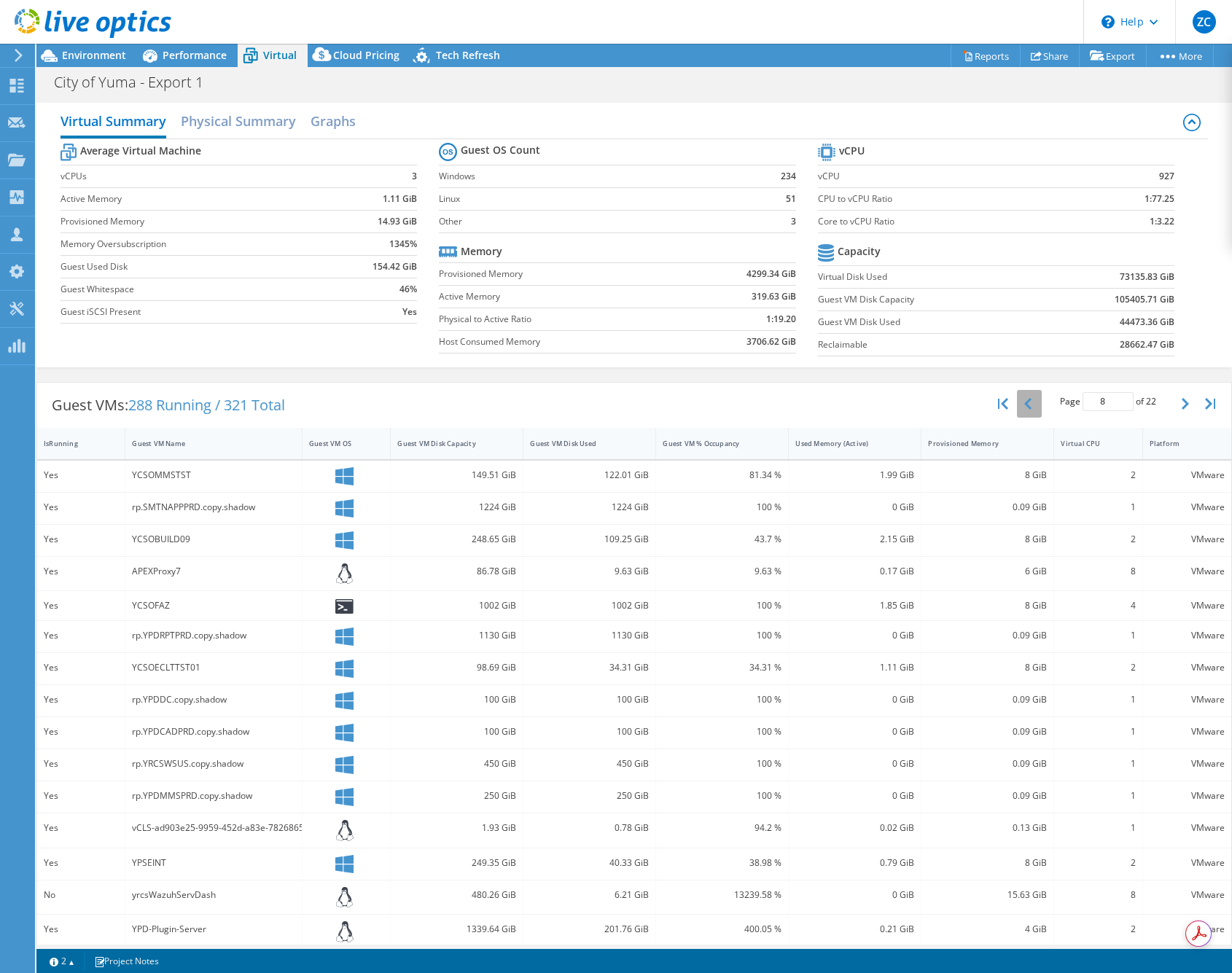
click at [1021, 400] on button "button" at bounding box center [1029, 404] width 25 height 28
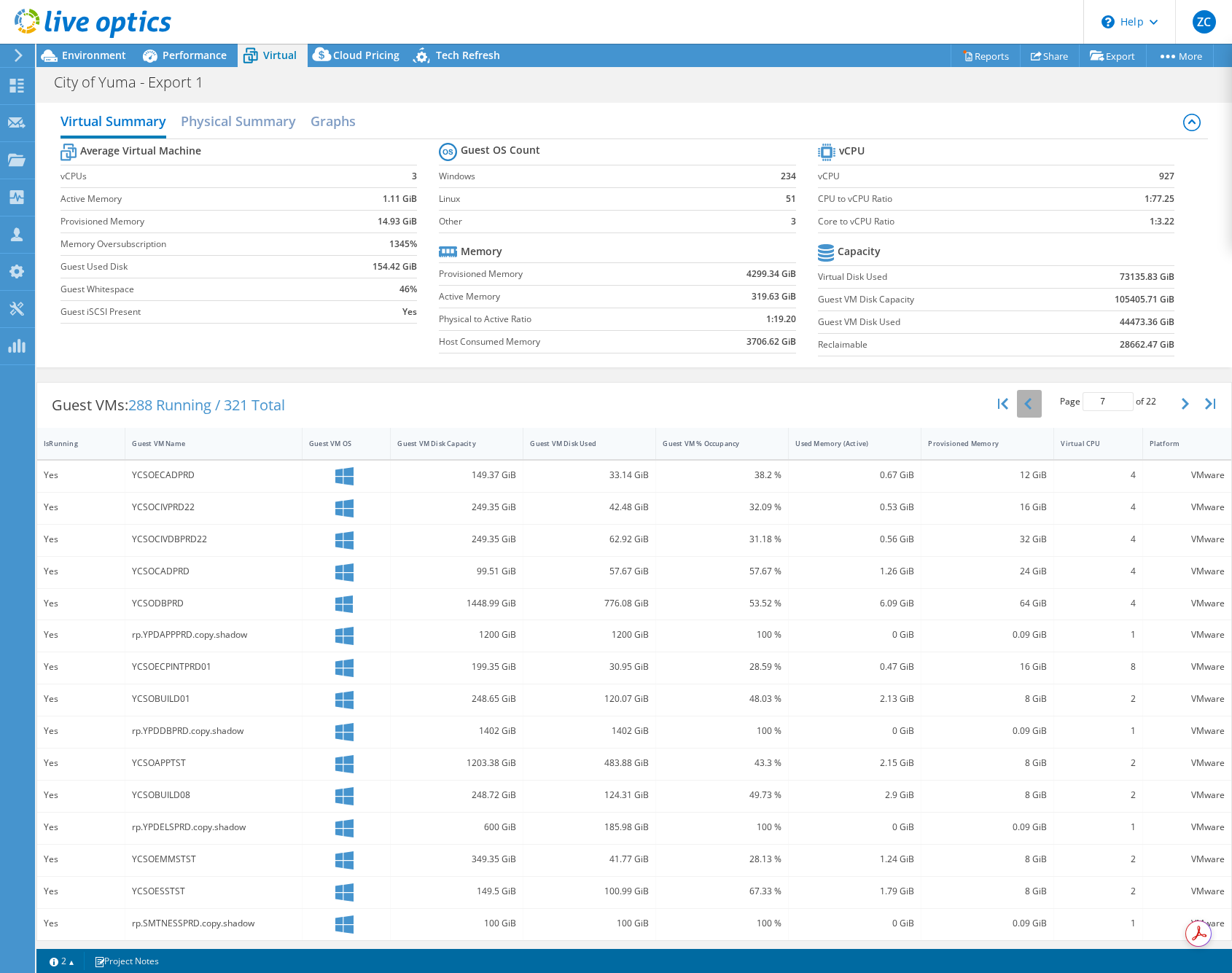
click at [1021, 400] on button "button" at bounding box center [1029, 404] width 25 height 28
type input "6"
